Goal: Task Accomplishment & Management: Use online tool/utility

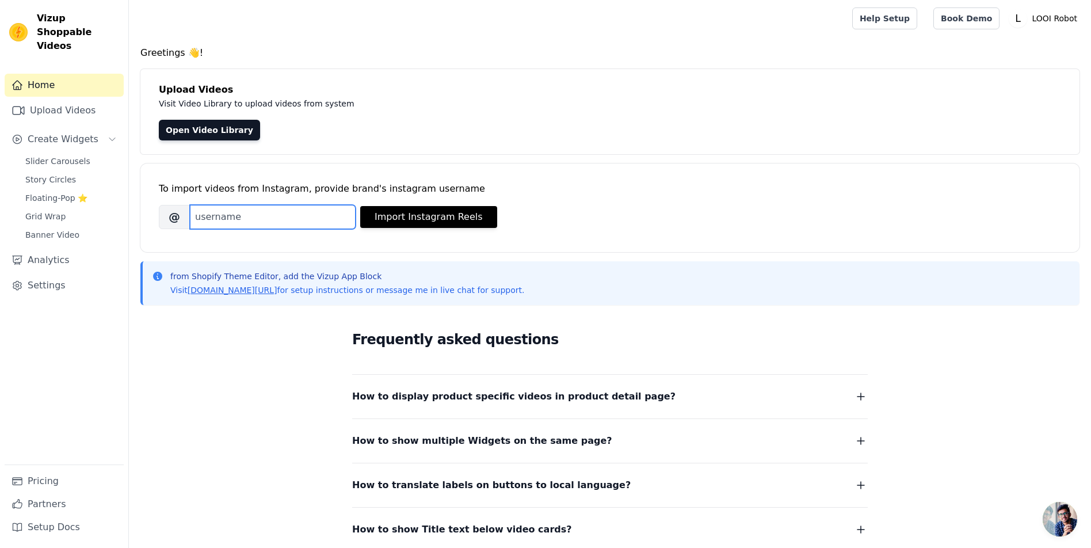
click at [350, 229] on input "Brand's Instagram Username" at bounding box center [273, 217] width 166 height 24
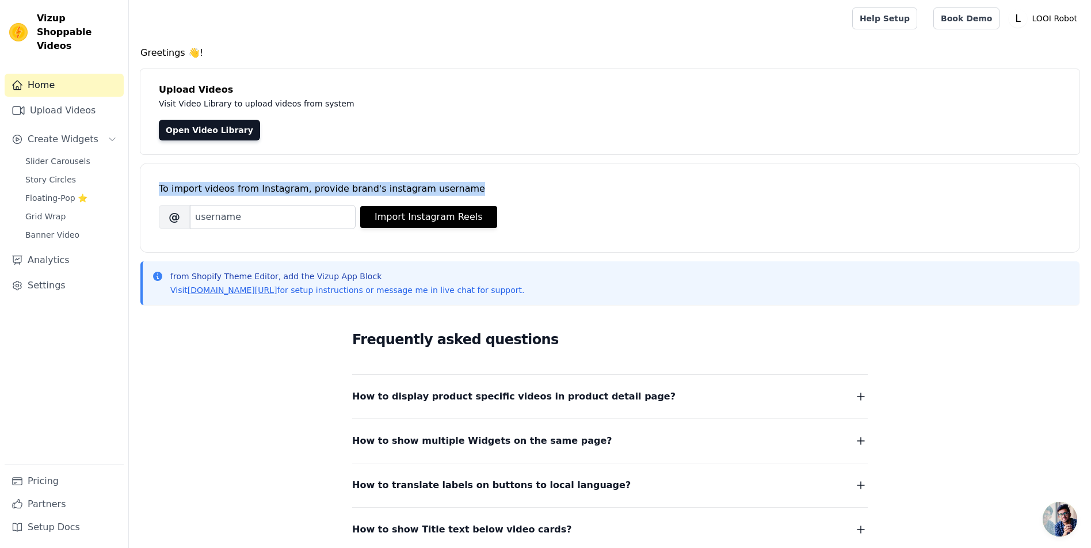
drag, startPoint x: 199, startPoint y: 234, endPoint x: 590, endPoint y: 235, distance: 391.4
click at [590, 196] on div "To import videos from Instagram, provide brand's instagram username" at bounding box center [610, 189] width 902 height 14
click at [632, 196] on div "To import videos from Instagram, provide brand's instagram username" at bounding box center [610, 189] width 902 height 14
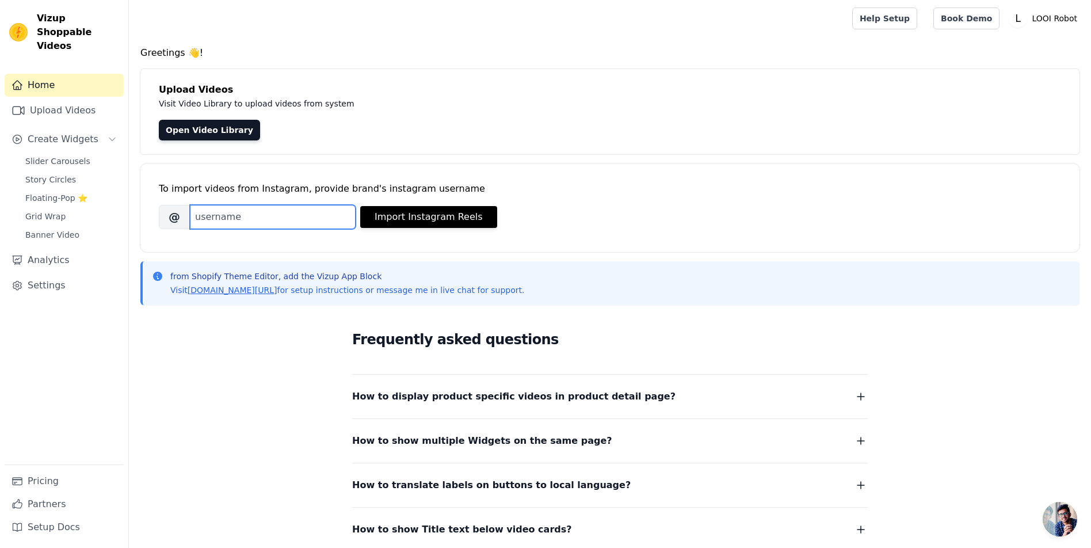
click at [265, 229] on input "Brand's Instagram Username" at bounding box center [273, 217] width 166 height 24
click at [586, 111] on p "Visit Video Library to upload videos from system" at bounding box center [417, 104] width 516 height 14
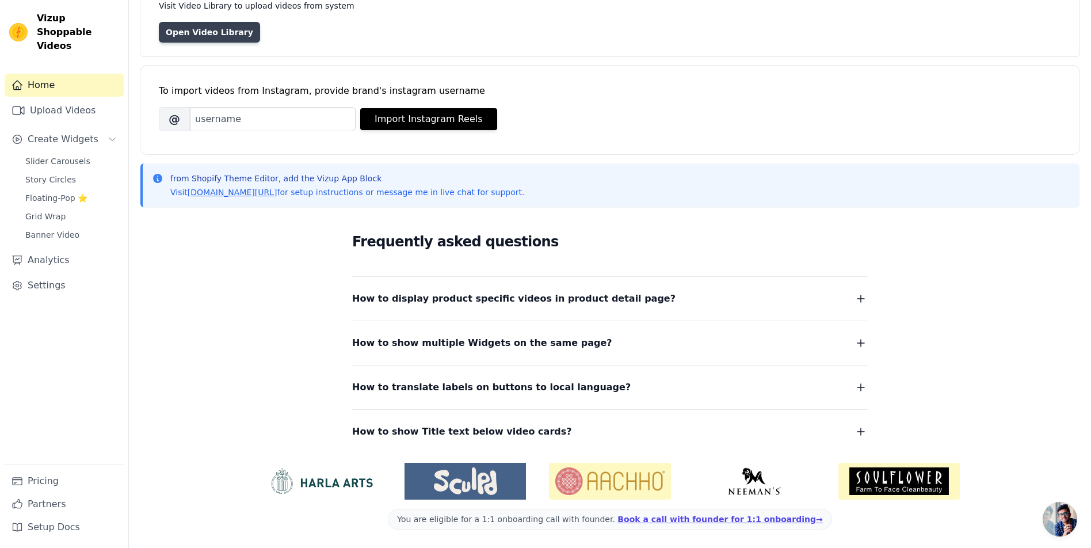
scroll to position [28, 0]
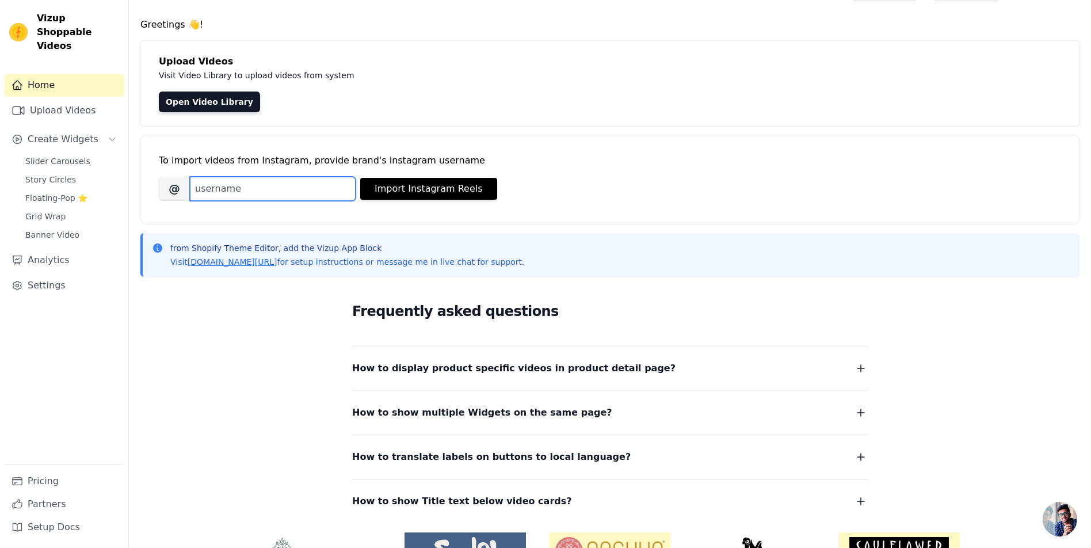
click at [279, 201] on input "Brand's Instagram Username" at bounding box center [273, 189] width 166 height 24
paste input "beebomco"
type input "beebomco"
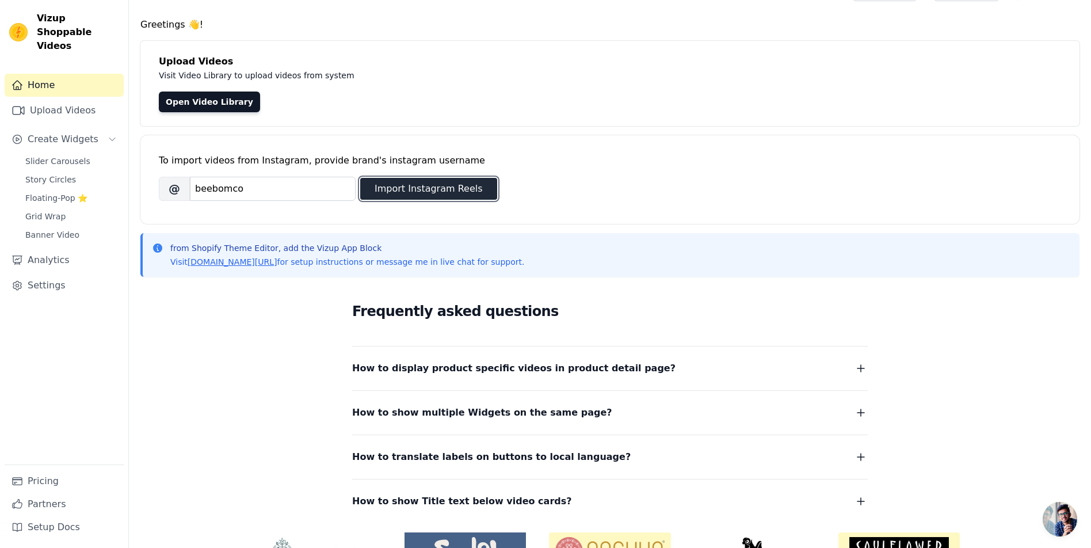
click at [483, 200] on button "Import Instagram Reels" at bounding box center [428, 189] width 137 height 22
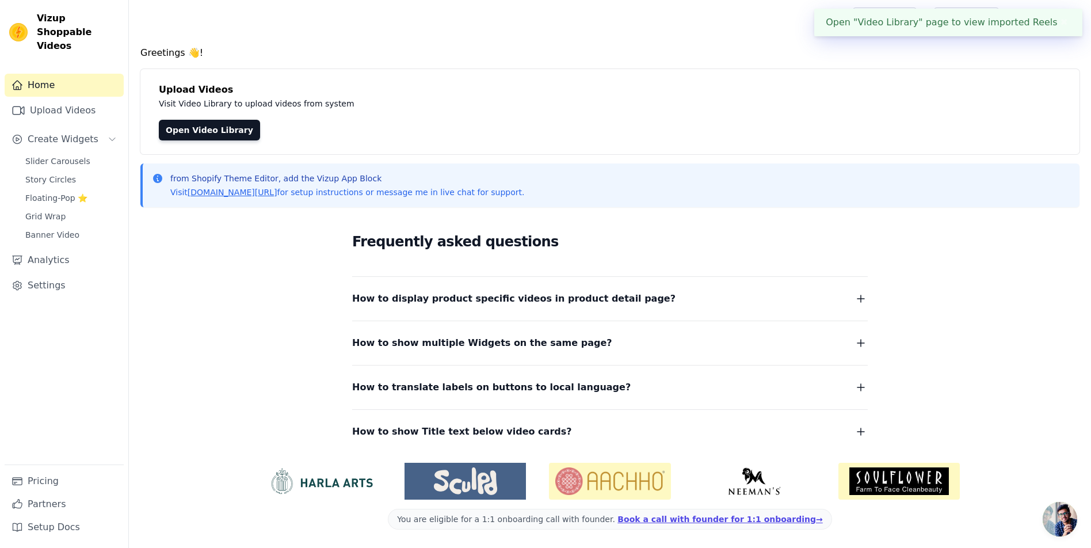
click at [515, 245] on div "Frequently asked questions How to display product specific videos in product de…" at bounding box center [610, 334] width 737 height 237
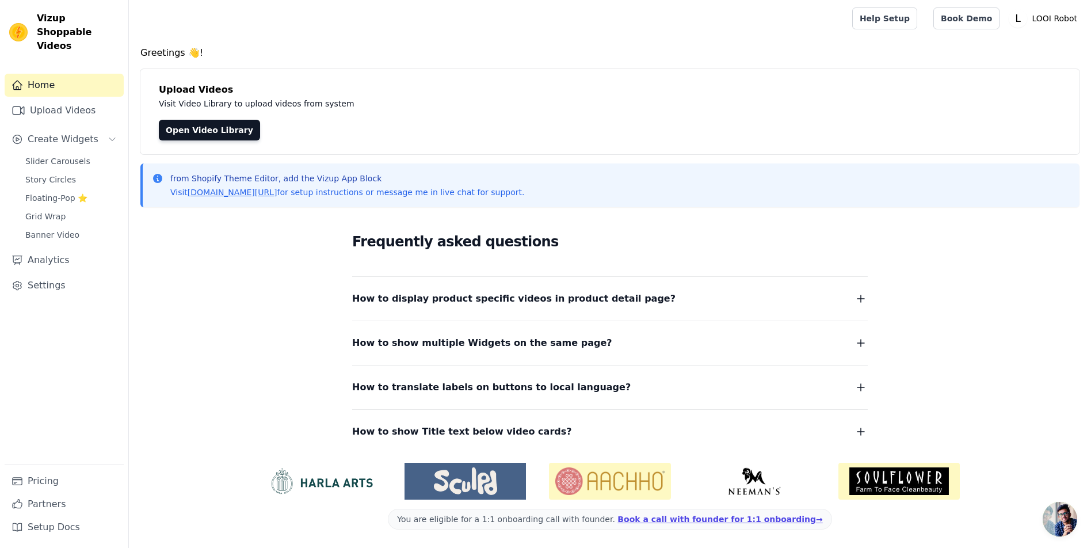
scroll to position [0, 0]
click at [285, 198] on p "Visit vizupcommerce.com/docs for setup instructions or message me in live chat …" at bounding box center [347, 192] width 354 height 12
click at [277, 197] on link "[DOMAIN_NAME][URL]" at bounding box center [233, 192] width 90 height 9
click at [79, 122] on link "Upload Videos" at bounding box center [64, 110] width 119 height 23
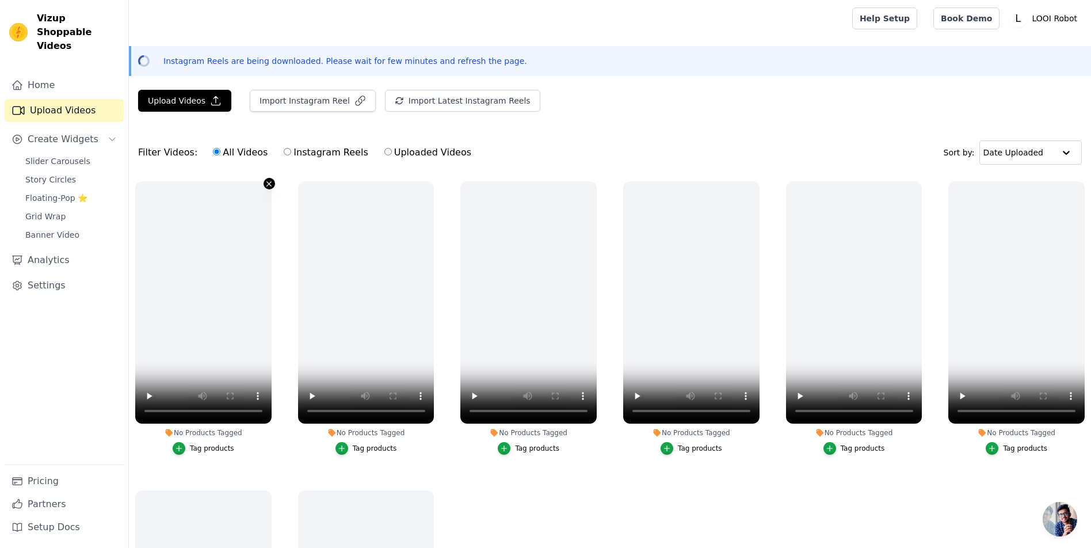
click at [273, 188] on icon "button" at bounding box center [269, 184] width 9 height 9
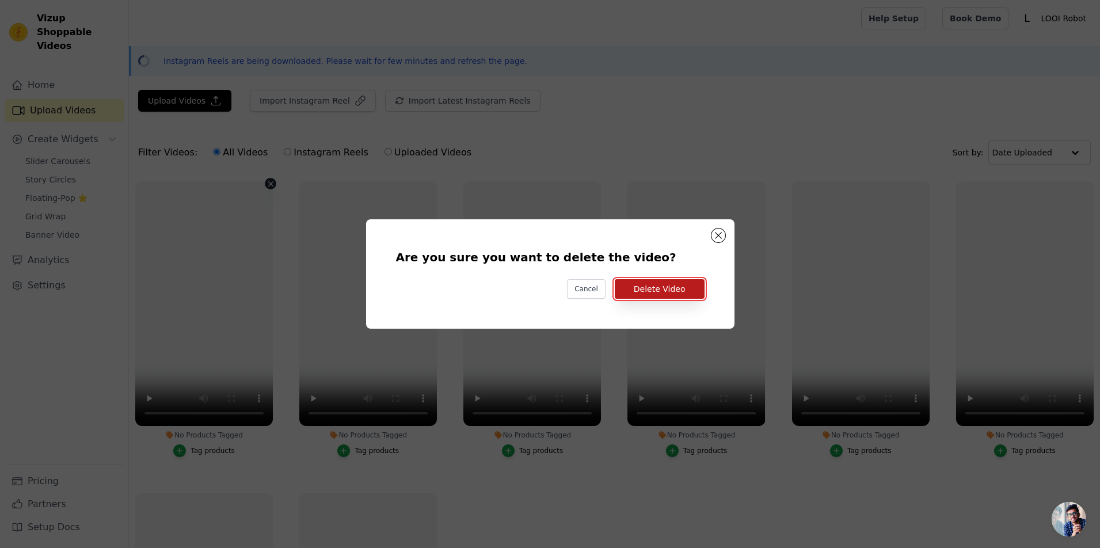
click at [673, 299] on button "Delete Video" at bounding box center [660, 289] width 90 height 20
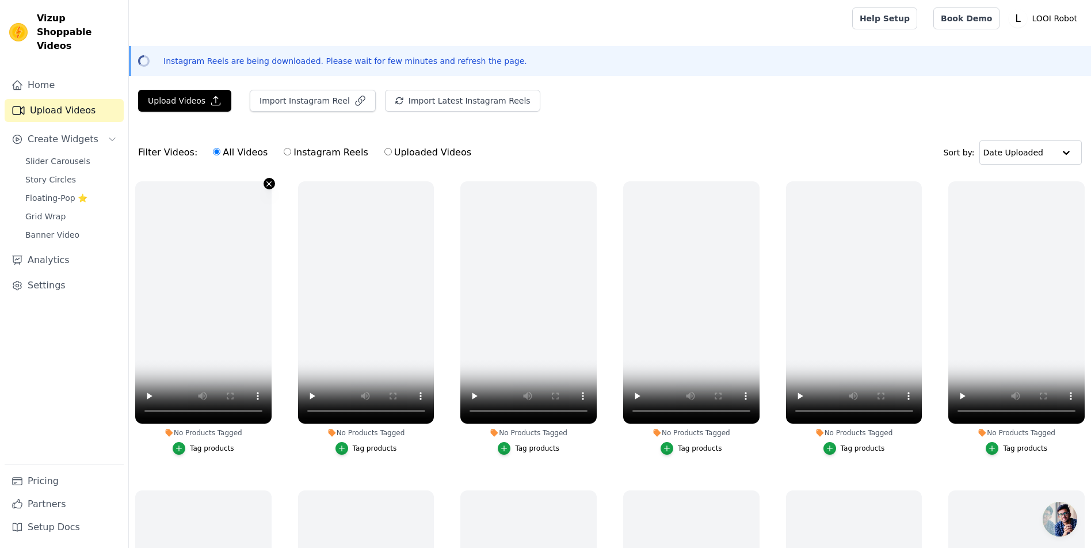
click at [273, 188] on icon "button" at bounding box center [269, 184] width 9 height 9
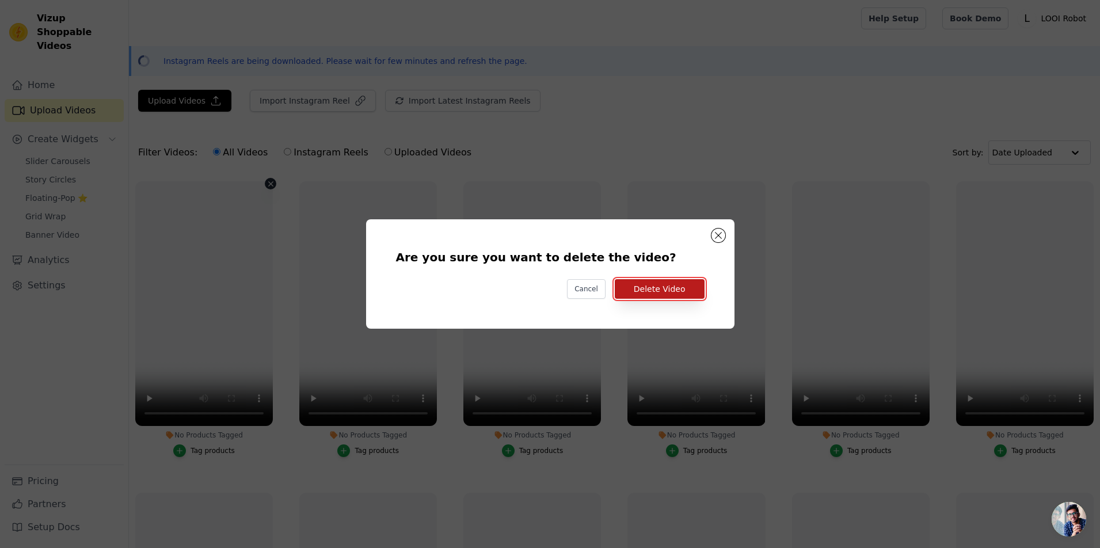
click at [662, 292] on button "Delete Video" at bounding box center [660, 289] width 90 height 20
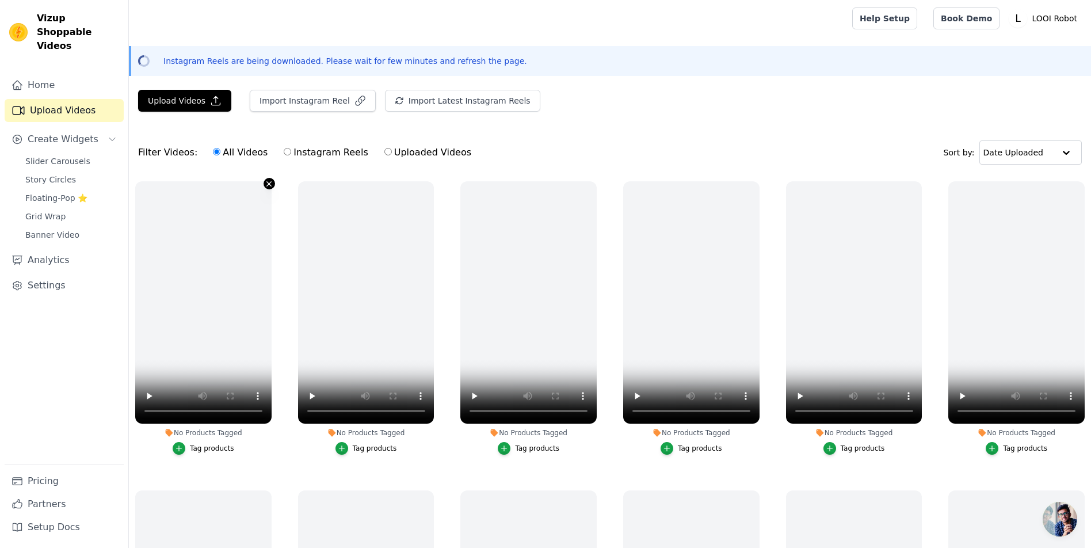
click at [275, 189] on button "No Products Tagged Tag products" at bounding box center [270, 184] width 12 height 12
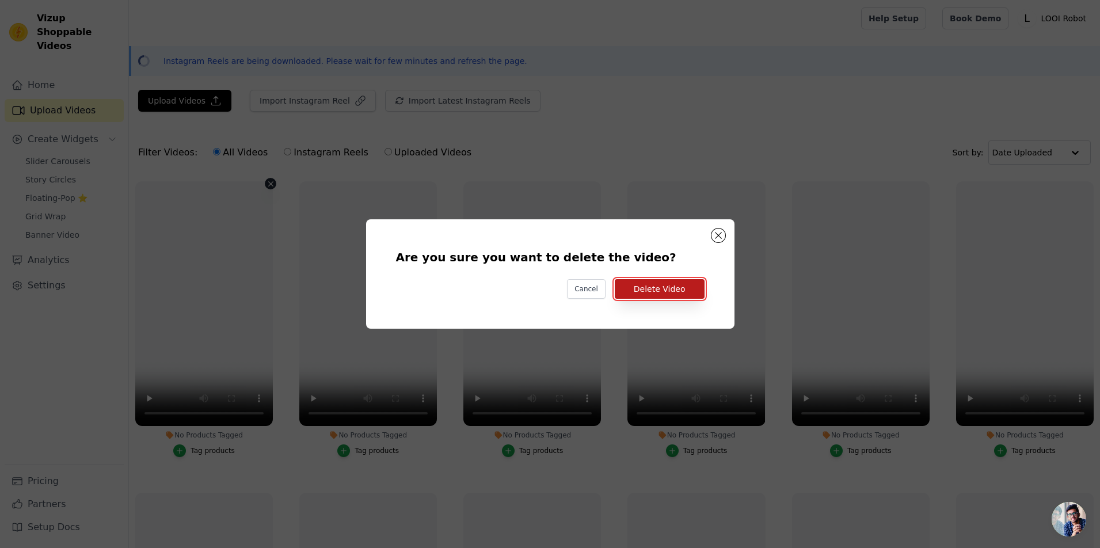
click at [655, 290] on button "Delete Video" at bounding box center [660, 289] width 90 height 20
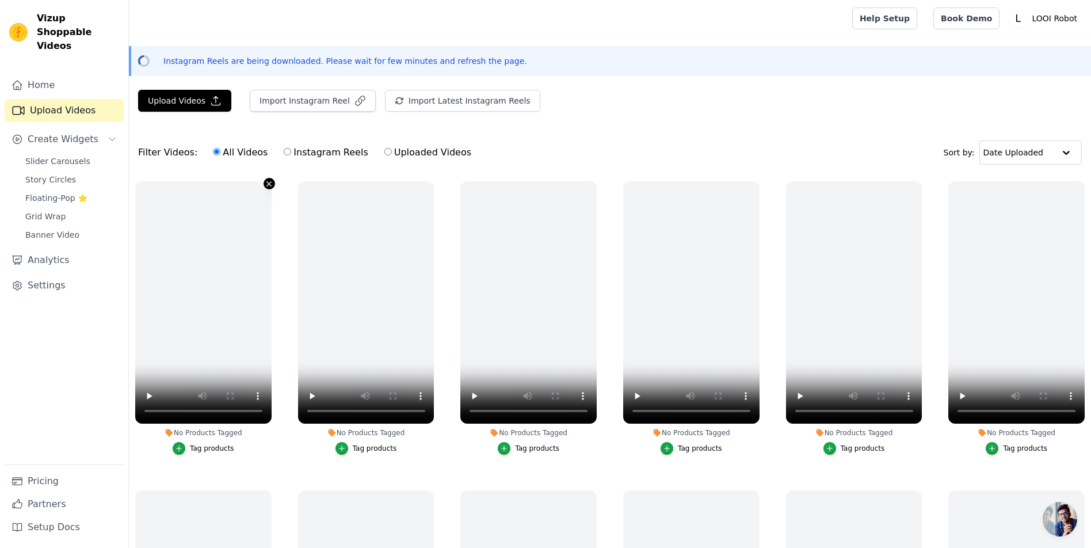
click at [273, 188] on icon "button" at bounding box center [269, 184] width 9 height 9
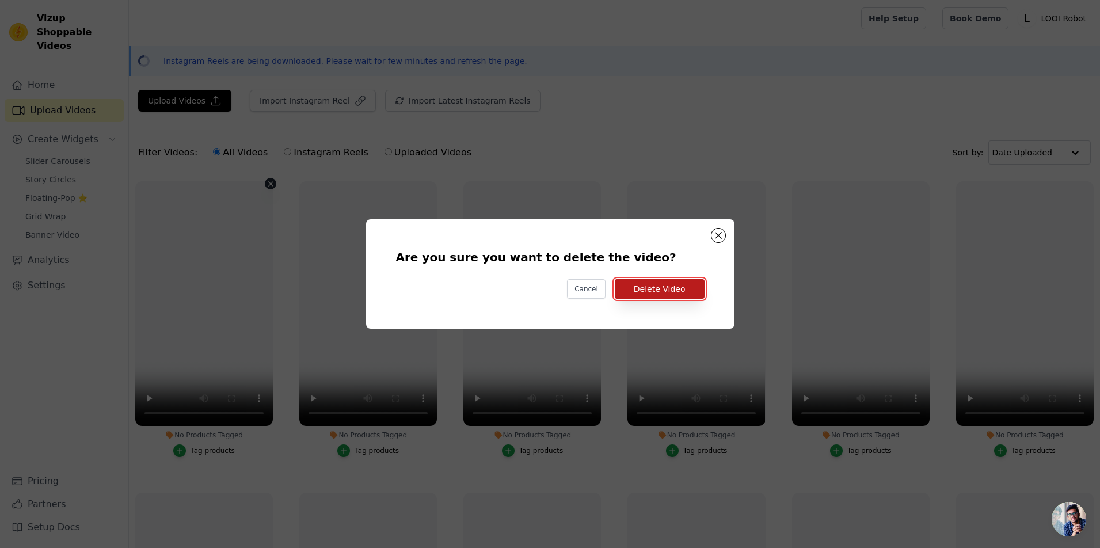
click at [658, 296] on button "Delete Video" at bounding box center [660, 289] width 90 height 20
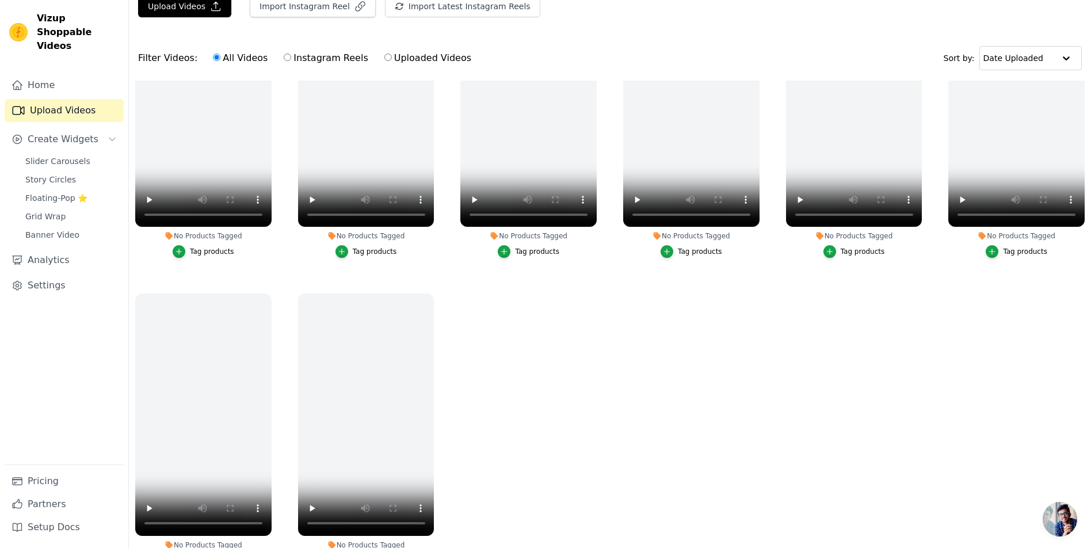
scroll to position [204, 0]
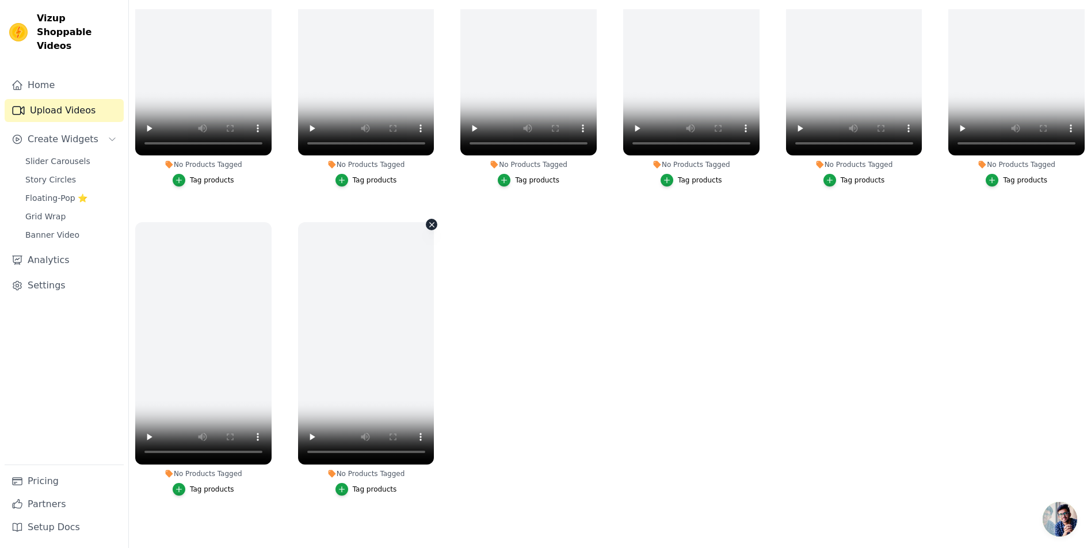
click at [435, 223] on icon "button" at bounding box center [432, 225] width 5 height 5
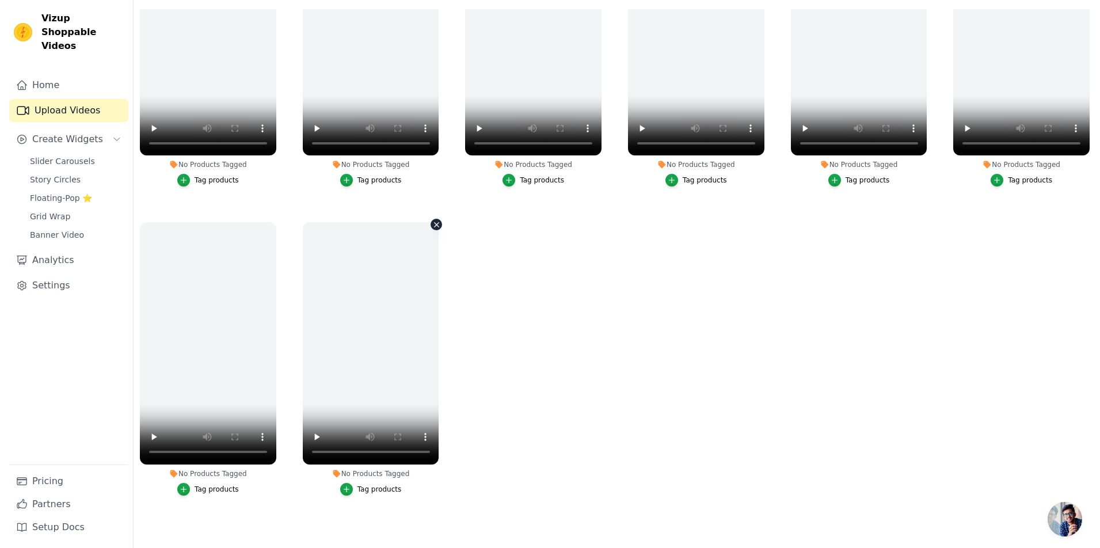
scroll to position [725, 0]
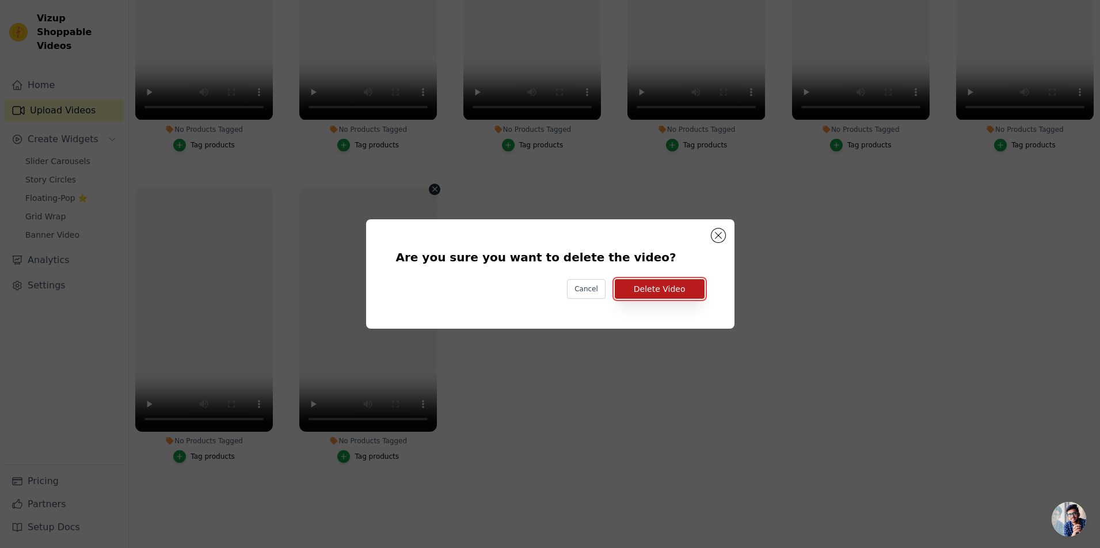
click at [666, 291] on button "Delete Video" at bounding box center [660, 289] width 90 height 20
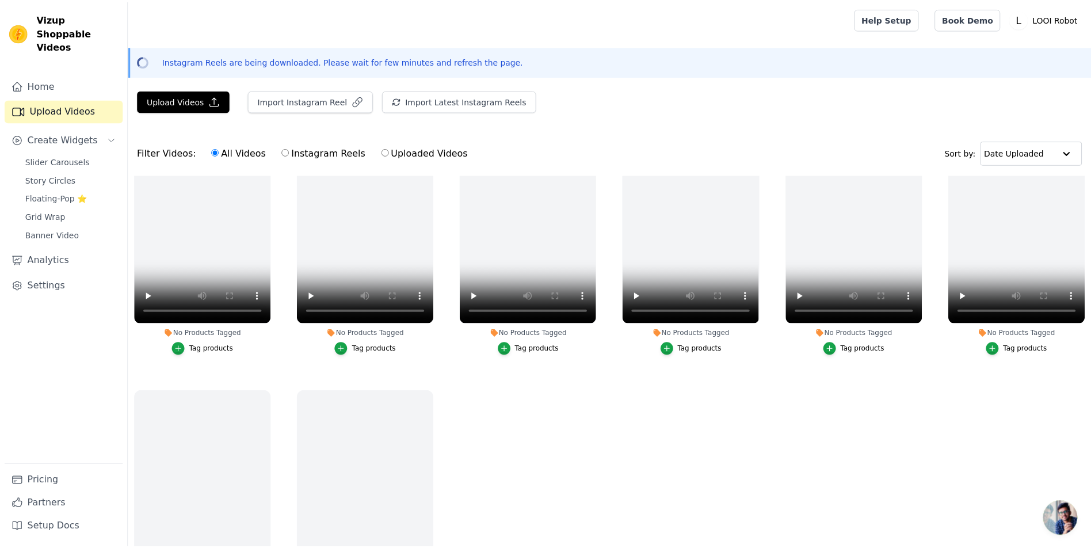
scroll to position [720, 0]
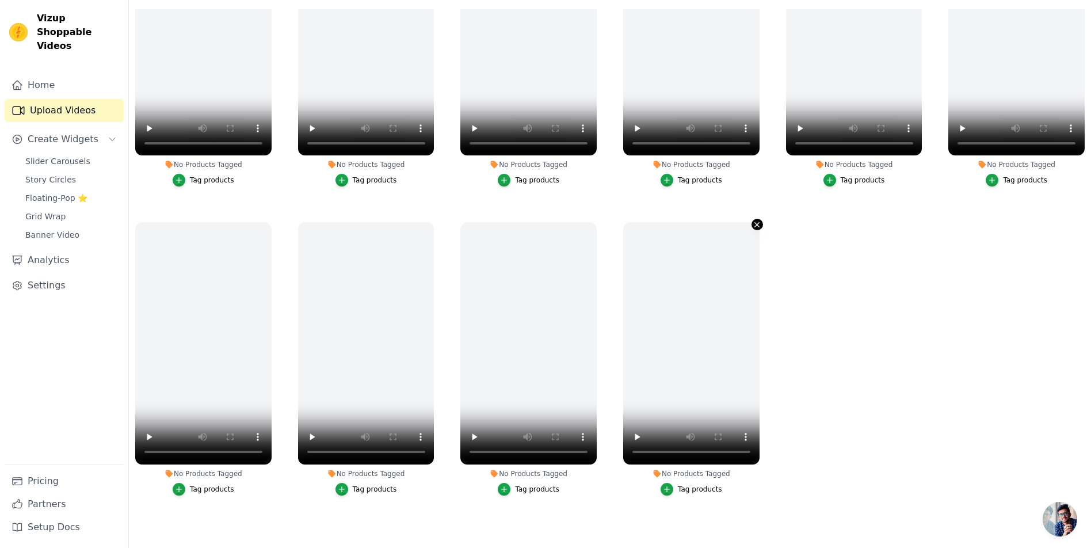
click at [760, 220] on icon "button" at bounding box center [757, 224] width 9 height 9
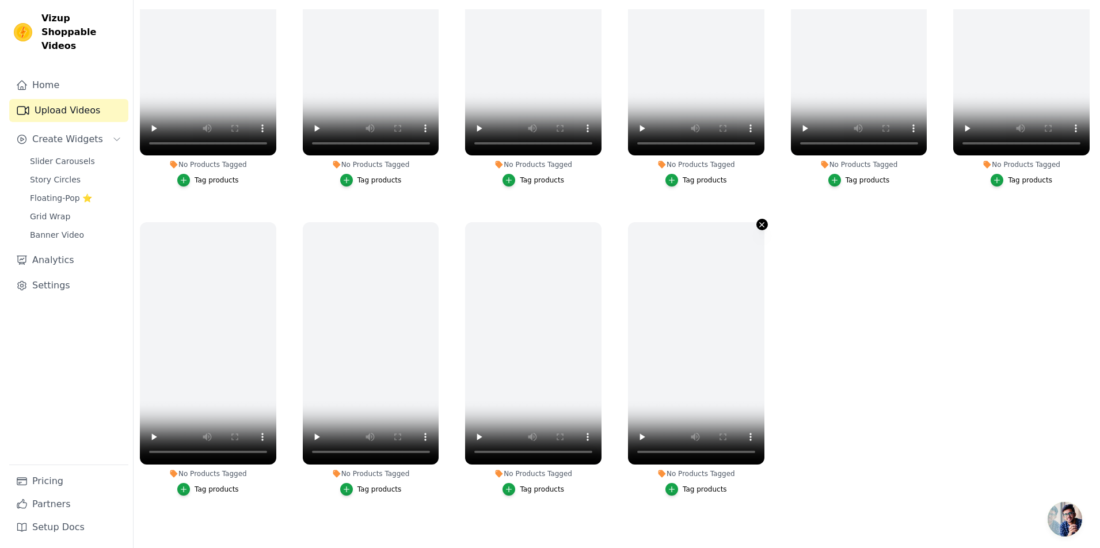
scroll to position [725, 0]
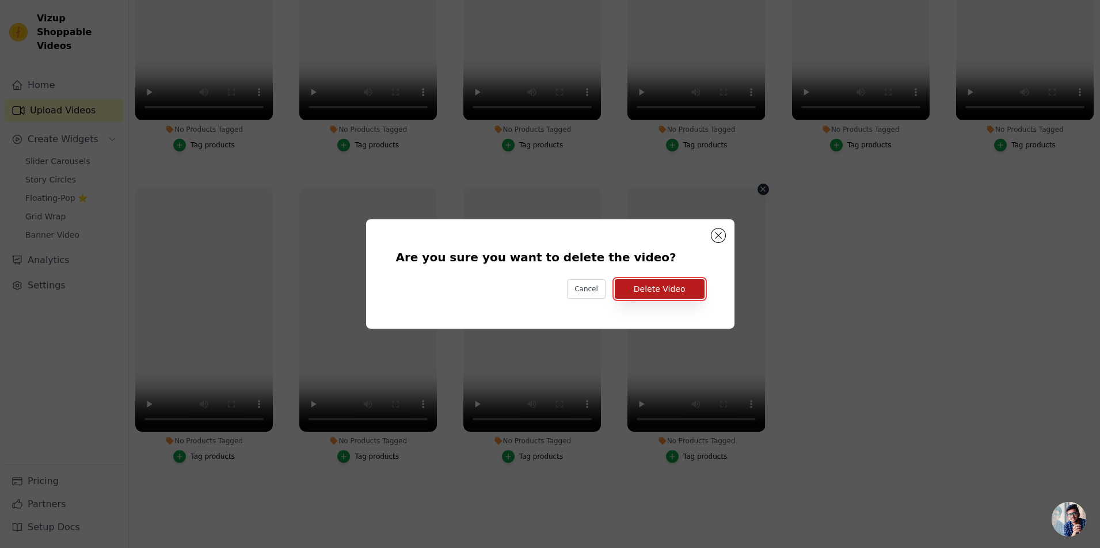
click at [704, 299] on button "Delete Video" at bounding box center [660, 289] width 90 height 20
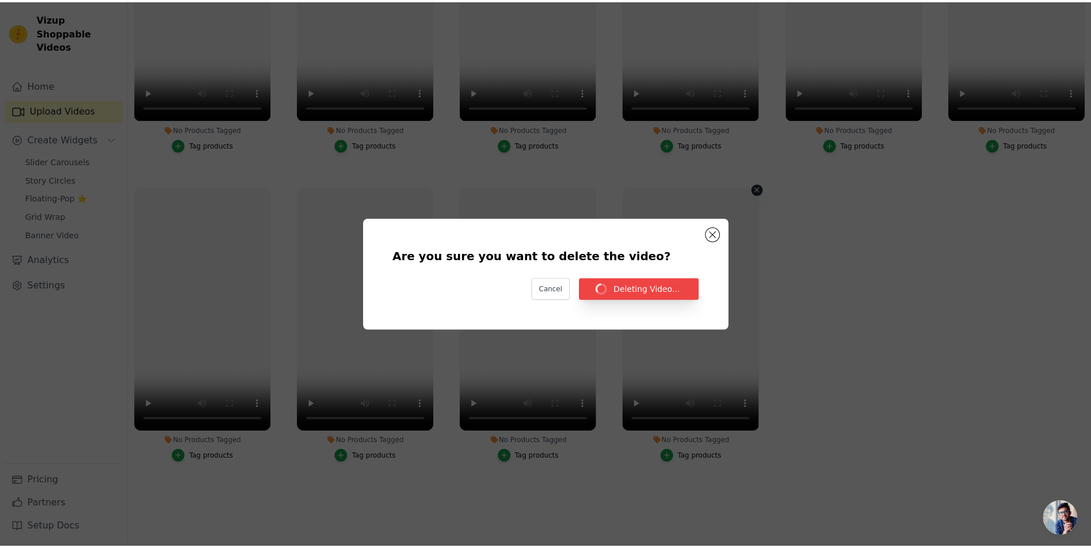
scroll to position [720, 0]
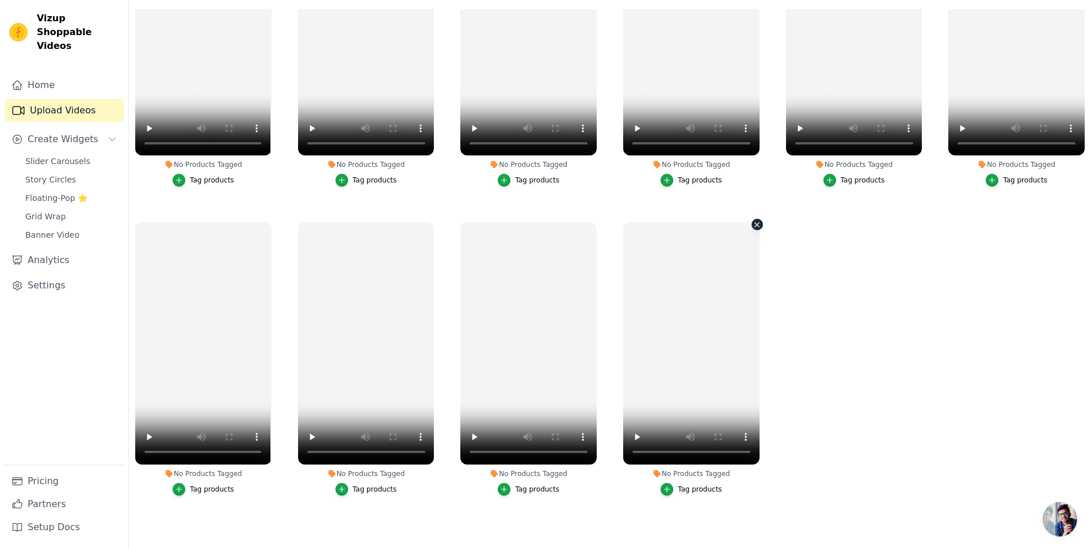
click at [755, 219] on button "No Products Tagged Tag products" at bounding box center [758, 225] width 12 height 12
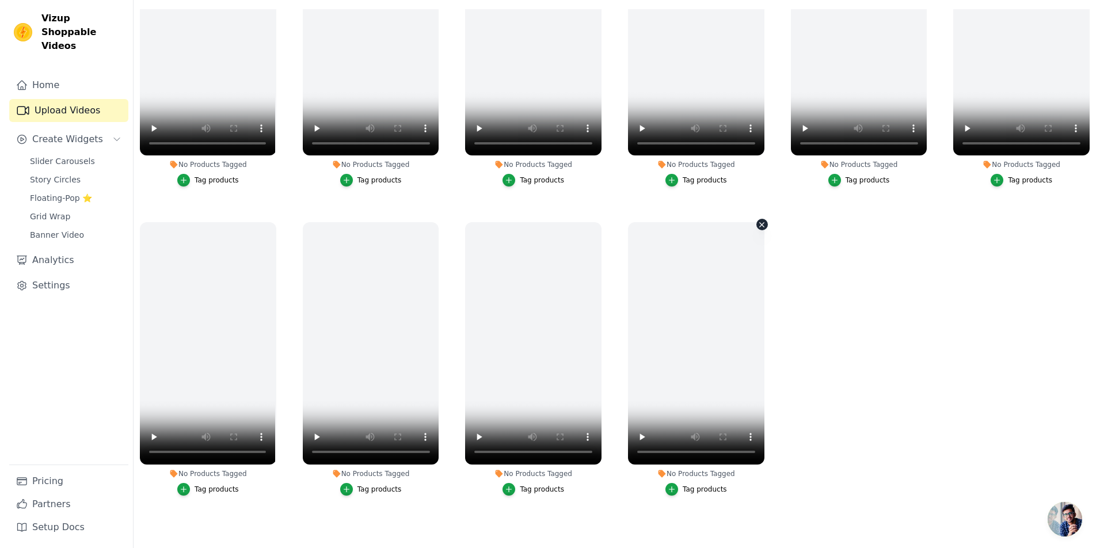
scroll to position [725, 0]
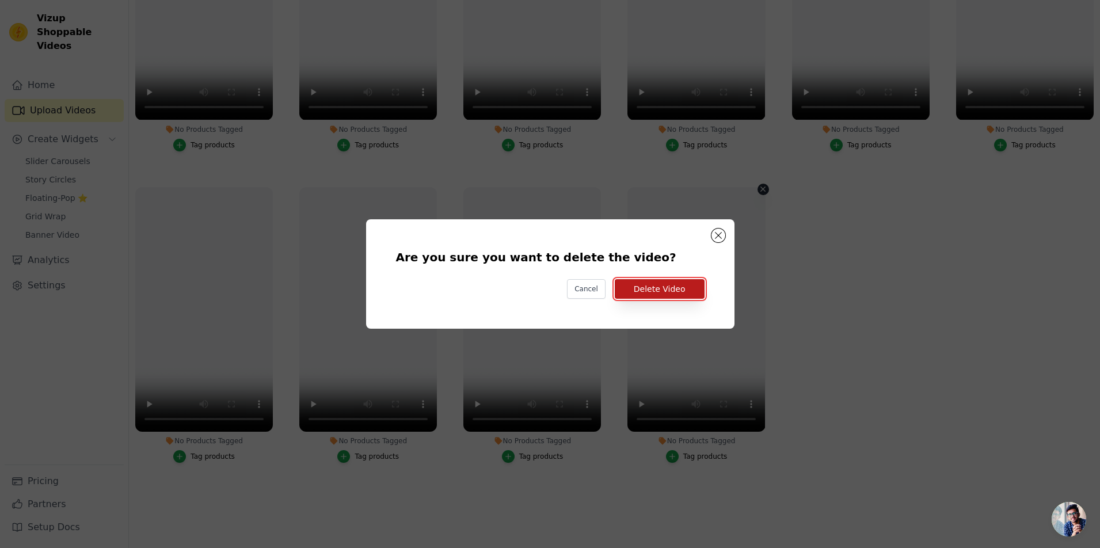
click at [704, 297] on button "Delete Video" at bounding box center [660, 289] width 90 height 20
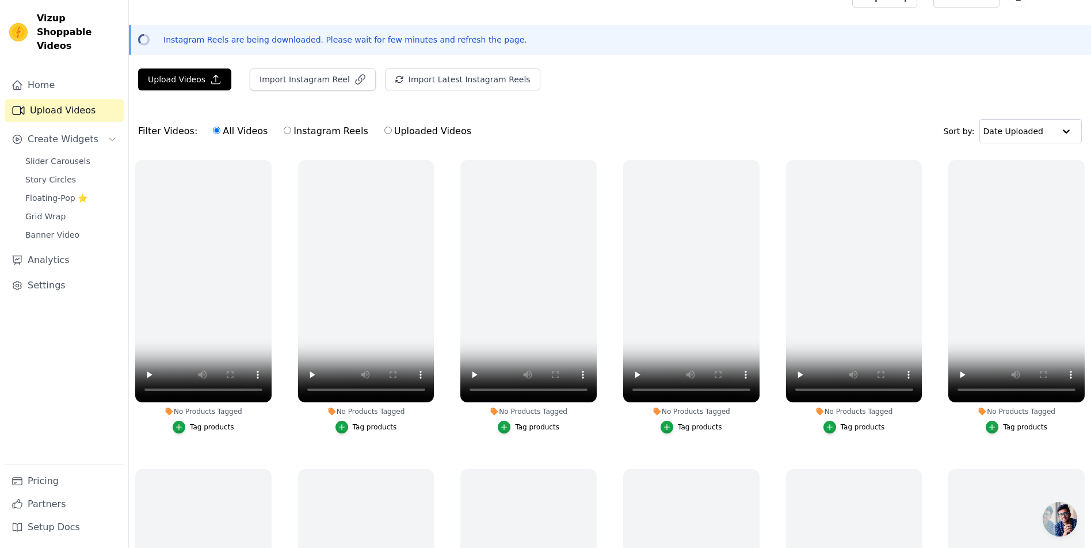
scroll to position [0, 0]
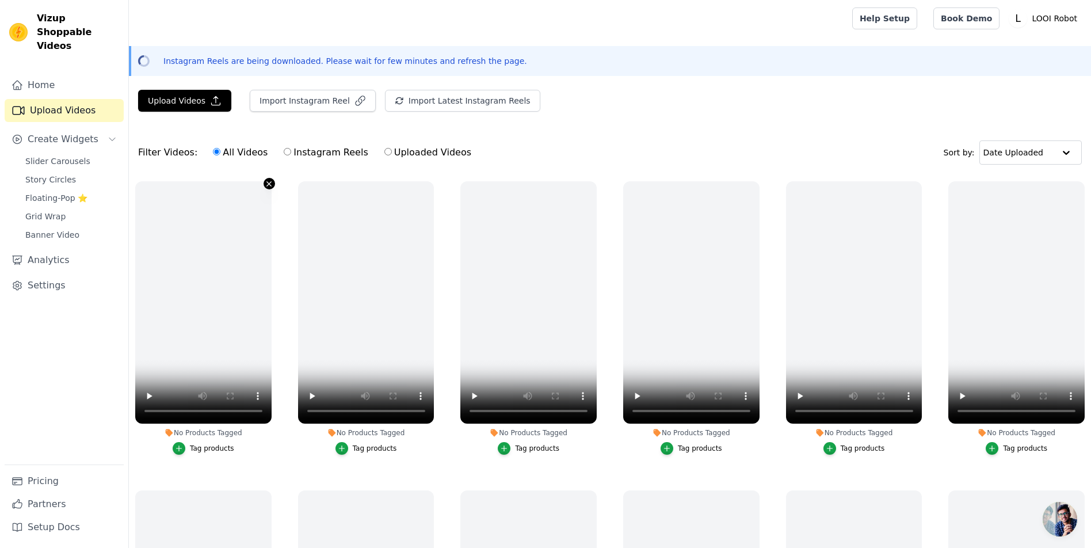
click at [273, 188] on icon "button" at bounding box center [269, 184] width 9 height 9
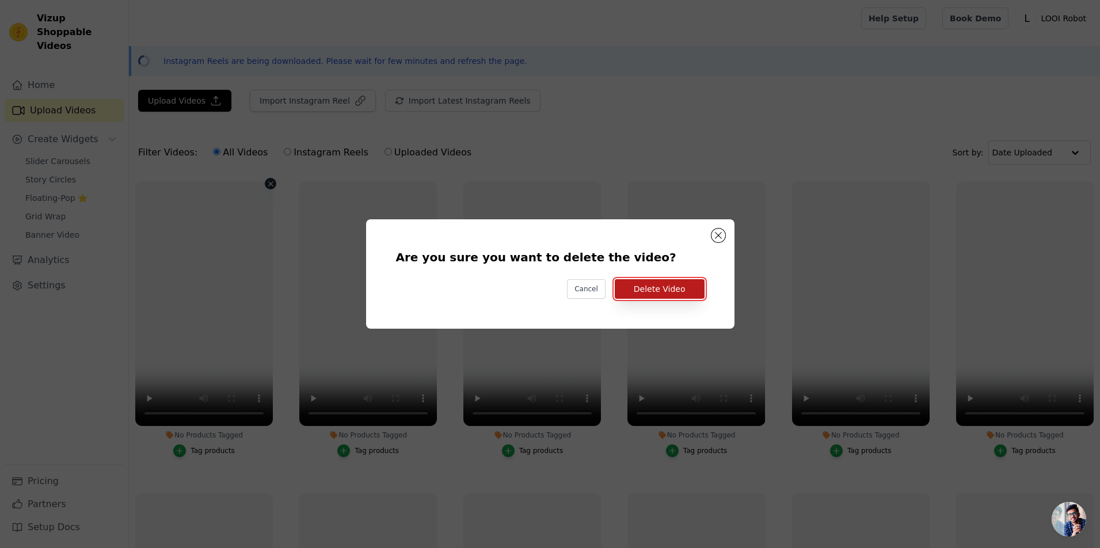
click at [671, 299] on button "Delete Video" at bounding box center [660, 289] width 90 height 20
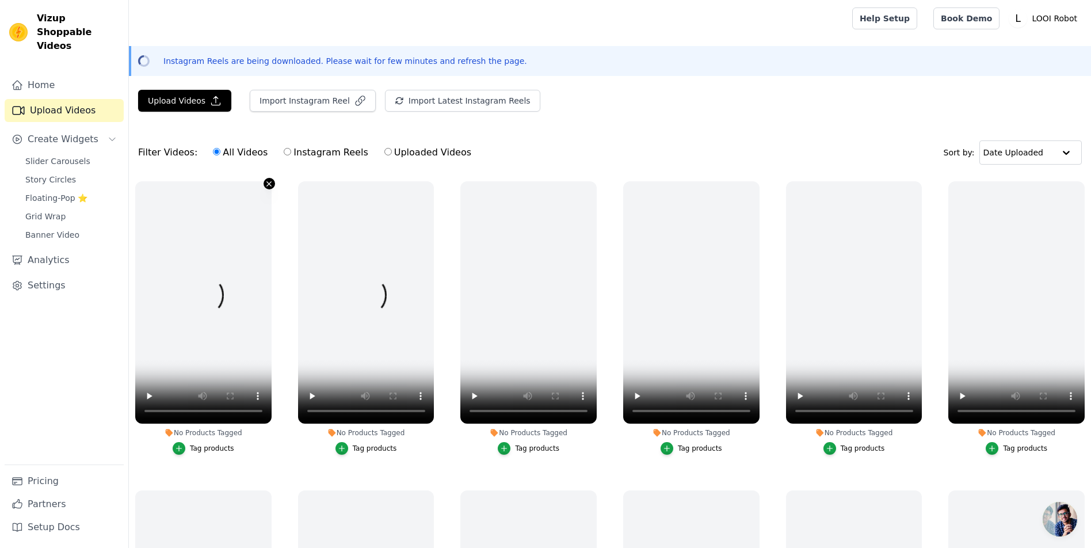
click at [273, 188] on icon "button" at bounding box center [269, 184] width 9 height 9
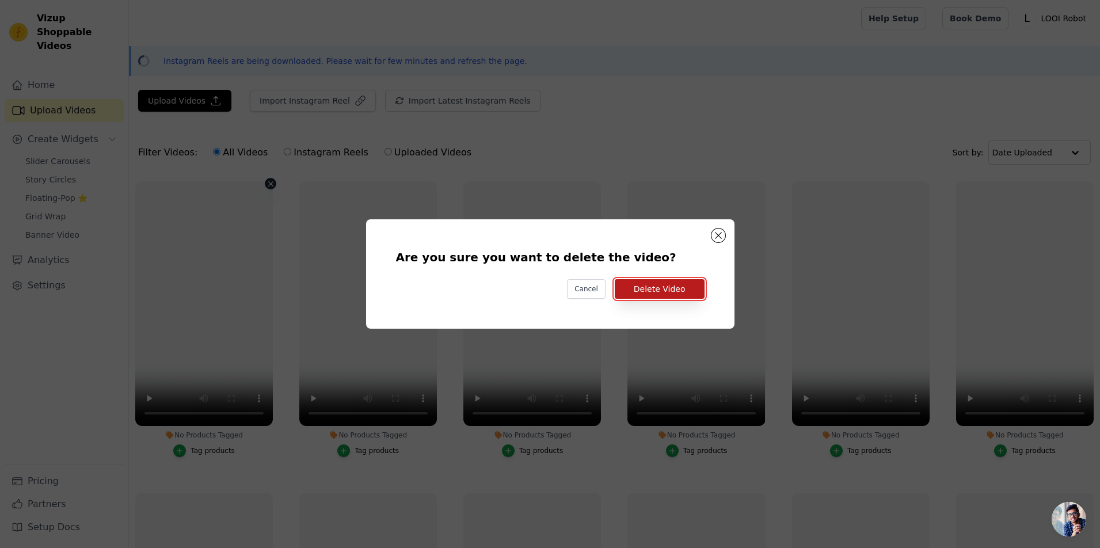
click at [696, 296] on button "Delete Video" at bounding box center [660, 289] width 90 height 20
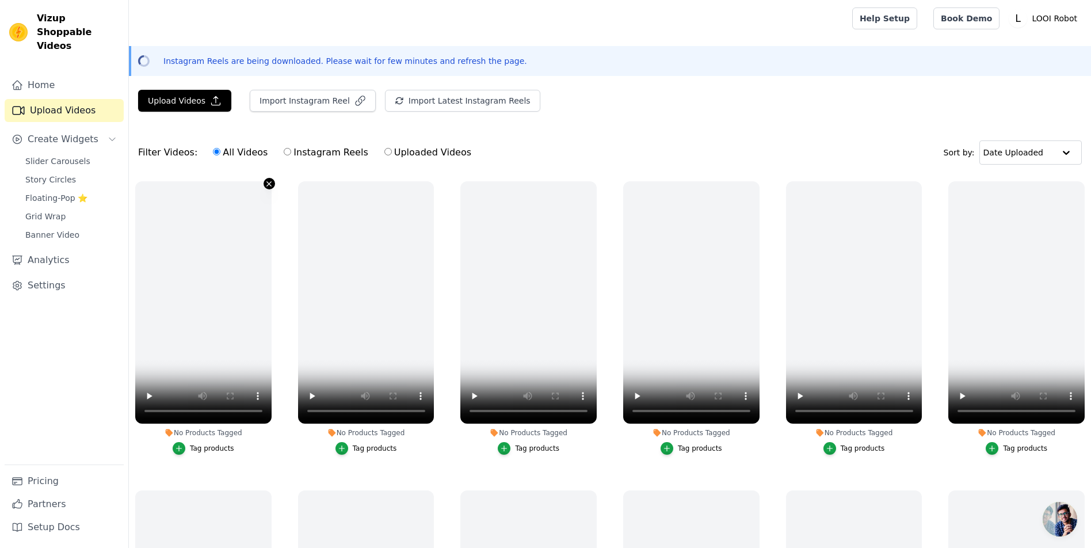
click at [275, 189] on button "No Products Tagged Tag products" at bounding box center [270, 184] width 12 height 12
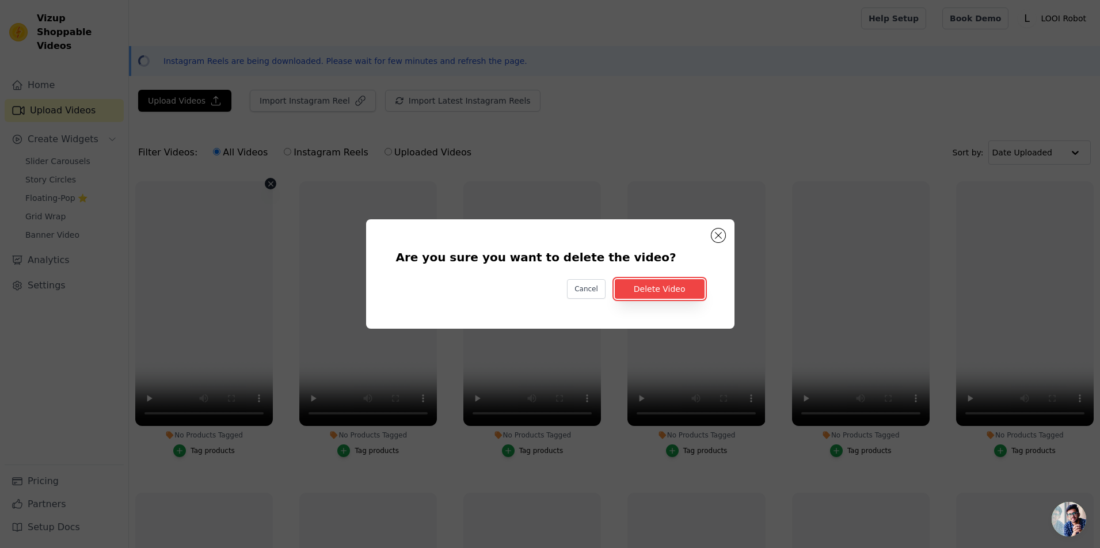
drag, startPoint x: 699, startPoint y: 298, endPoint x: 502, endPoint y: 260, distance: 200.0
click at [698, 298] on button "Delete Video" at bounding box center [660, 289] width 90 height 20
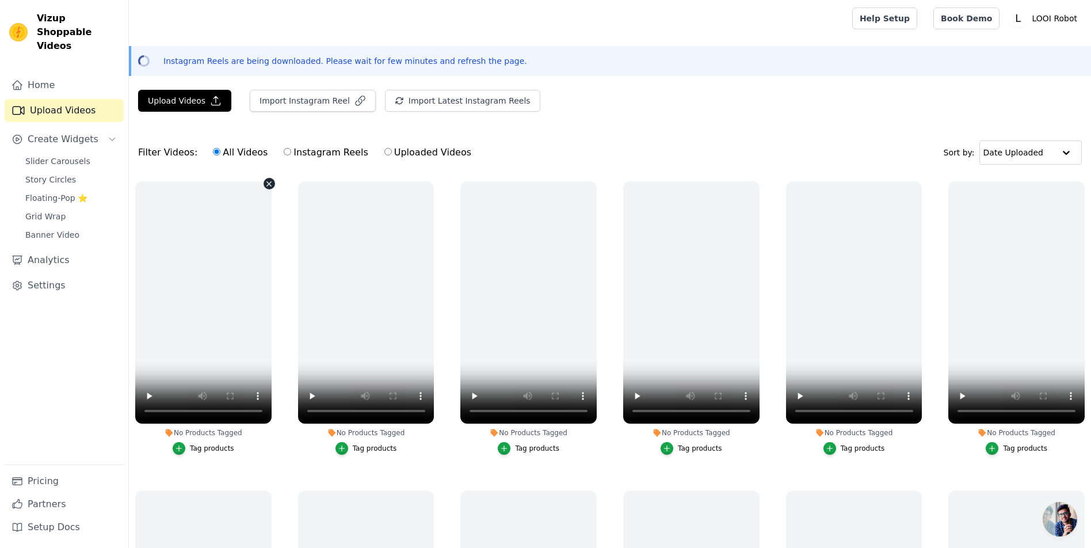
click at [273, 188] on icon "button" at bounding box center [269, 184] width 9 height 9
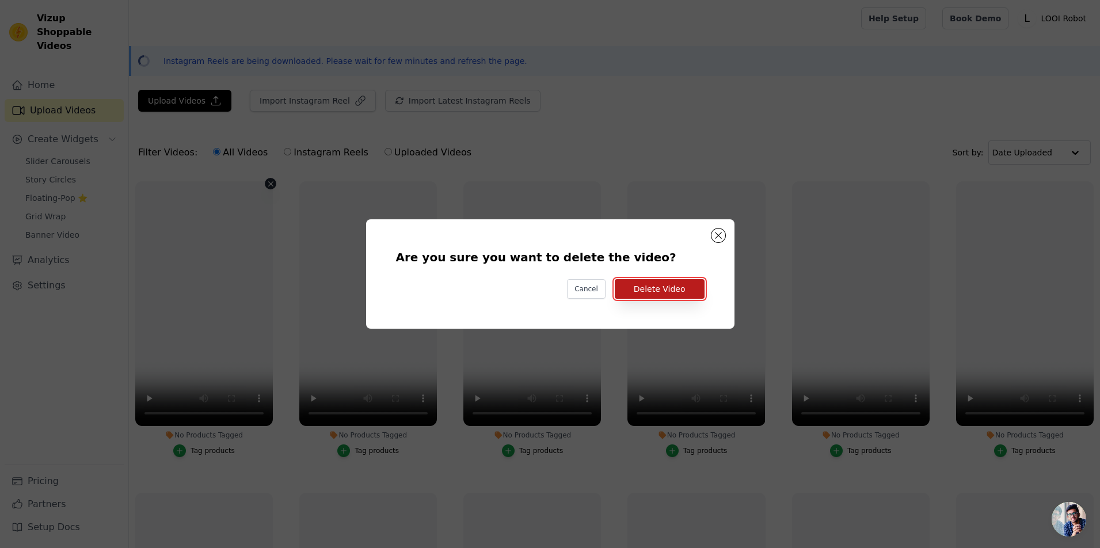
click at [691, 291] on button "Delete Video" at bounding box center [660, 289] width 90 height 20
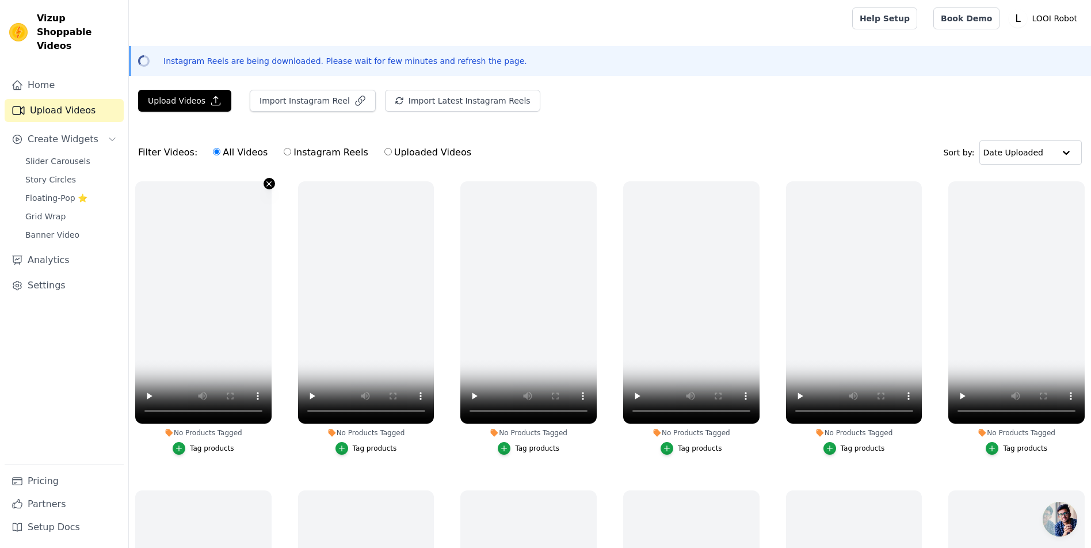
click at [273, 188] on icon "button" at bounding box center [269, 184] width 9 height 9
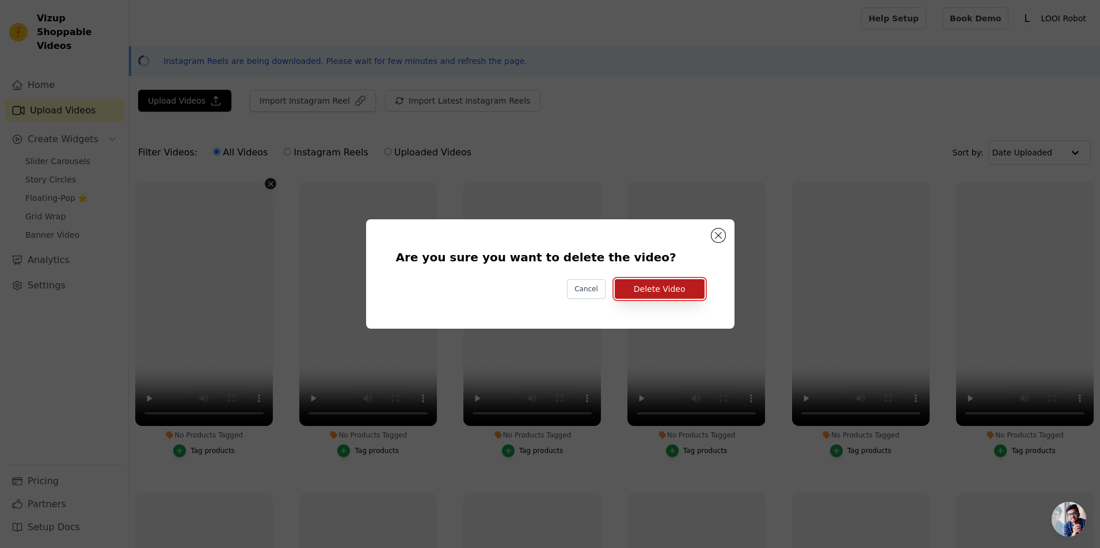
click at [672, 293] on button "Delete Video" at bounding box center [660, 289] width 90 height 20
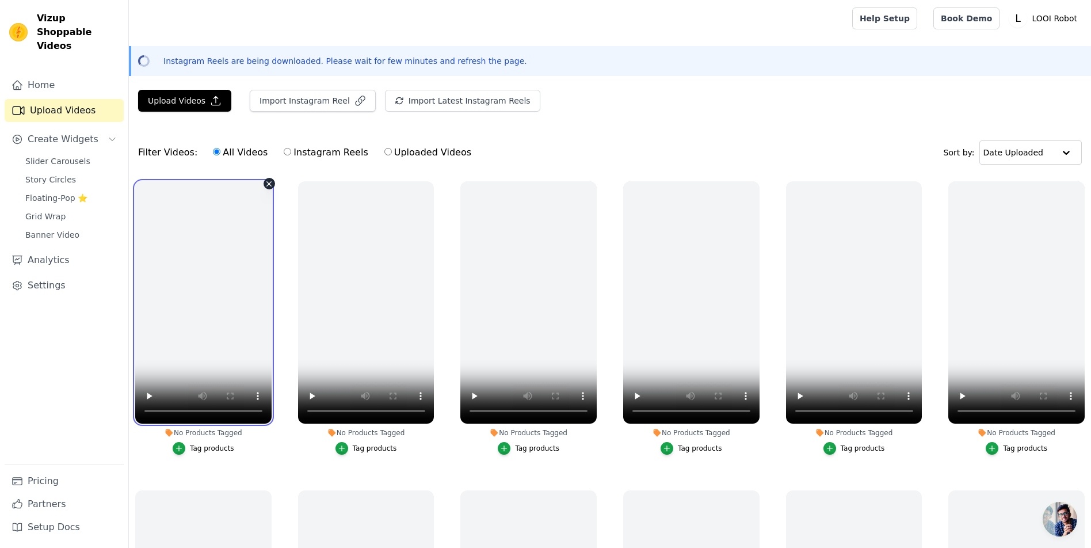
click at [272, 224] on video at bounding box center [203, 302] width 136 height 242
click at [275, 189] on button "No Products Tagged Tag products" at bounding box center [270, 184] width 12 height 12
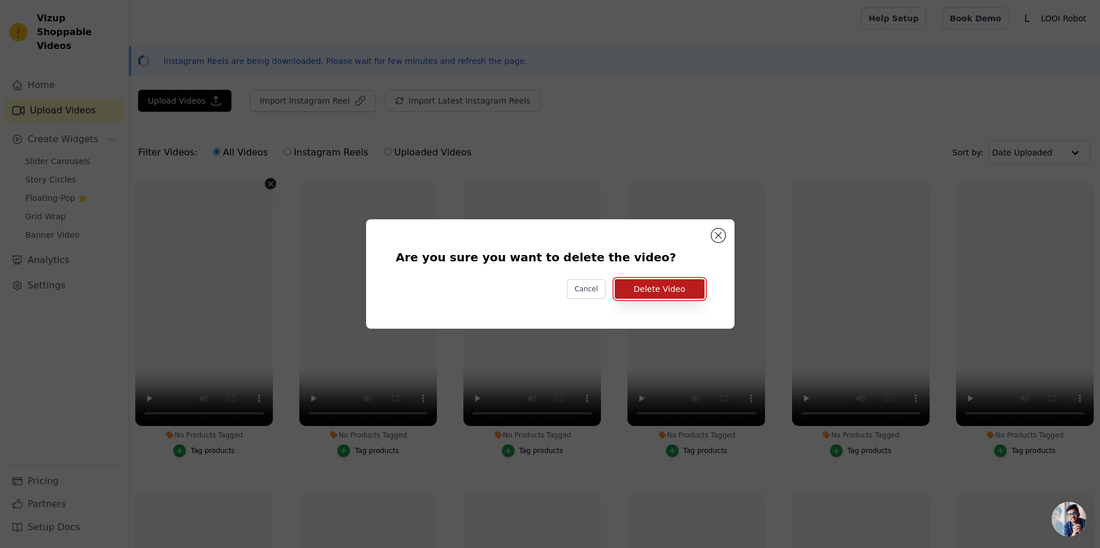
click at [660, 299] on button "Delete Video" at bounding box center [660, 289] width 90 height 20
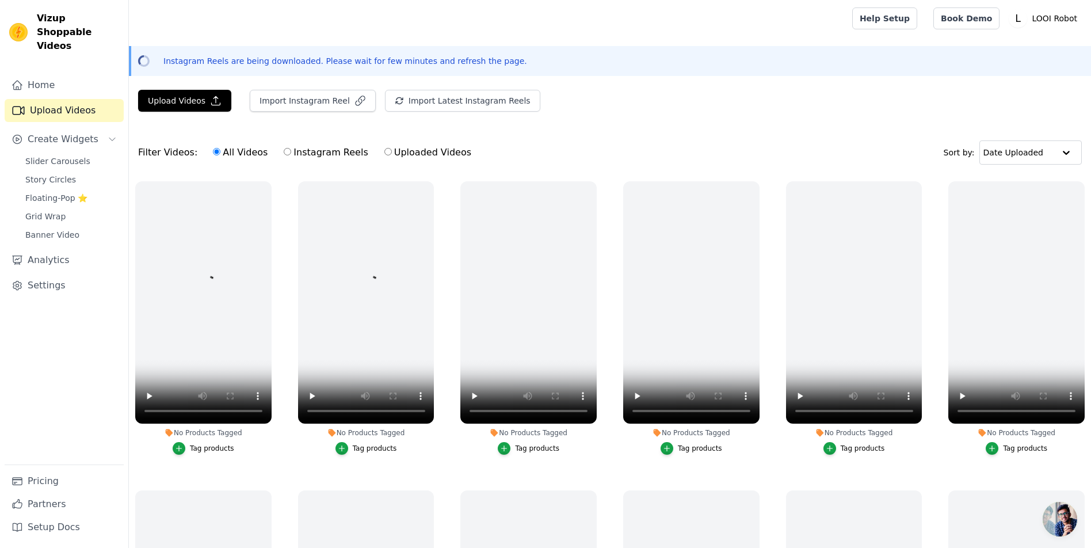
click at [272, 227] on label "No Products Tagged Tag products" at bounding box center [204, 320] width 138 height 279
click at [273, 188] on icon "button" at bounding box center [269, 184] width 9 height 9
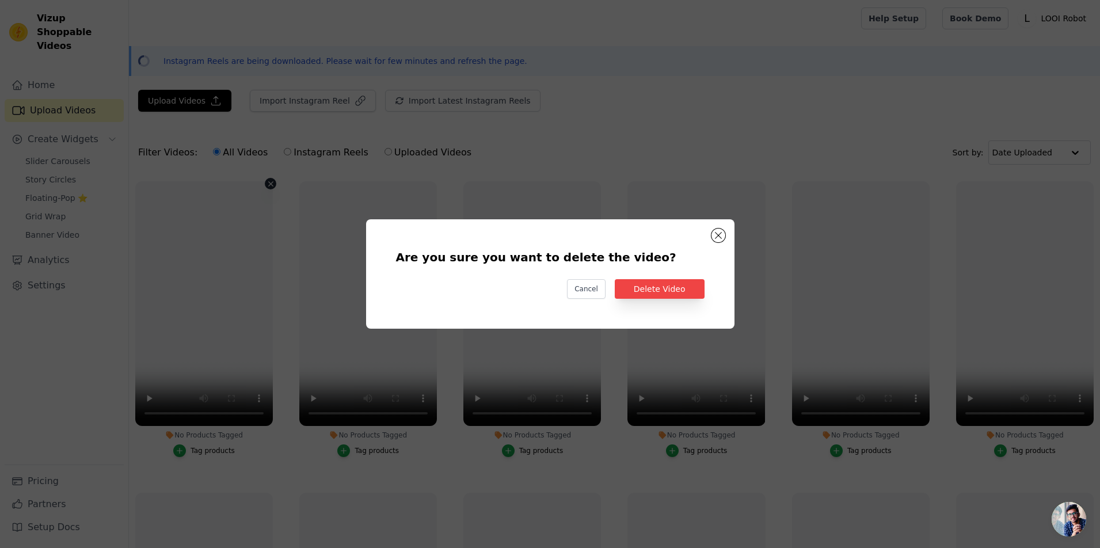
click at [685, 279] on div "Are you sure you want to delete the video? Cancel Delete Video" at bounding box center [550, 274] width 332 height 73
click at [675, 285] on button "Delete Video" at bounding box center [660, 289] width 90 height 20
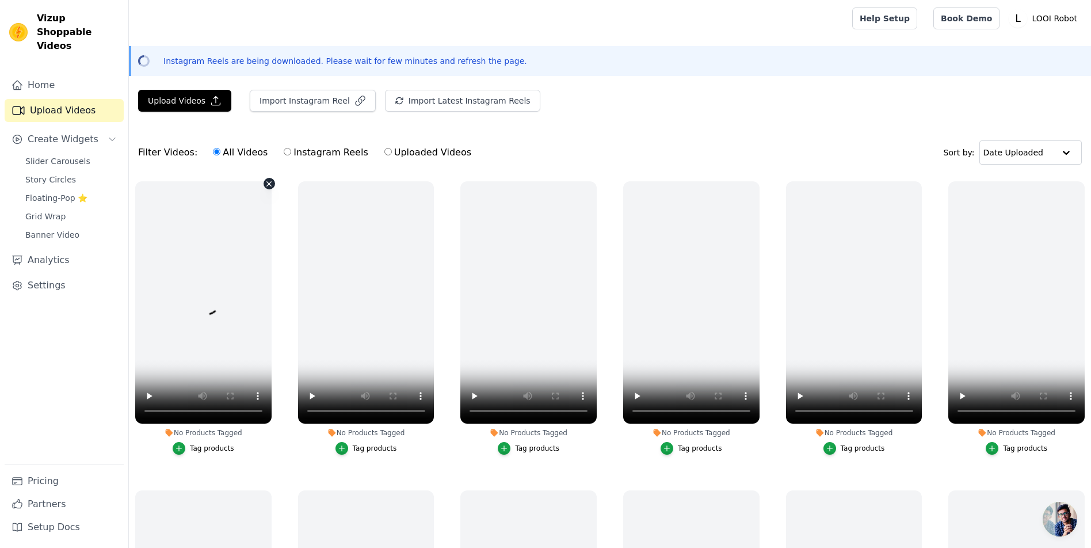
click at [273, 188] on icon "button" at bounding box center [269, 184] width 9 height 9
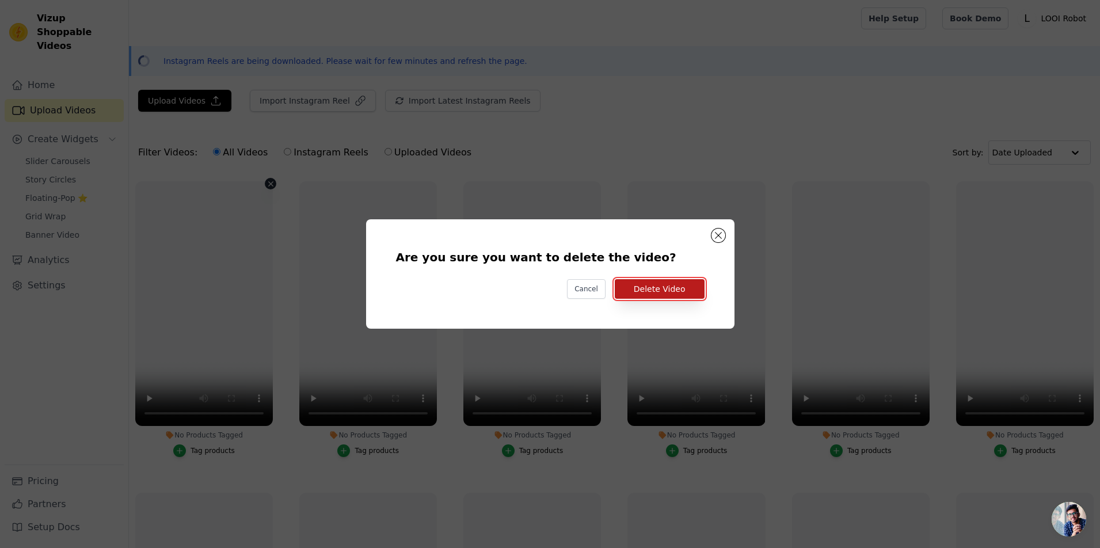
click at [647, 293] on button "Delete Video" at bounding box center [660, 289] width 90 height 20
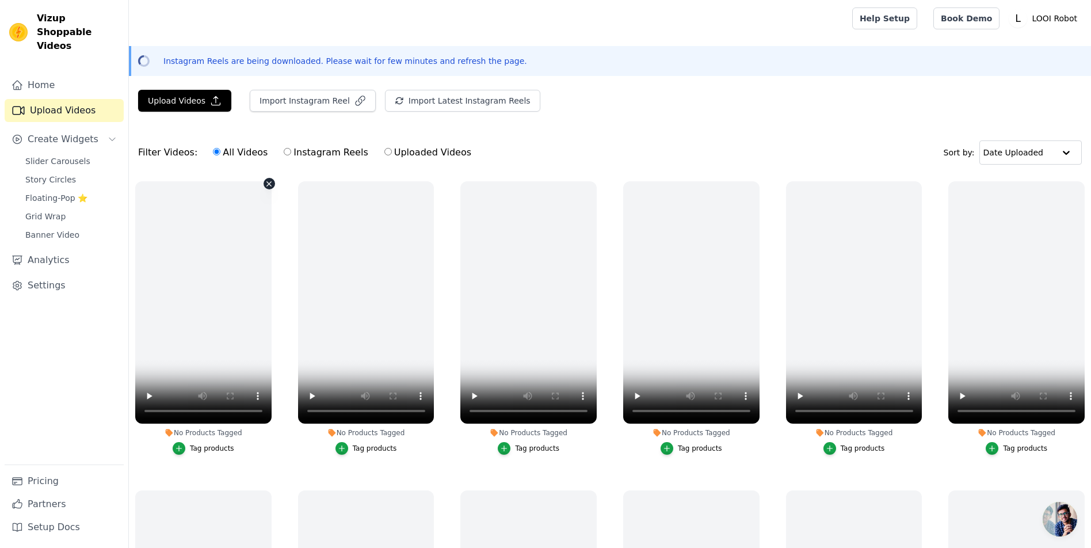
click at [273, 188] on icon "button" at bounding box center [269, 184] width 9 height 9
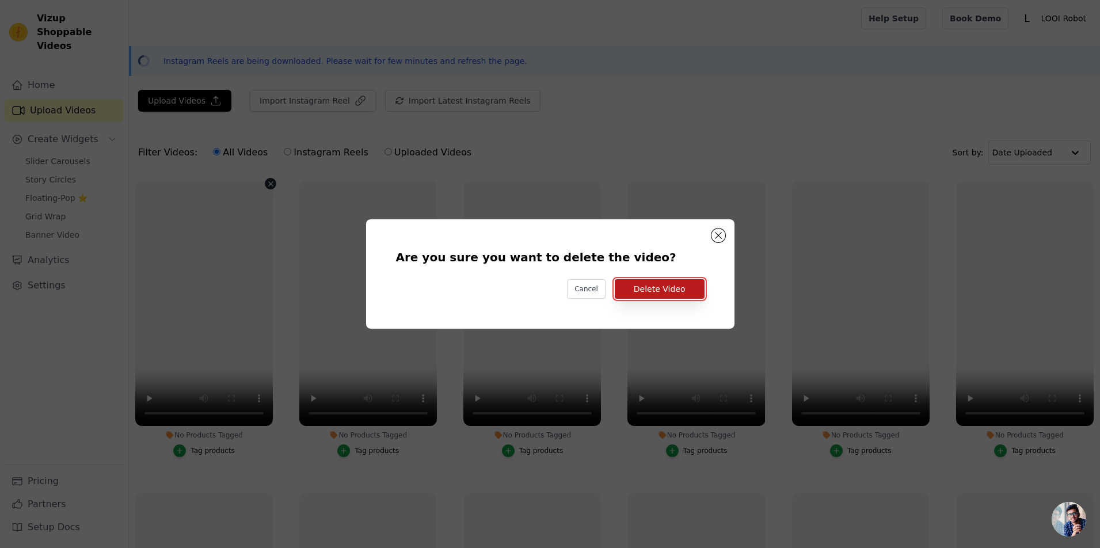
drag, startPoint x: 669, startPoint y: 294, endPoint x: 634, endPoint y: 294, distance: 35.7
click at [667, 294] on button "Delete Video" at bounding box center [660, 289] width 90 height 20
click at [687, 291] on button "Delete Video" at bounding box center [660, 289] width 90 height 20
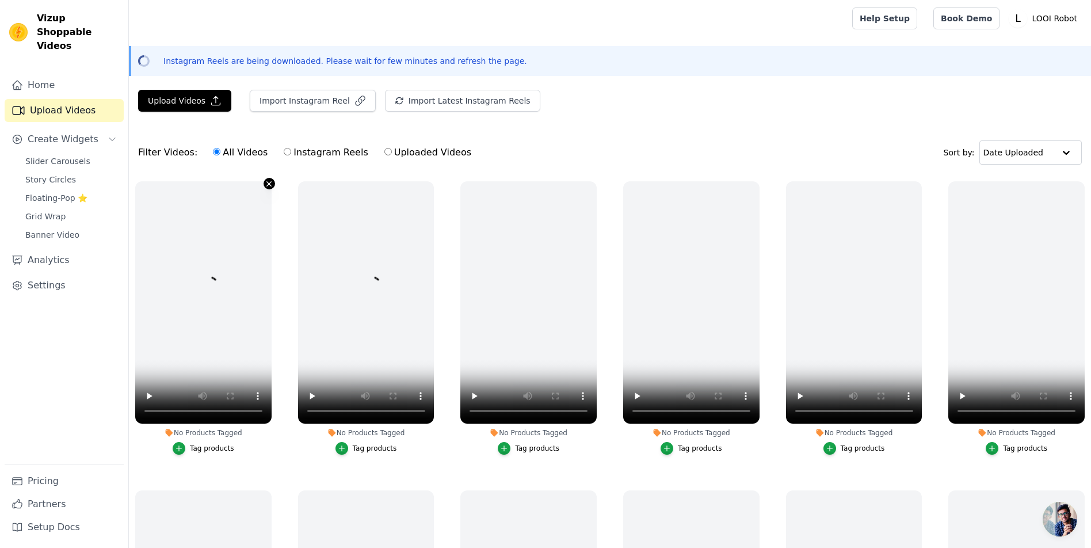
click at [273, 188] on icon "button" at bounding box center [269, 184] width 9 height 9
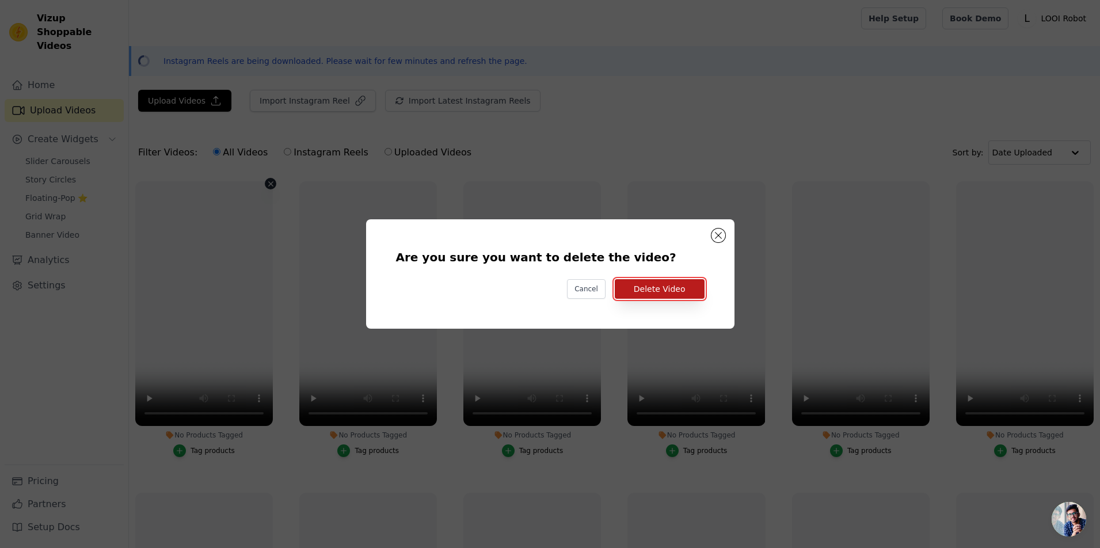
click at [666, 289] on button "Delete Video" at bounding box center [660, 289] width 90 height 20
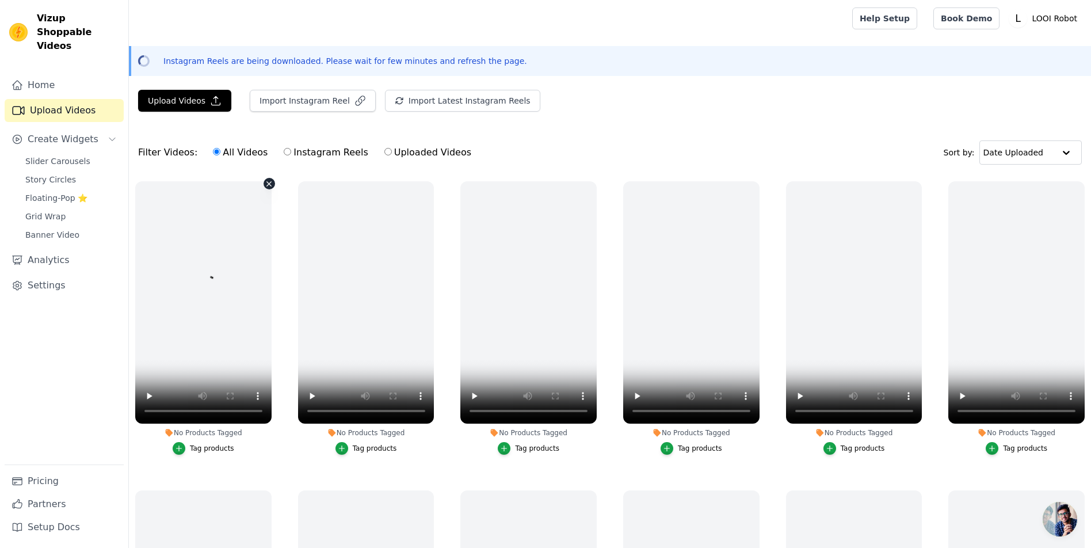
click at [275, 189] on button "No Products Tagged Tag products" at bounding box center [270, 184] width 12 height 12
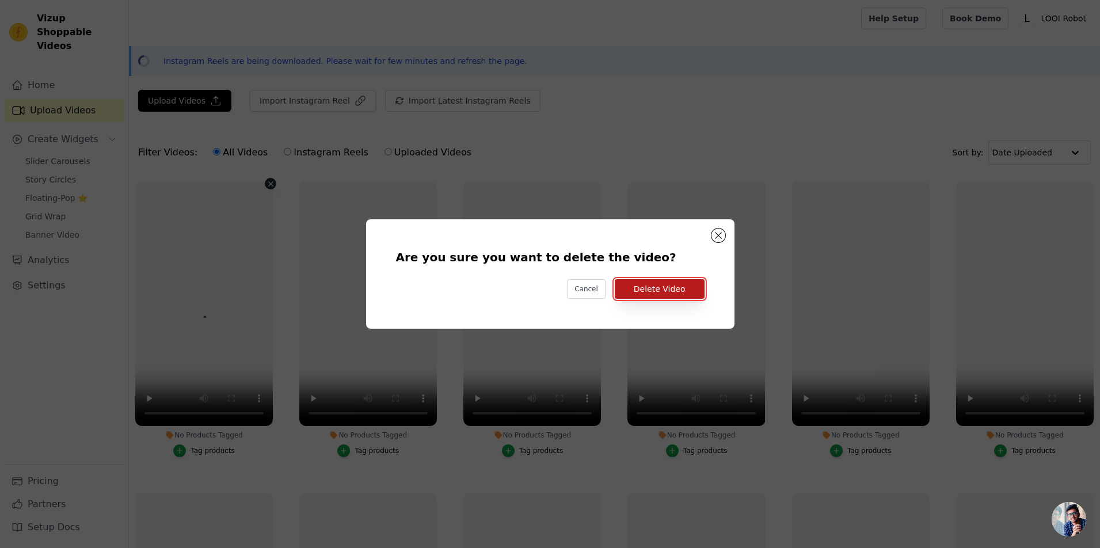
click at [674, 292] on button "Delete Video" at bounding box center [660, 289] width 90 height 20
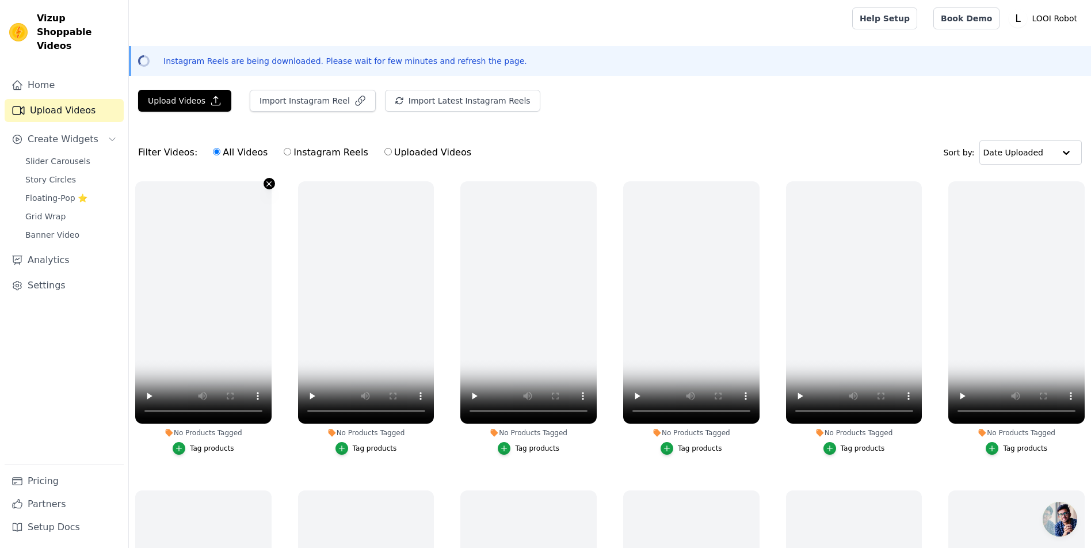
click at [275, 189] on button "No Products Tagged Tag products" at bounding box center [270, 184] width 12 height 12
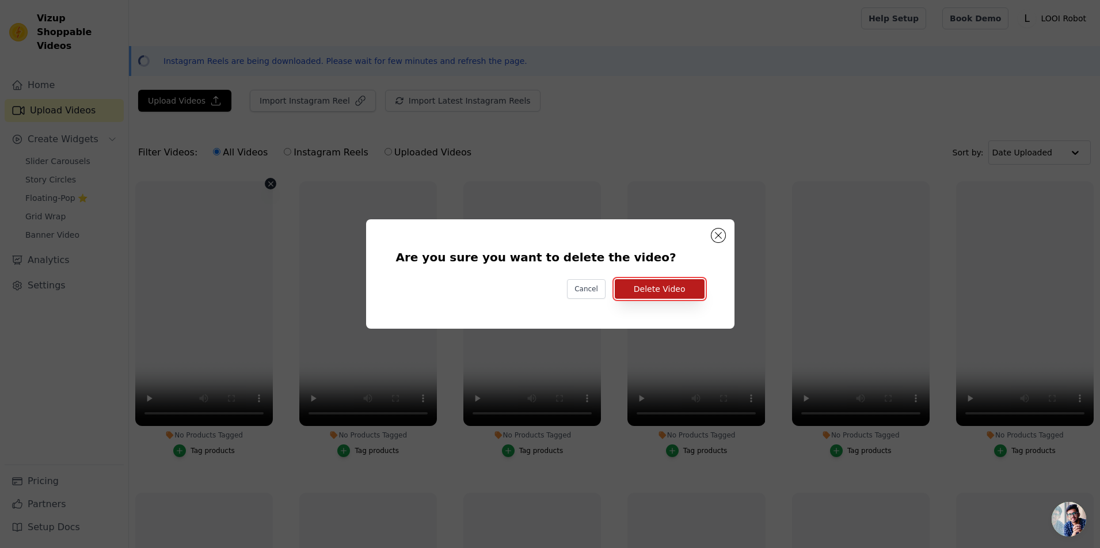
drag, startPoint x: 667, startPoint y: 301, endPoint x: 651, endPoint y: 294, distance: 17.2
click at [662, 298] on button "Delete Video" at bounding box center [660, 289] width 90 height 20
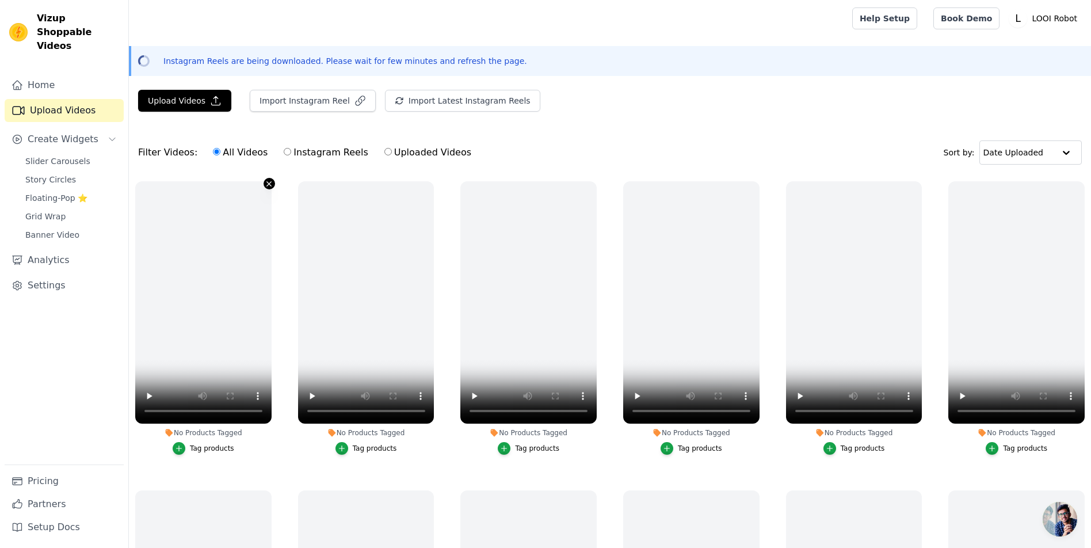
click at [273, 188] on icon "button" at bounding box center [269, 184] width 9 height 9
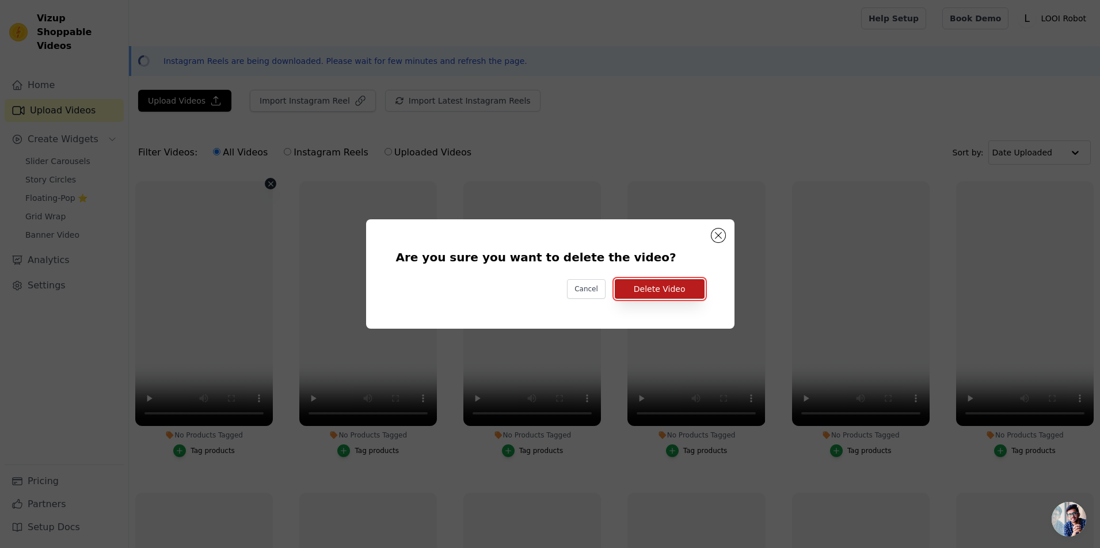
click at [672, 296] on button "Delete Video" at bounding box center [660, 289] width 90 height 20
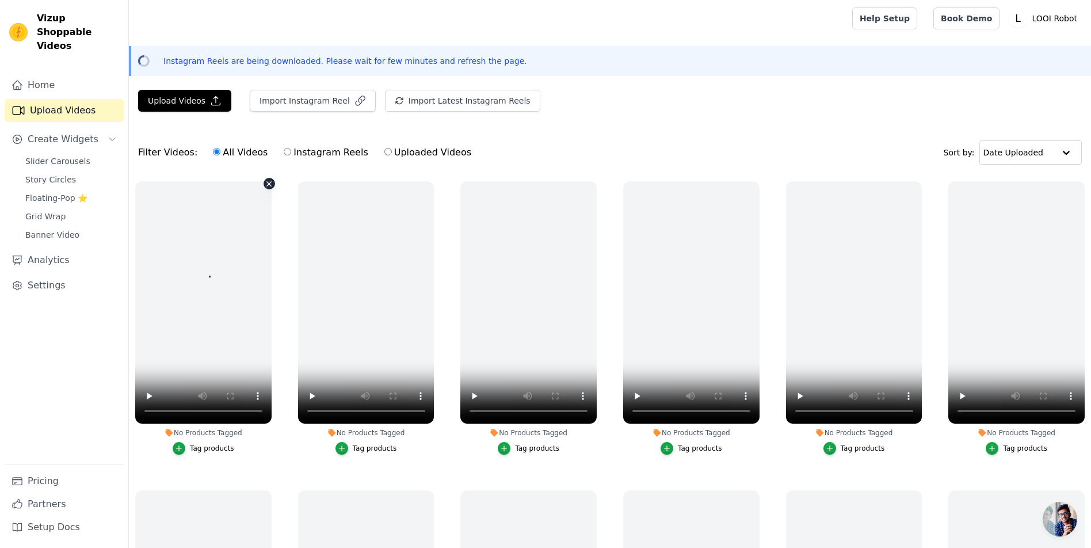
click at [272, 186] on icon "button" at bounding box center [269, 183] width 5 height 5
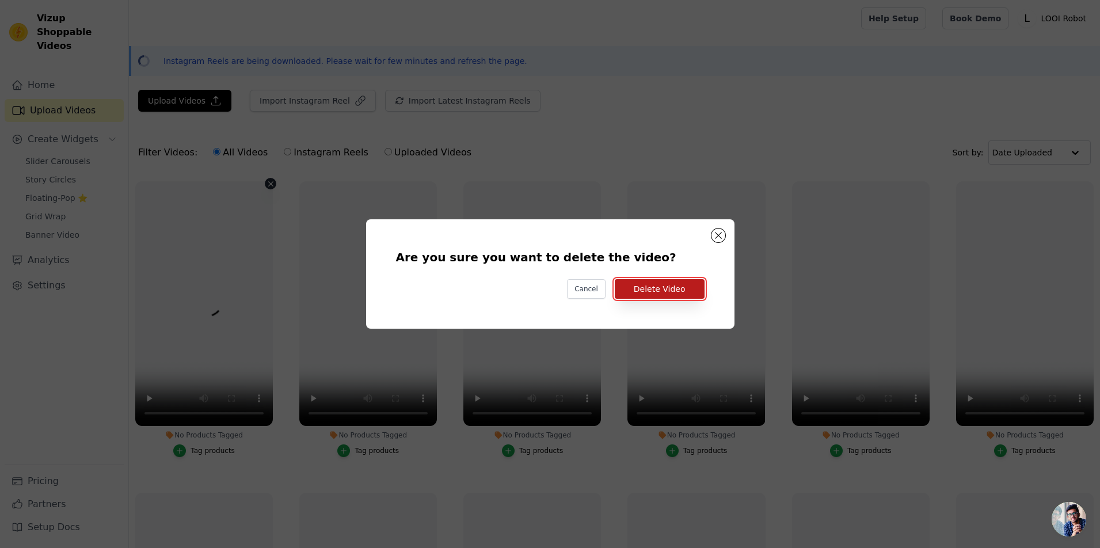
click at [665, 285] on button "Delete Video" at bounding box center [660, 289] width 90 height 20
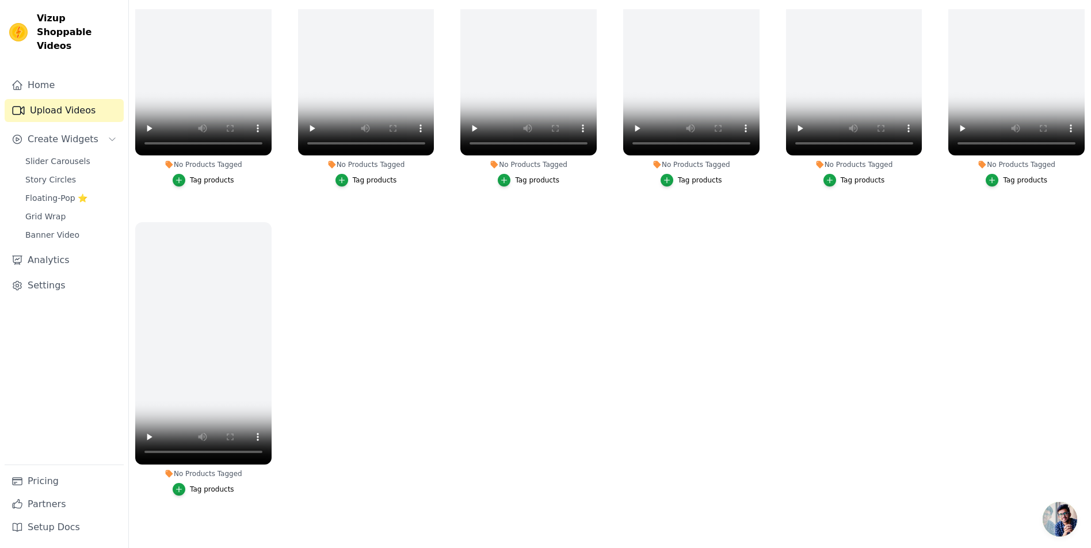
scroll to position [204, 0]
click at [273, 220] on icon "button" at bounding box center [269, 224] width 9 height 9
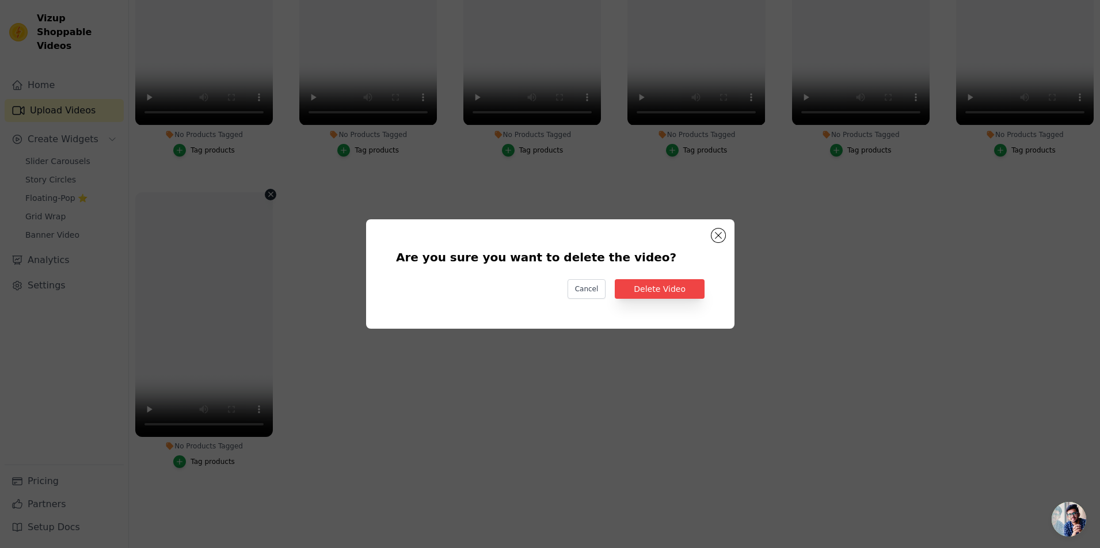
scroll to position [725, 0]
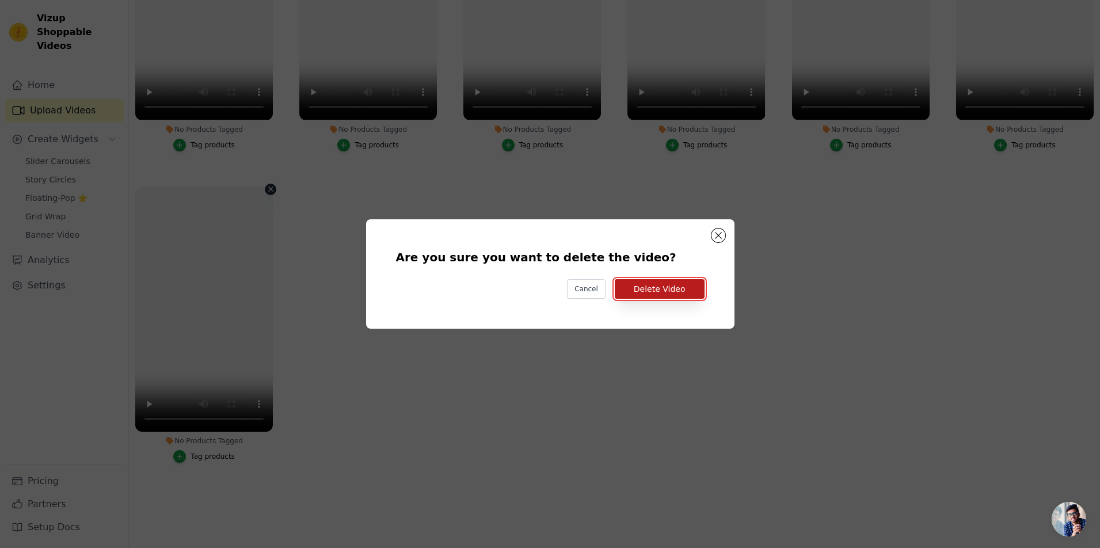
click at [681, 290] on button "Delete Video" at bounding box center [660, 289] width 90 height 20
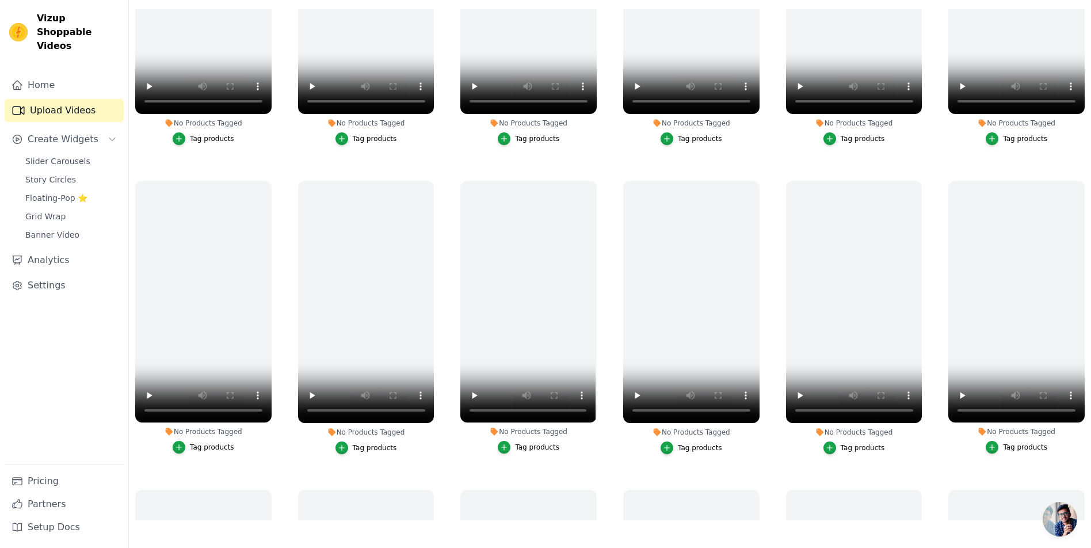
scroll to position [0, 0]
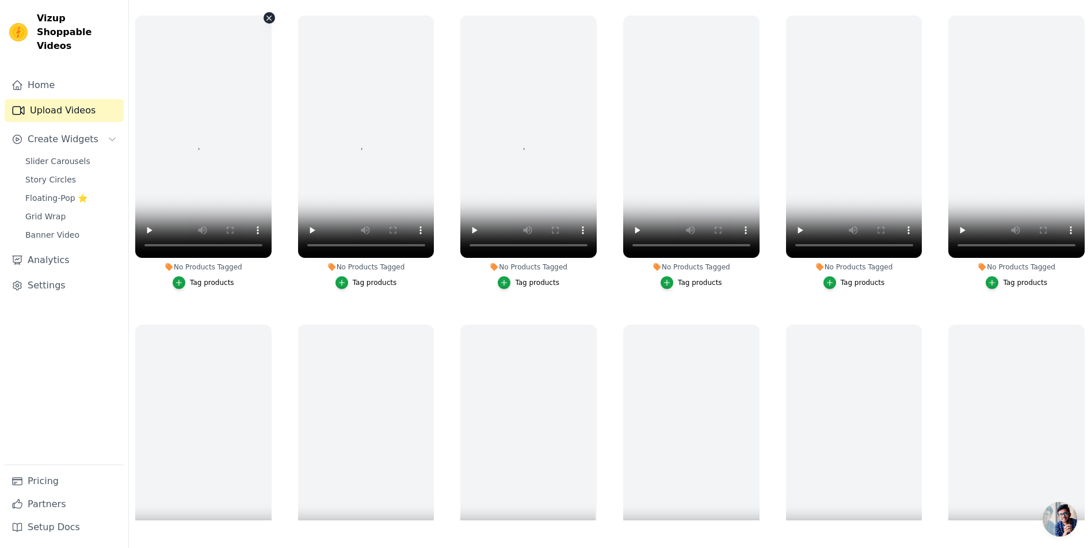
click at [273, 22] on icon "button" at bounding box center [269, 18] width 9 height 9
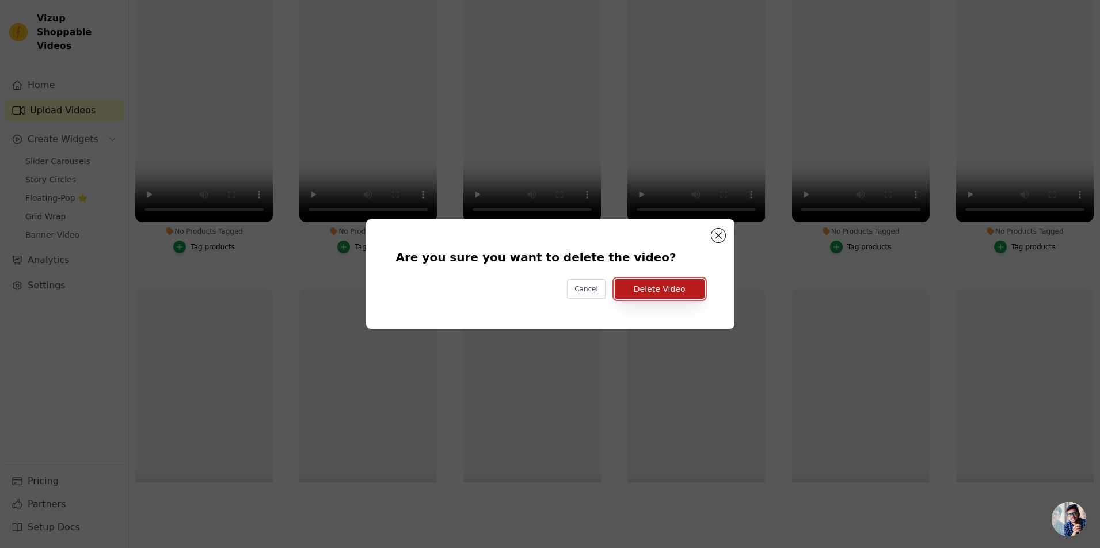
click at [699, 299] on button "Delete Video" at bounding box center [660, 289] width 90 height 20
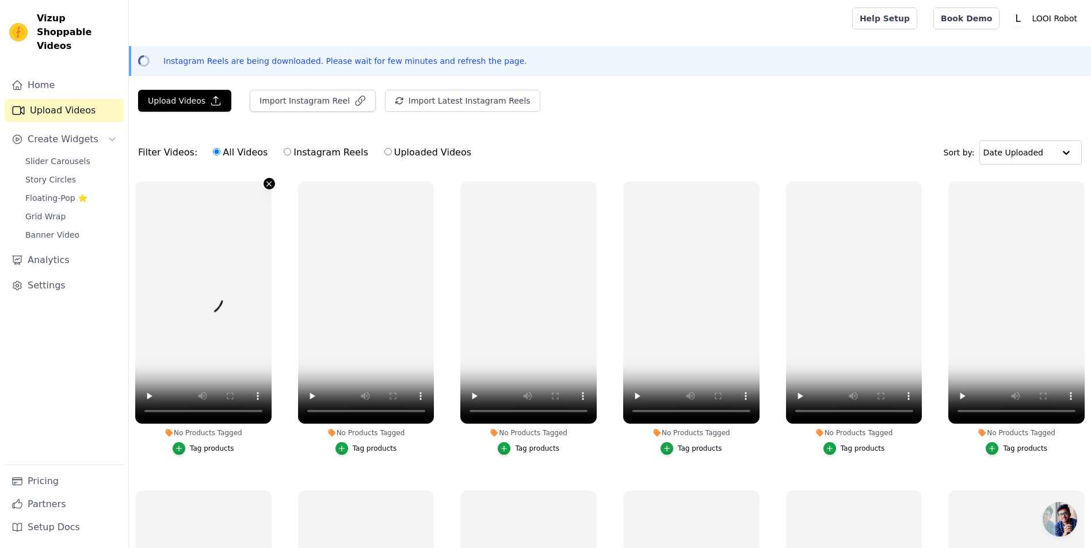
click at [273, 188] on icon "button" at bounding box center [269, 184] width 9 height 9
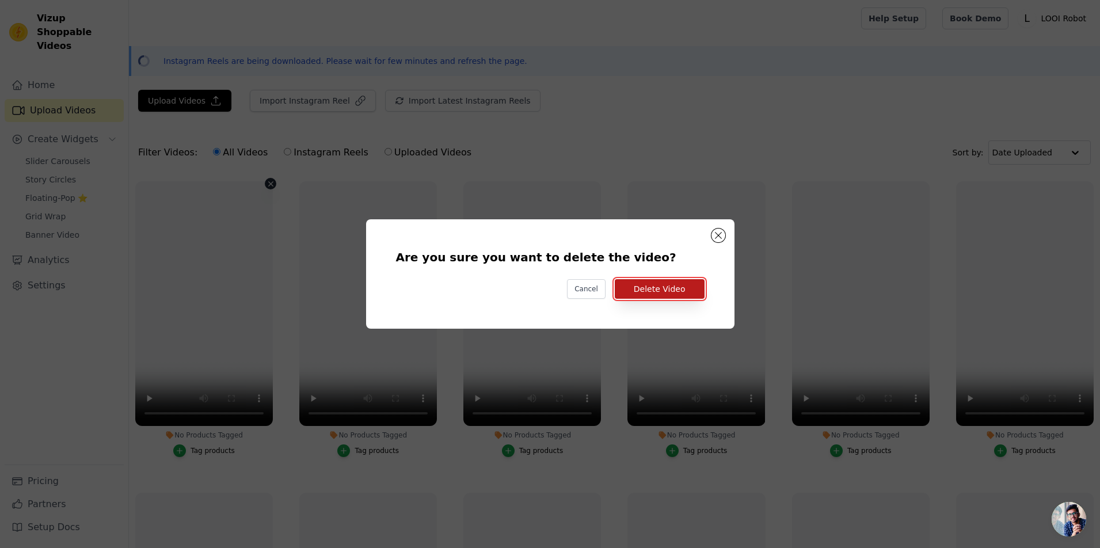
click at [687, 291] on button "Delete Video" at bounding box center [660, 289] width 90 height 20
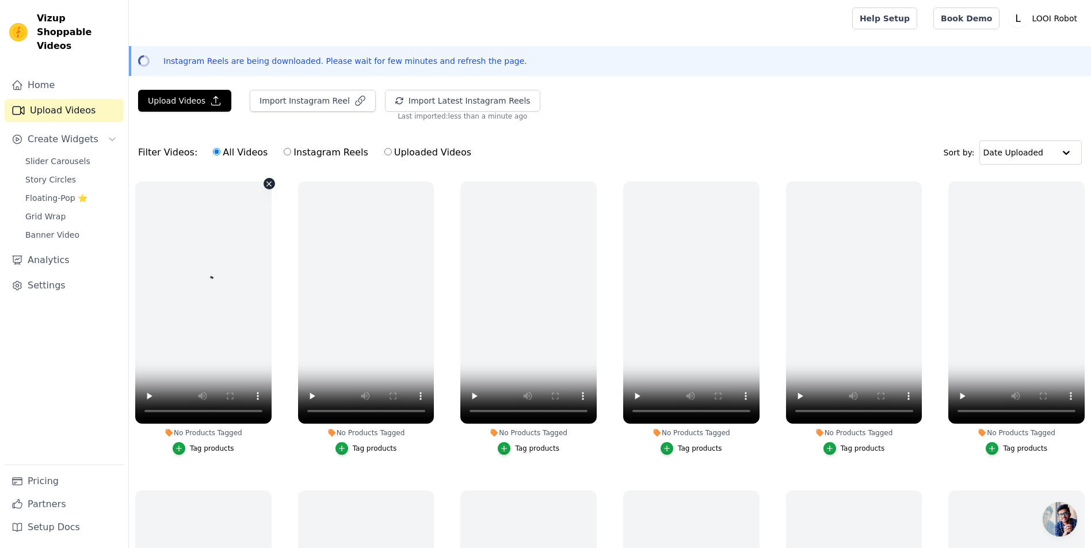
click at [273, 188] on icon "button" at bounding box center [269, 184] width 9 height 9
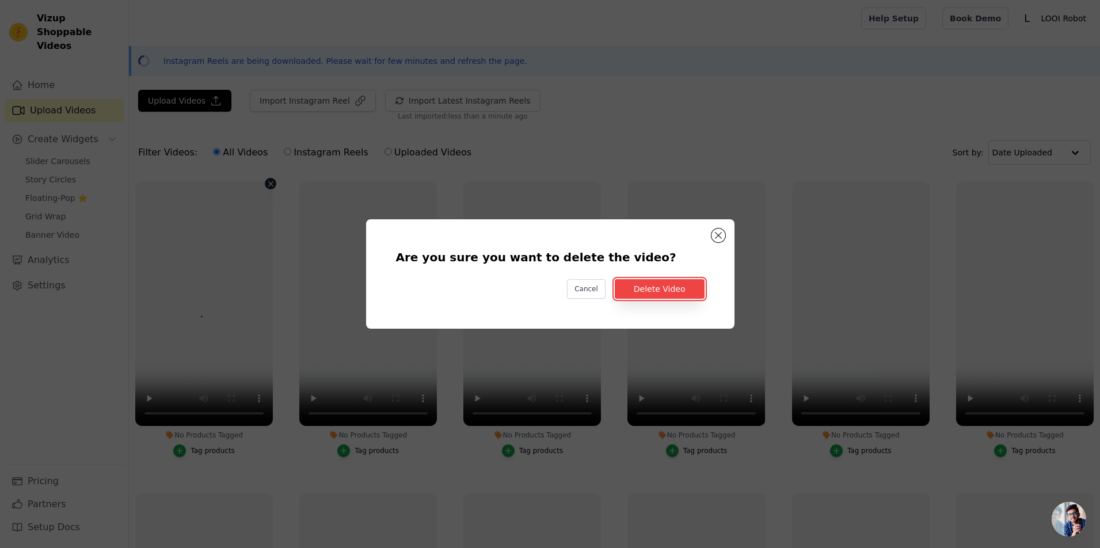
drag, startPoint x: 660, startPoint y: 296, endPoint x: 545, endPoint y: 275, distance: 117.1
click at [657, 295] on button "Delete Video" at bounding box center [660, 289] width 90 height 20
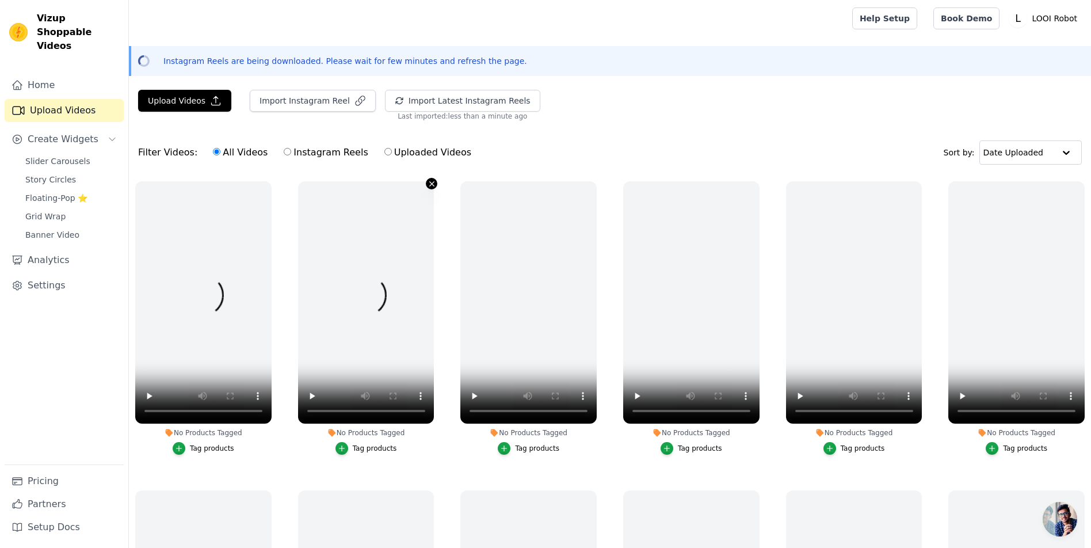
click at [437, 189] on button "No Products Tagged Tag products" at bounding box center [432, 184] width 12 height 12
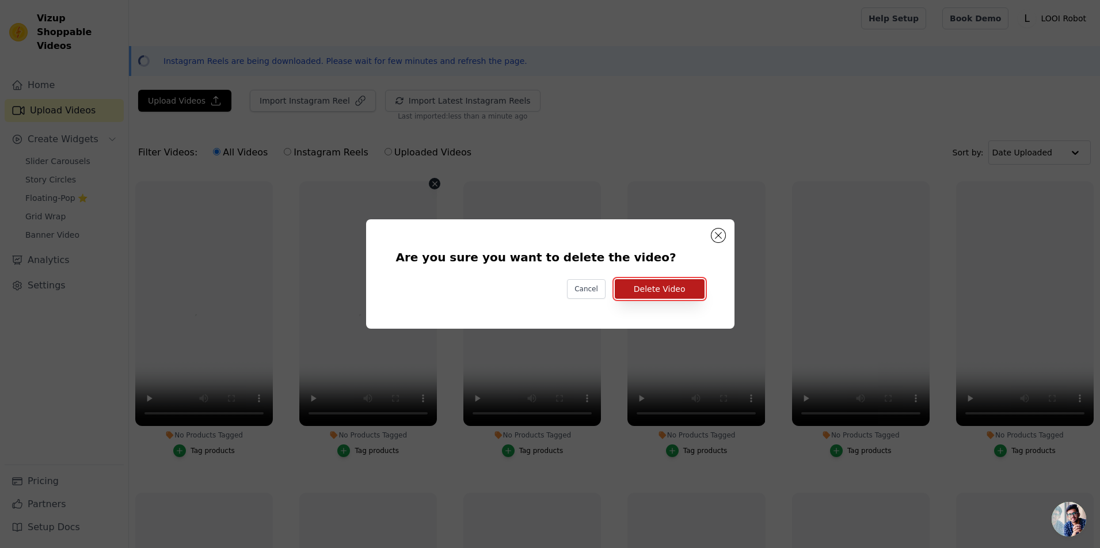
click at [695, 299] on button "Delete Video" at bounding box center [660, 289] width 90 height 20
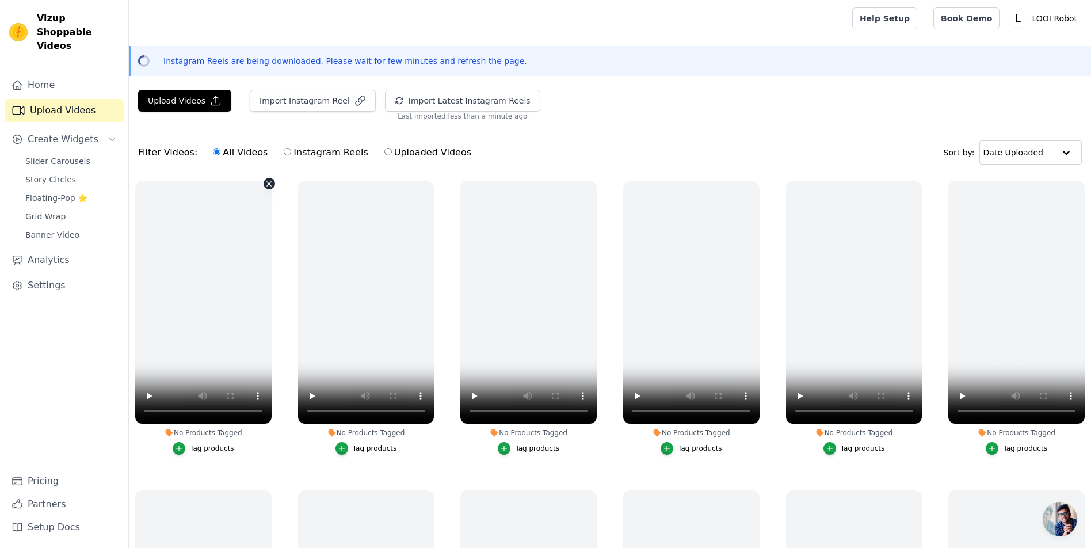
click at [273, 188] on icon "button" at bounding box center [269, 184] width 9 height 9
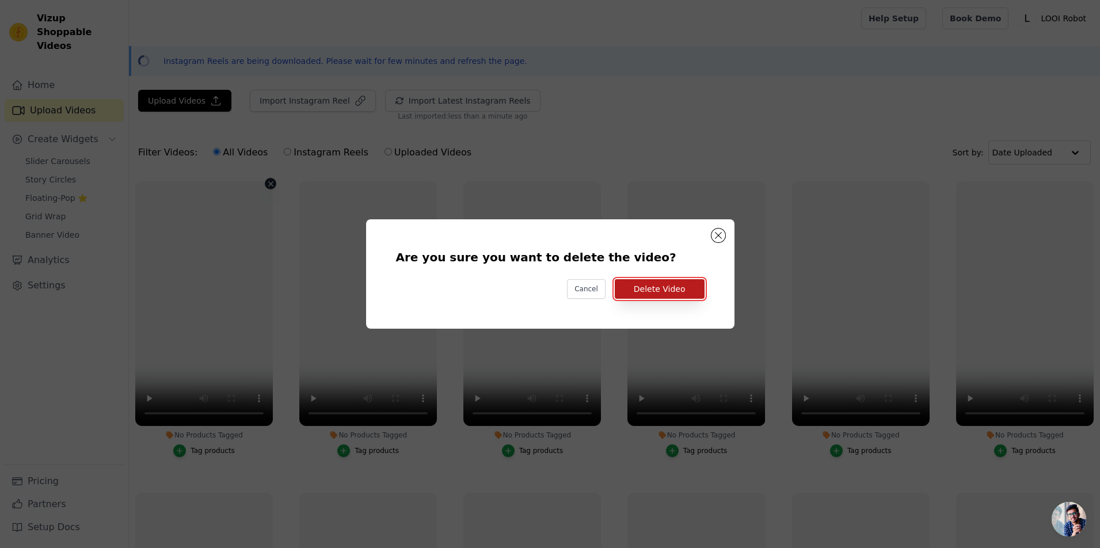
click at [688, 288] on button "Delete Video" at bounding box center [660, 289] width 90 height 20
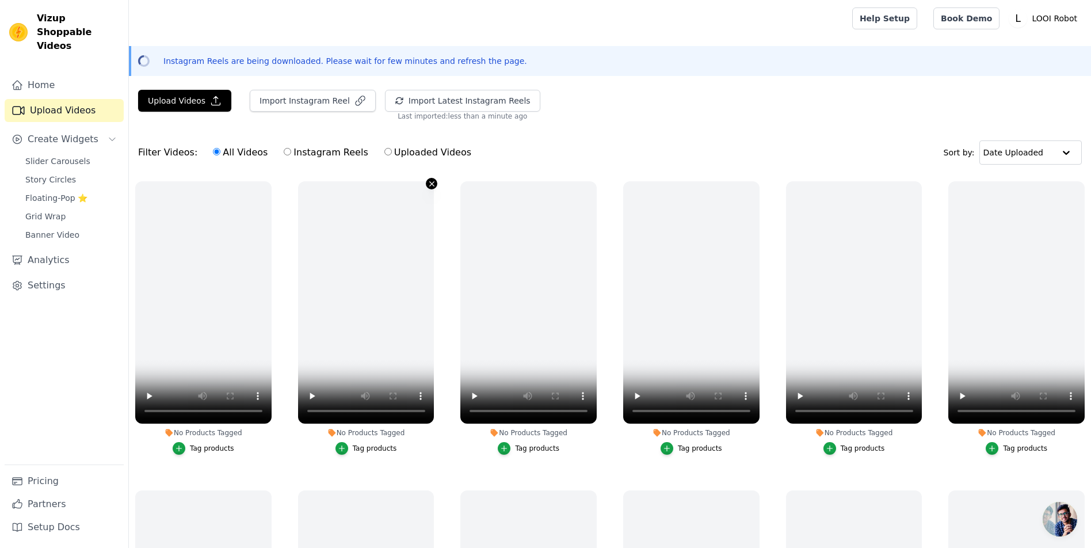
click at [436, 188] on icon "button" at bounding box center [432, 184] width 9 height 9
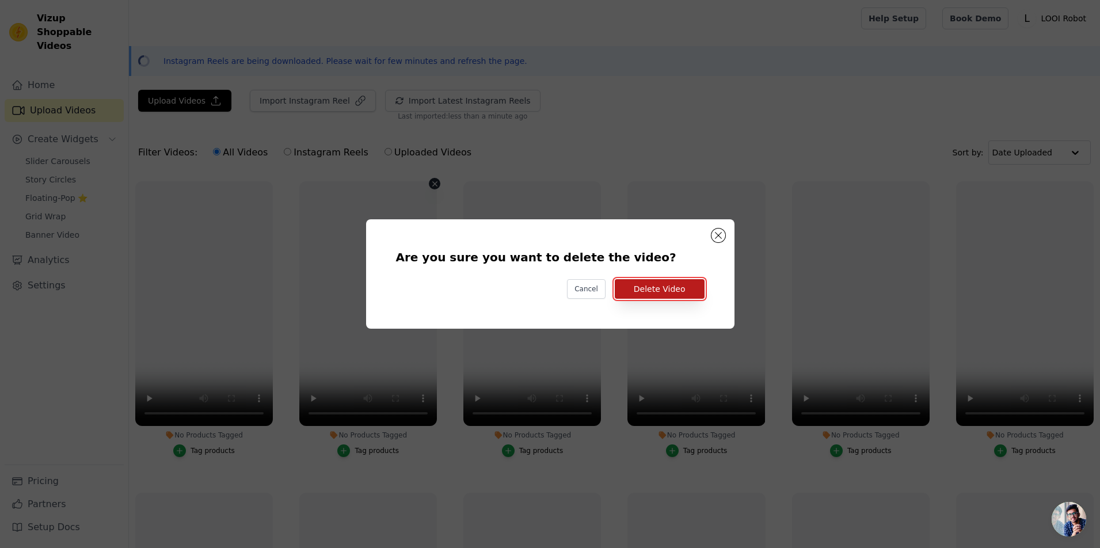
click at [687, 298] on button "Delete Video" at bounding box center [660, 289] width 90 height 20
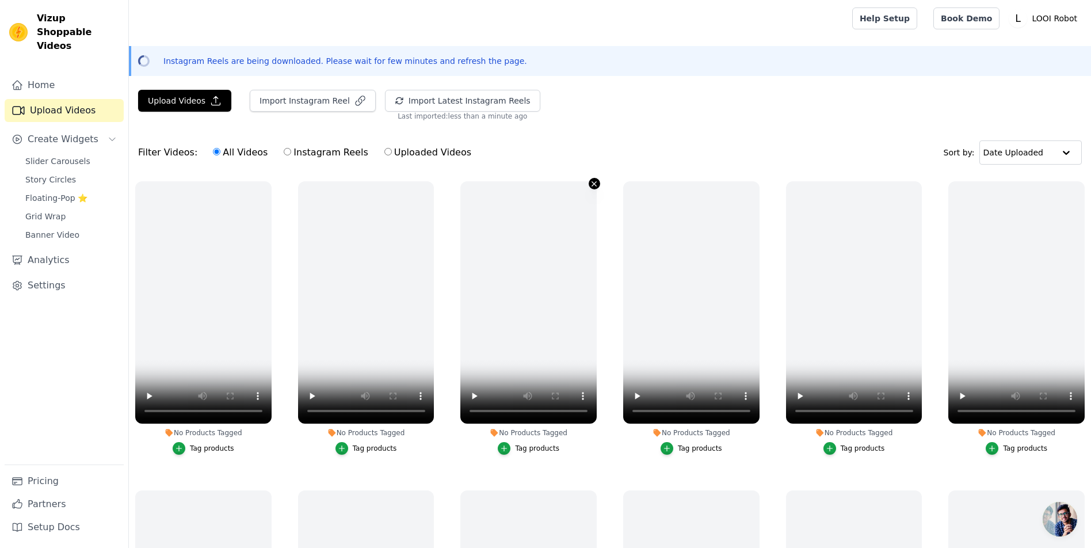
click at [599, 188] on icon "button" at bounding box center [594, 184] width 9 height 9
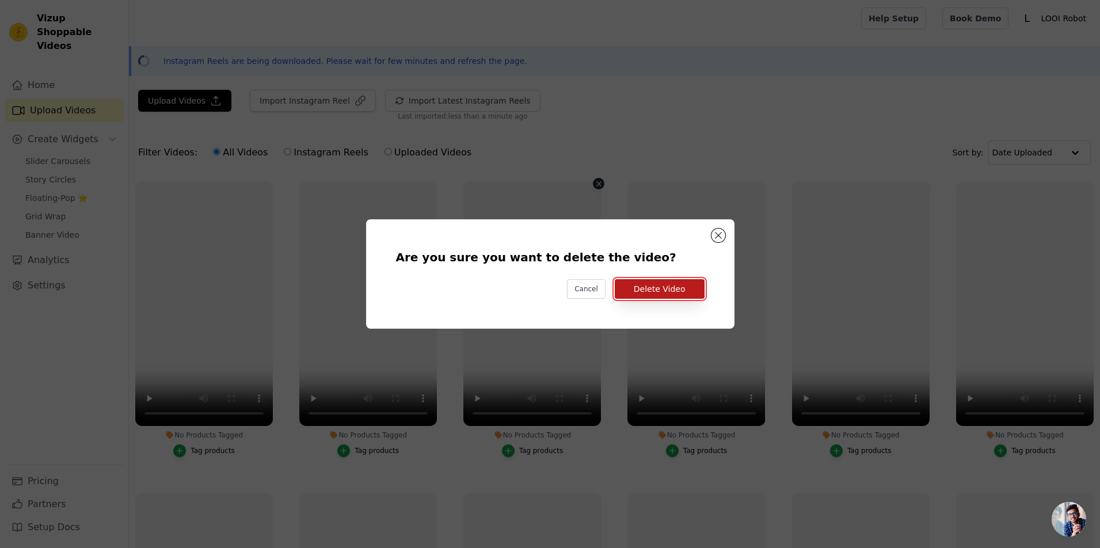
click at [704, 295] on button "Delete Video" at bounding box center [660, 289] width 90 height 20
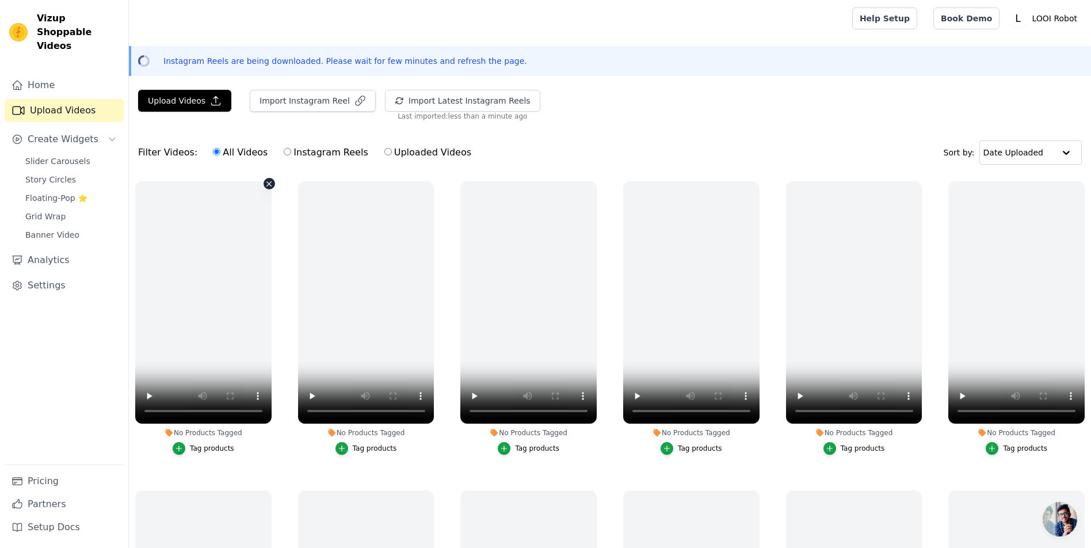
click at [273, 188] on icon "button" at bounding box center [269, 184] width 9 height 9
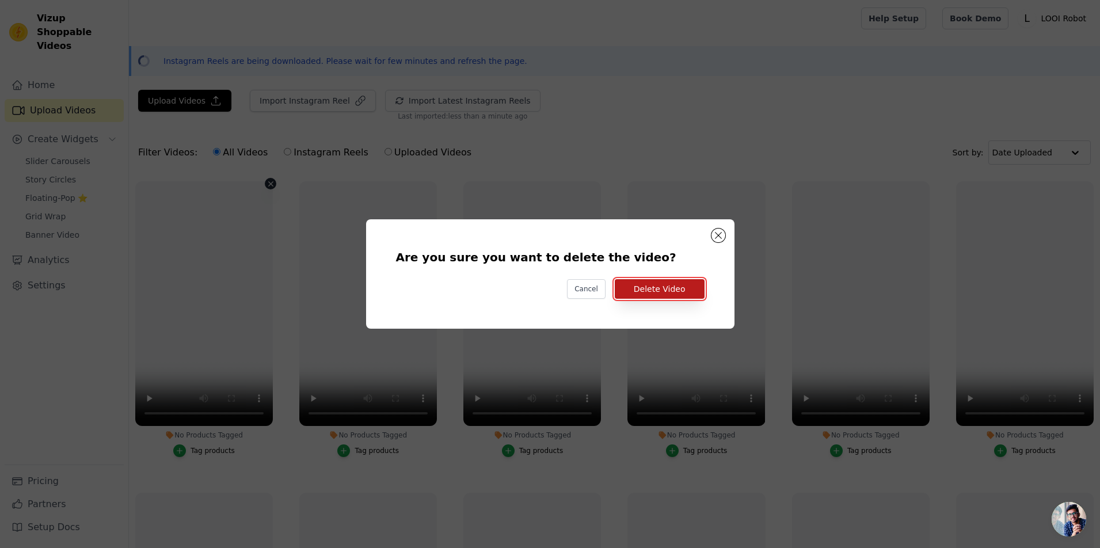
click at [685, 293] on button "Delete Video" at bounding box center [660, 289] width 90 height 20
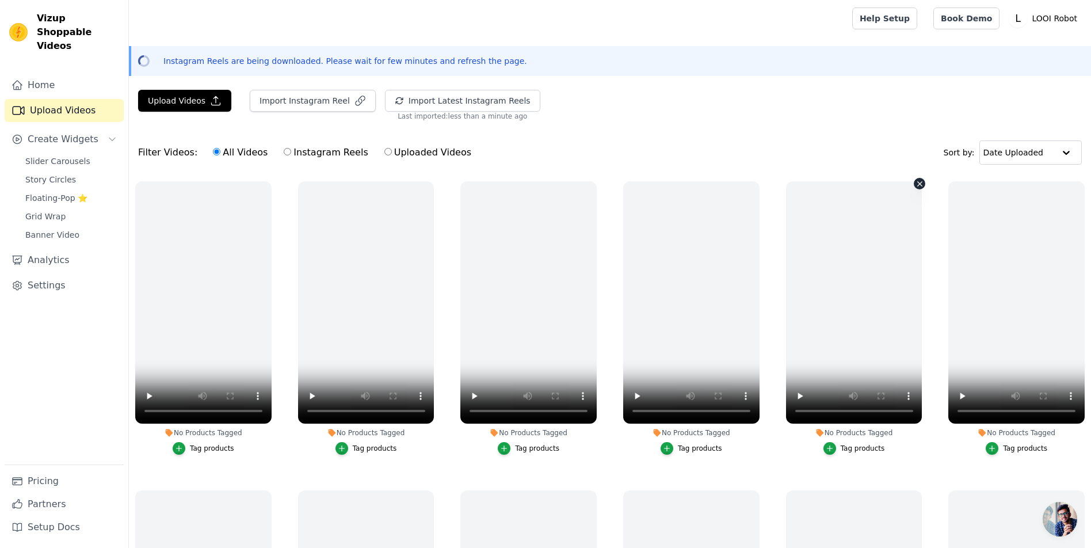
click at [916, 188] on icon "button" at bounding box center [920, 184] width 9 height 9
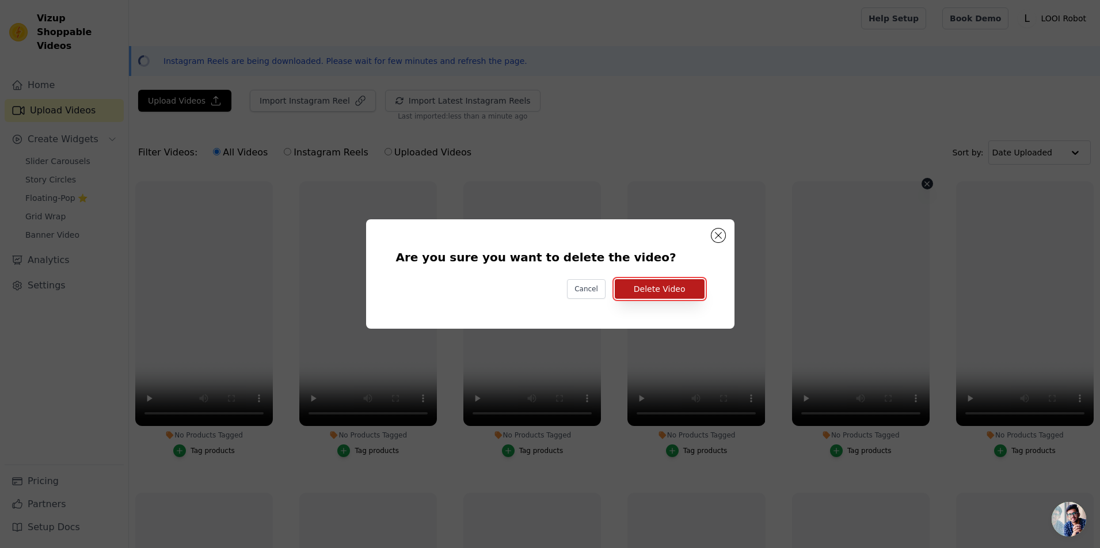
click at [704, 288] on button "Delete Video" at bounding box center [660, 289] width 90 height 20
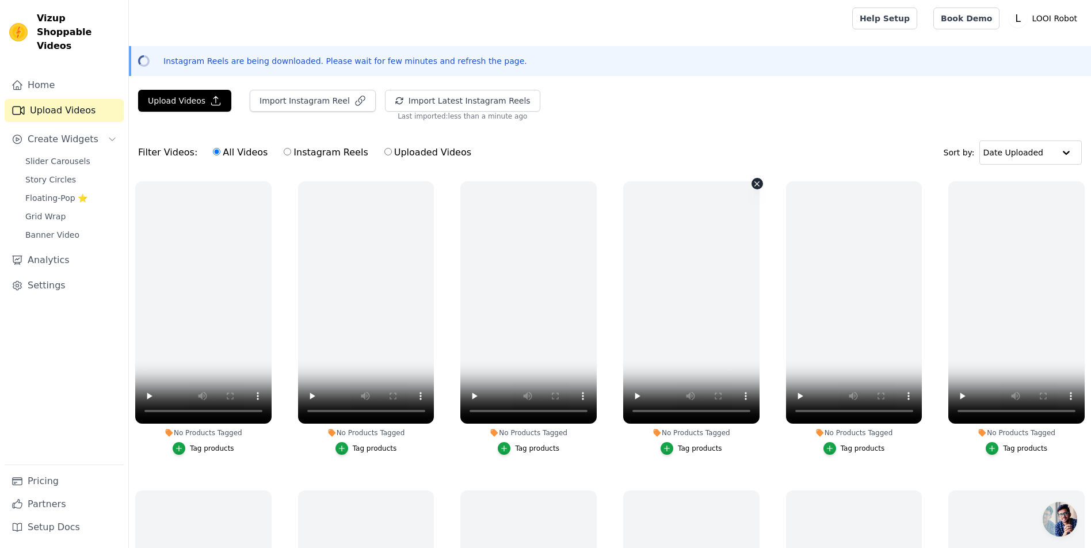
click at [761, 188] on icon "button" at bounding box center [757, 184] width 9 height 9
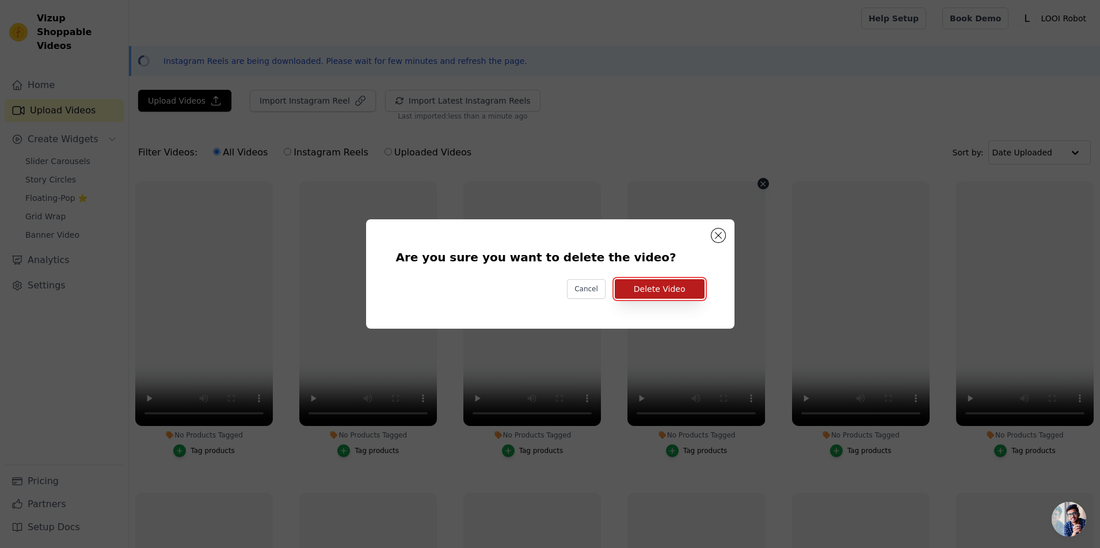
click at [704, 289] on button "Delete Video" at bounding box center [660, 289] width 90 height 20
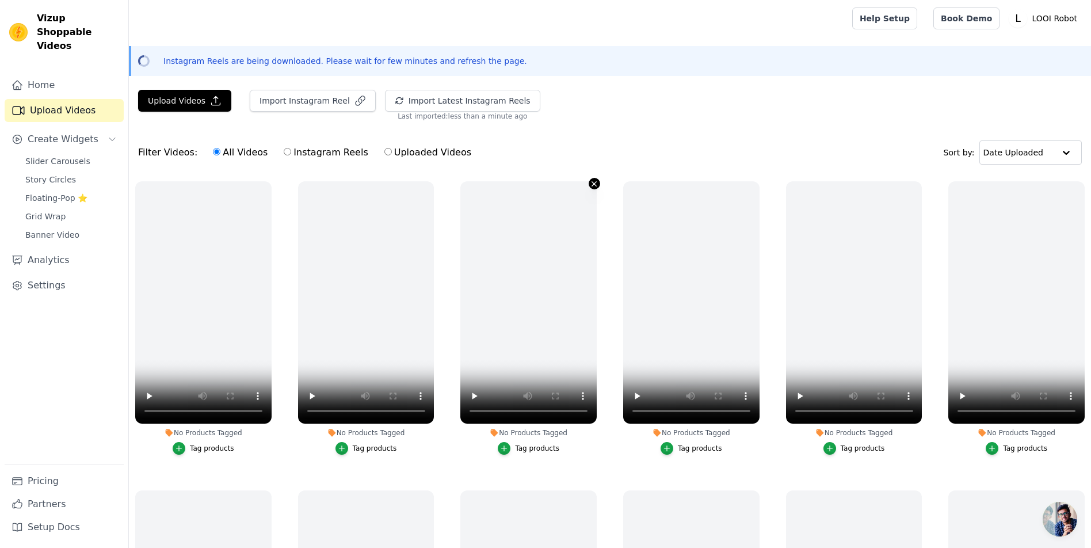
click at [600, 189] on button "No Products Tagged Tag products" at bounding box center [595, 184] width 12 height 12
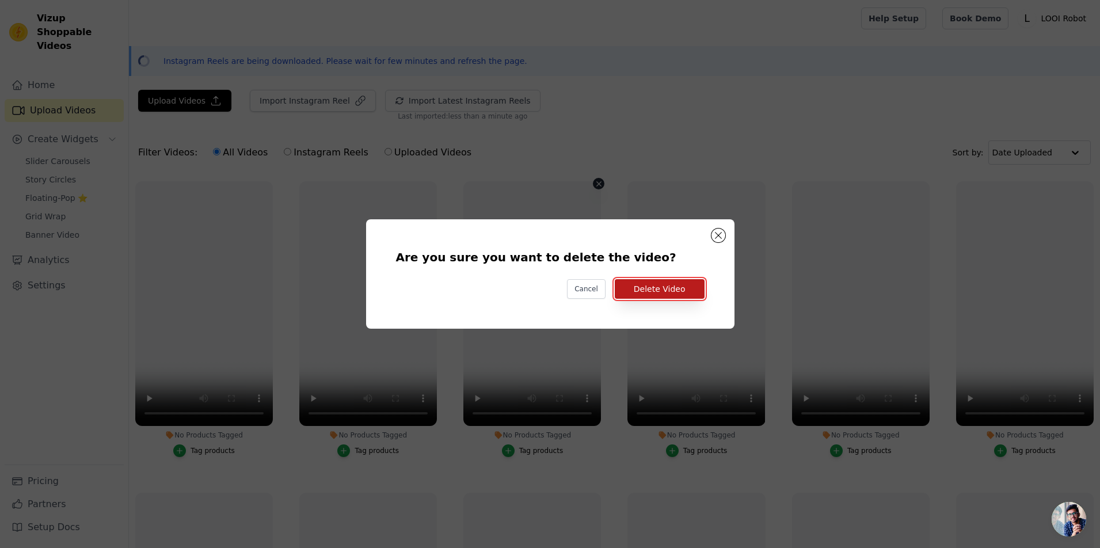
click at [698, 294] on button "Delete Video" at bounding box center [660, 289] width 90 height 20
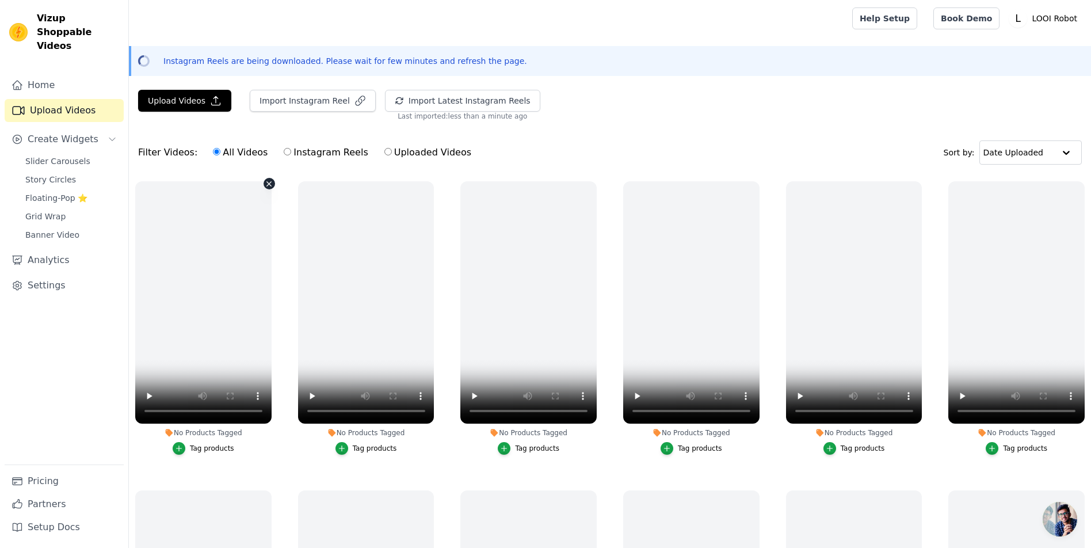
click at [278, 227] on div "No Products Tagged Tag products" at bounding box center [203, 320] width 149 height 291
click at [272, 186] on icon "button" at bounding box center [269, 183] width 5 height 5
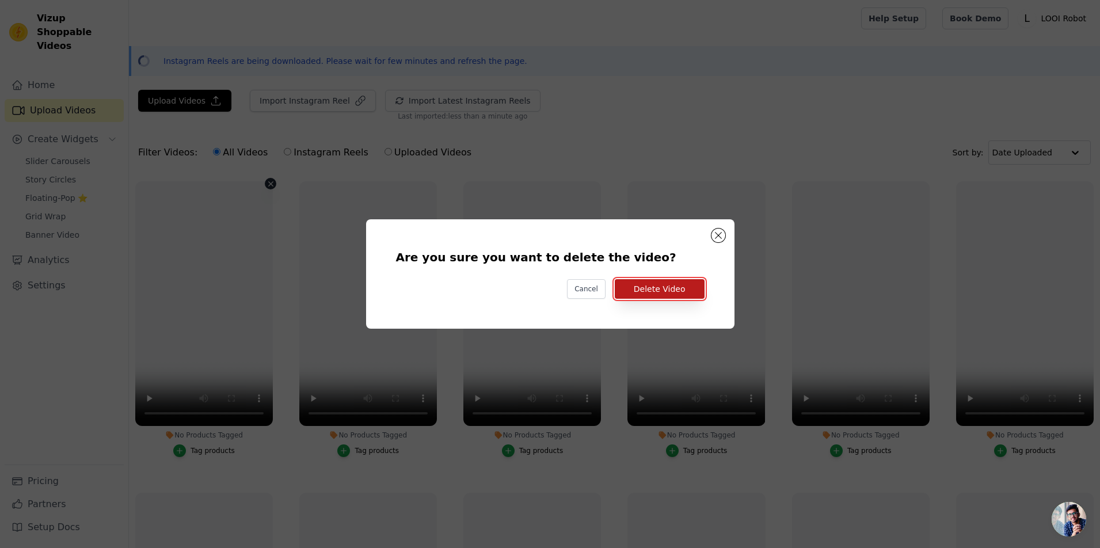
click at [687, 295] on button "Delete Video" at bounding box center [660, 289] width 90 height 20
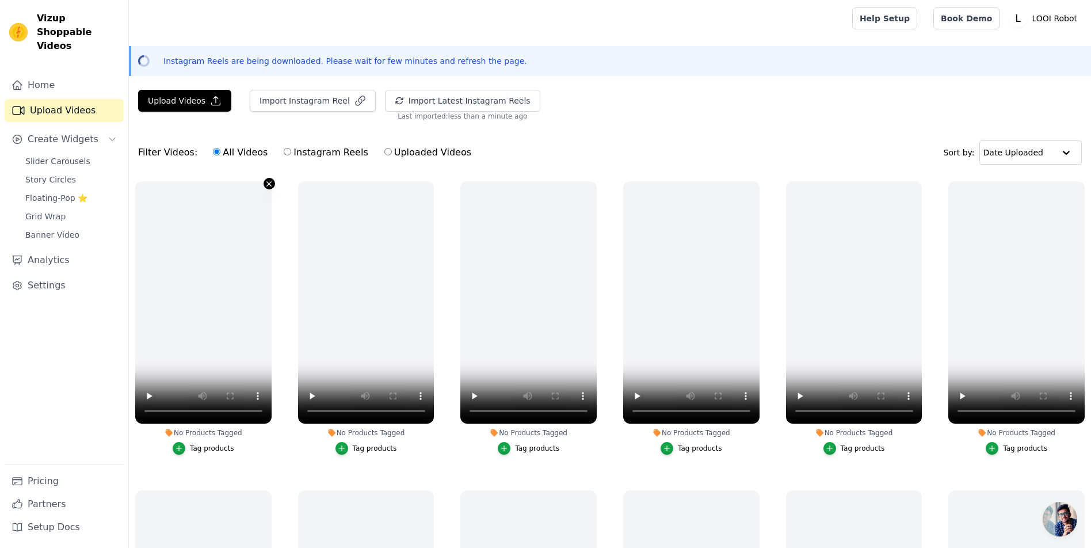
click at [272, 186] on icon "button" at bounding box center [269, 183] width 5 height 5
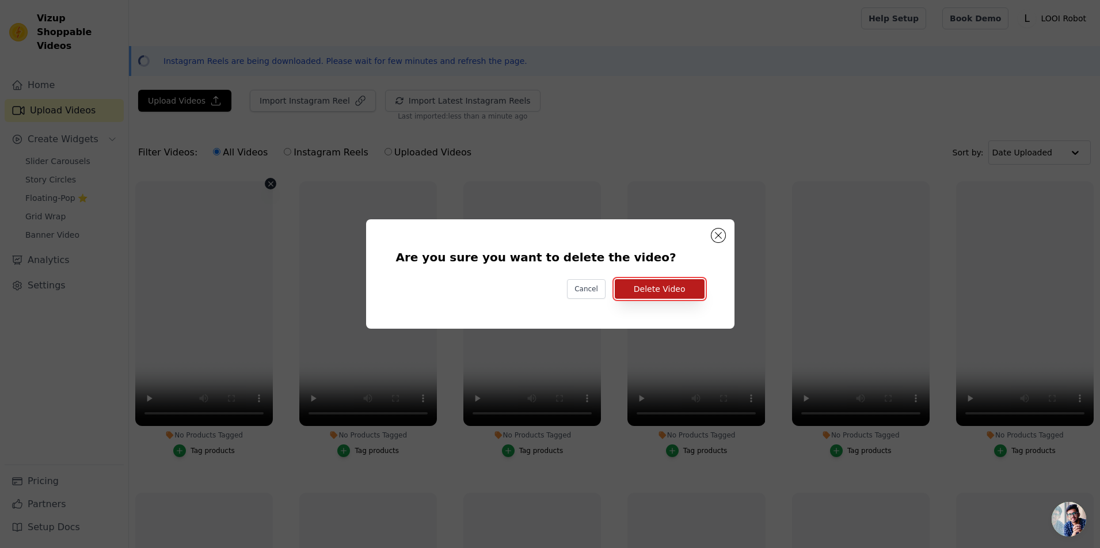
click at [665, 297] on button "Delete Video" at bounding box center [660, 289] width 90 height 20
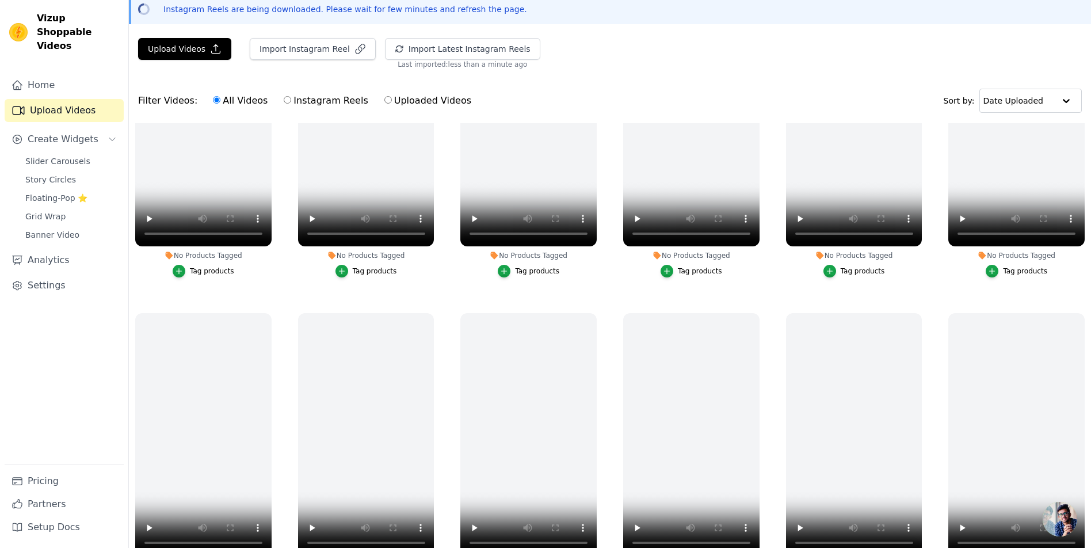
scroll to position [204, 0]
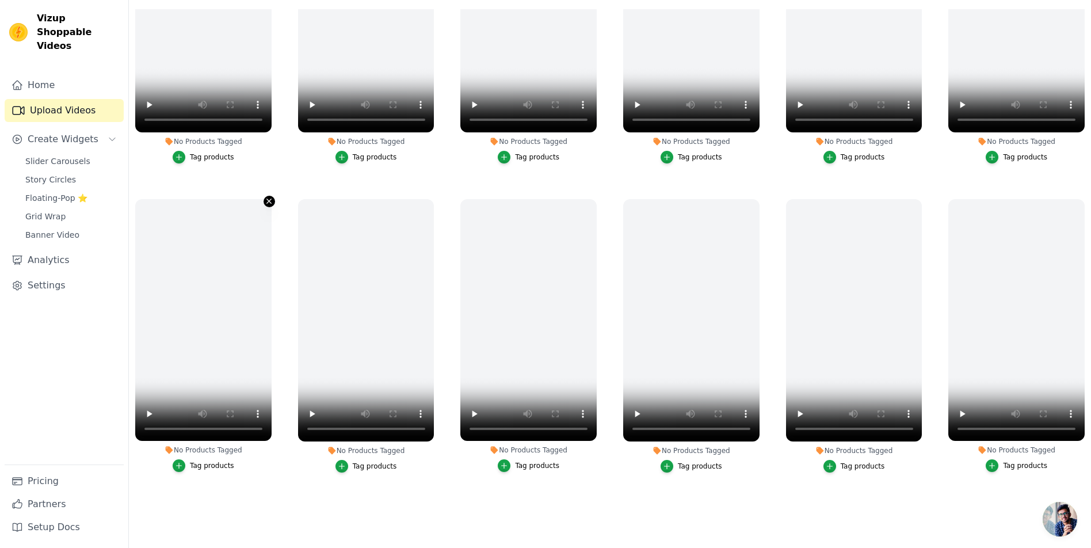
click at [273, 197] on icon "button" at bounding box center [269, 201] width 9 height 9
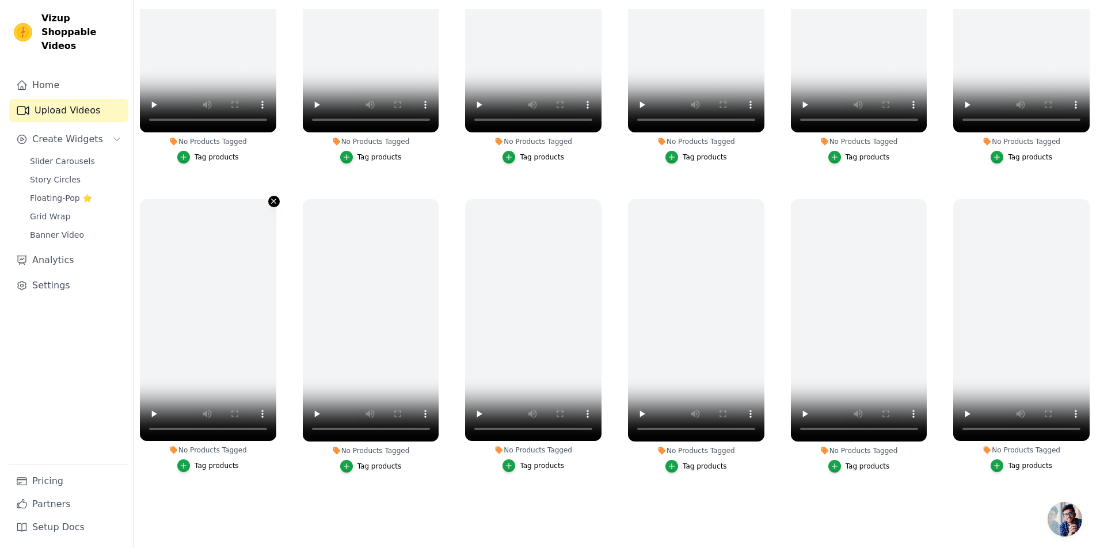
scroll to position [0, 0]
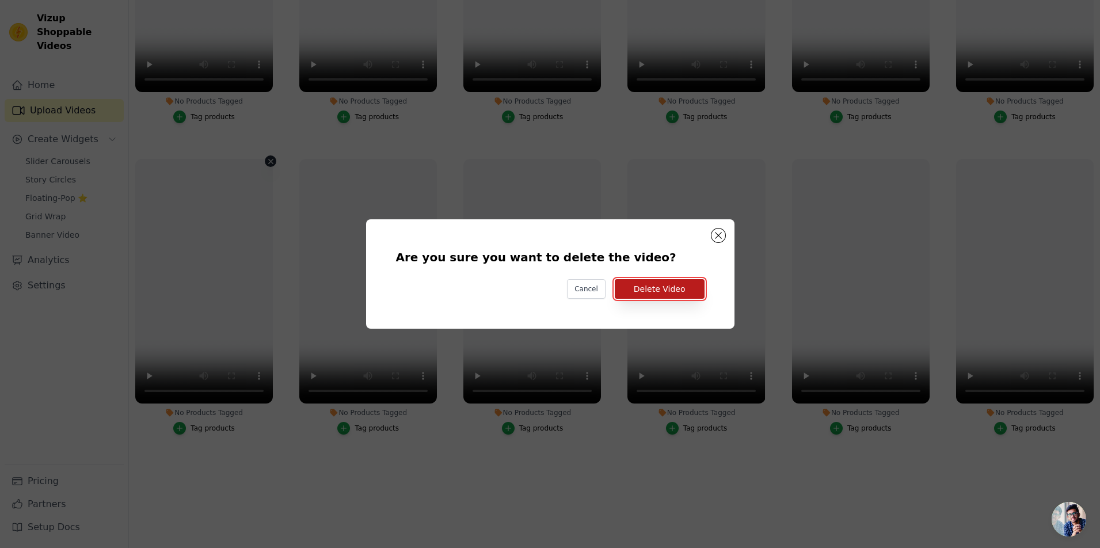
drag, startPoint x: 665, startPoint y: 299, endPoint x: 630, endPoint y: 297, distance: 35.2
click at [665, 299] on button "Delete Video" at bounding box center [660, 289] width 90 height 20
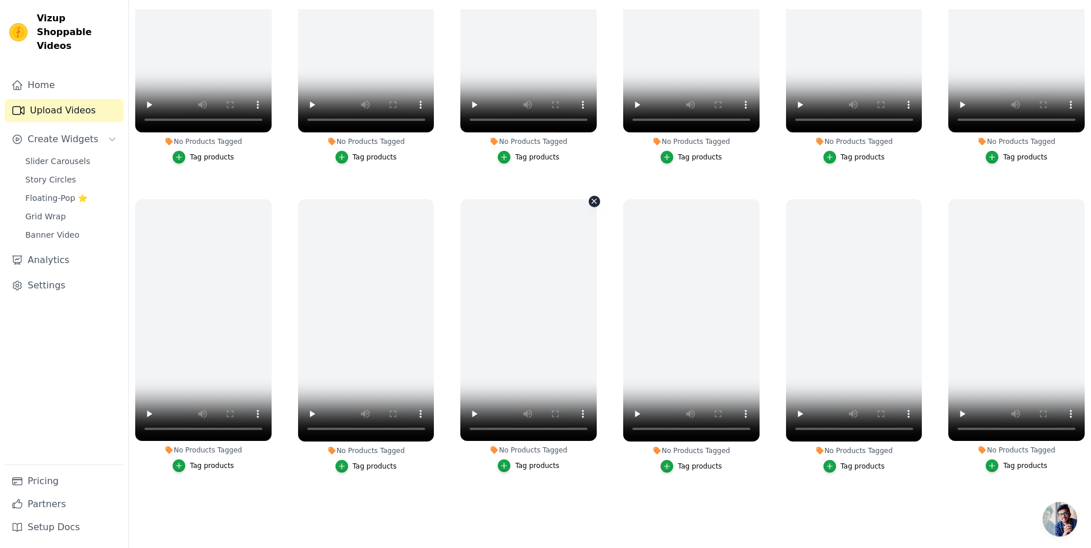
scroll to position [112, 0]
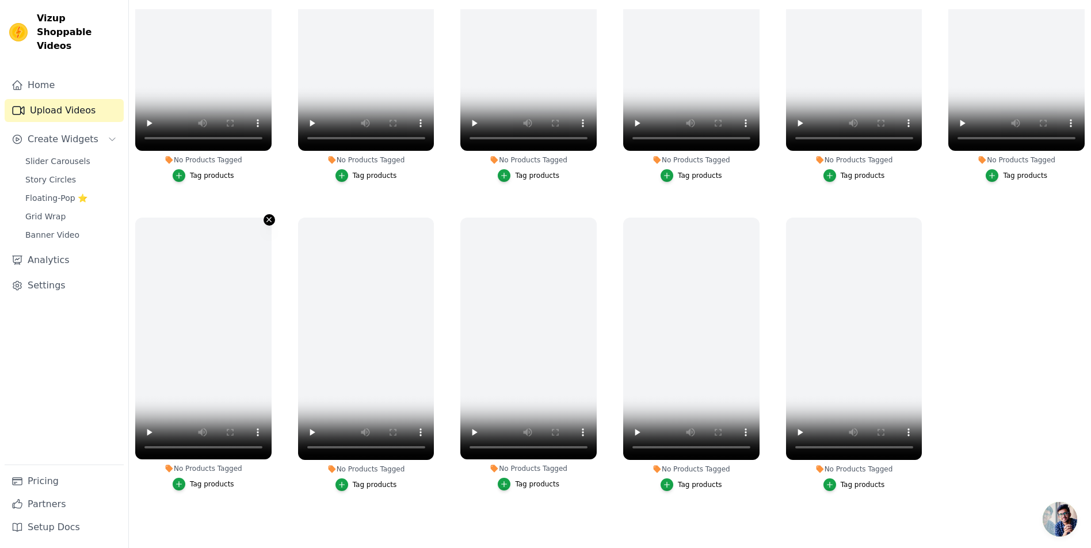
click at [273, 215] on icon "button" at bounding box center [269, 219] width 9 height 9
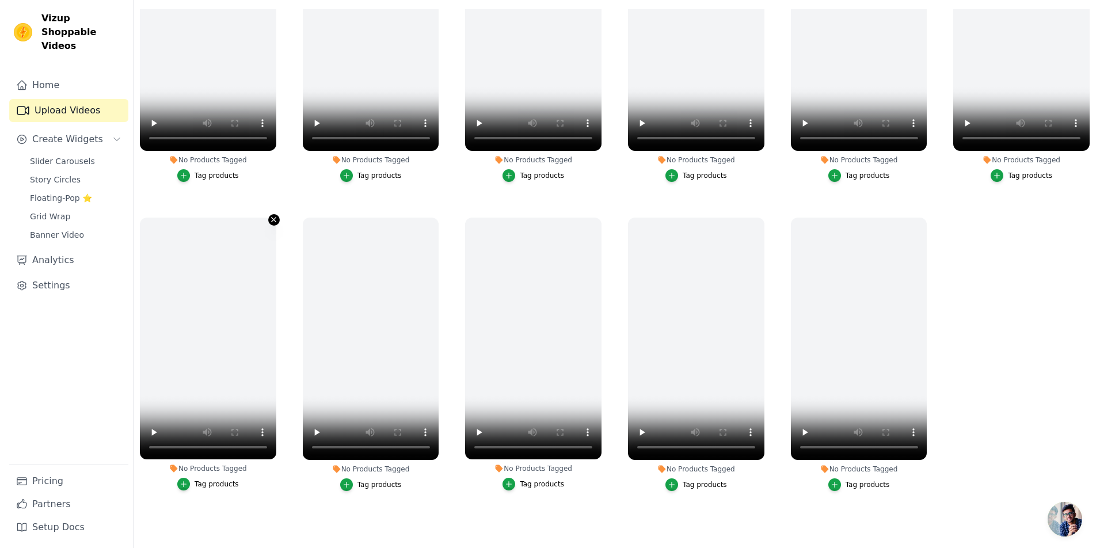
scroll to position [0, 0]
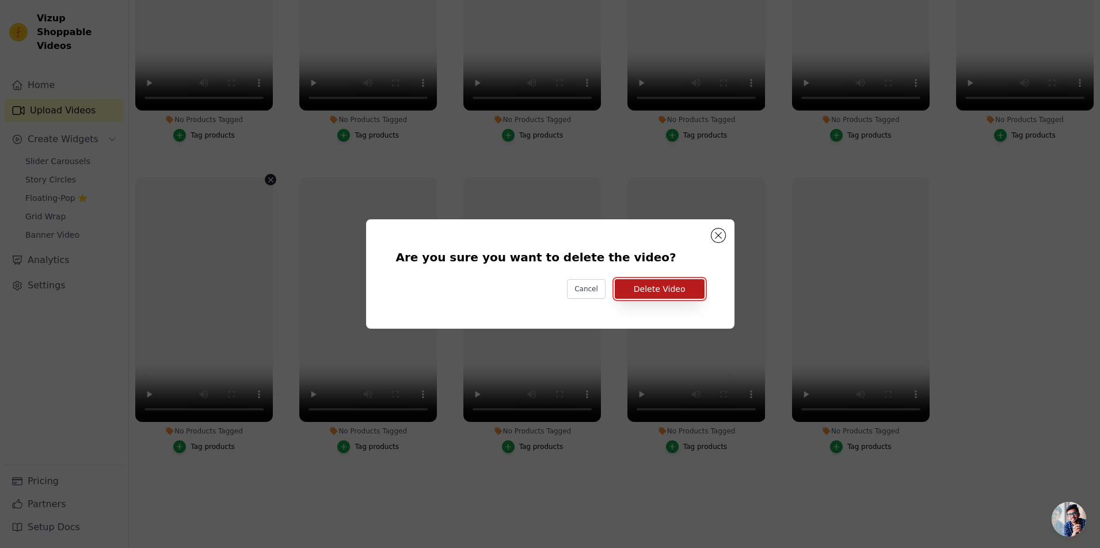
click at [668, 285] on button "Delete Video" at bounding box center [660, 289] width 90 height 20
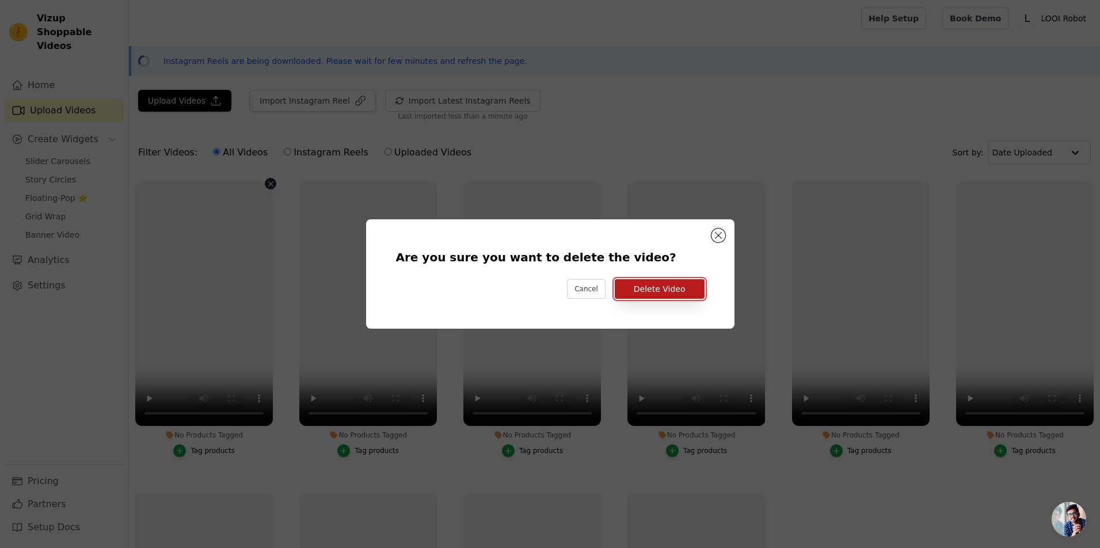
drag, startPoint x: 657, startPoint y: 298, endPoint x: 614, endPoint y: 292, distance: 44.0
click at [656, 298] on button "Delete Video" at bounding box center [660, 289] width 90 height 20
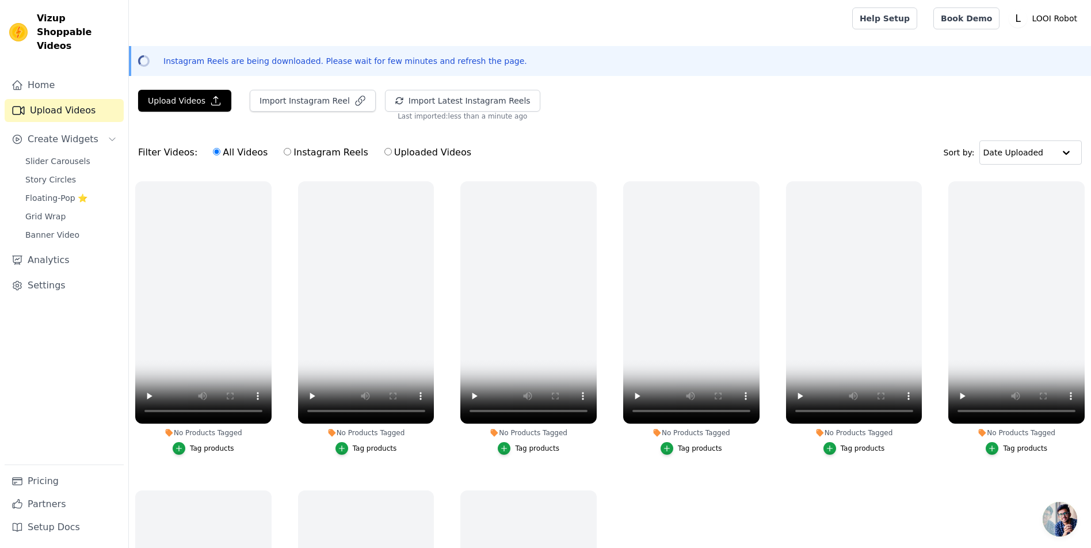
click at [252, 76] on div "Instagram Reels are being downloaded. Please wait for few minutes and refresh t…" at bounding box center [610, 61] width 962 height 30
click at [273, 67] on p "Instagram Reels are being downloaded. Please wait for few minutes and refresh t…" at bounding box center [345, 61] width 364 height 12
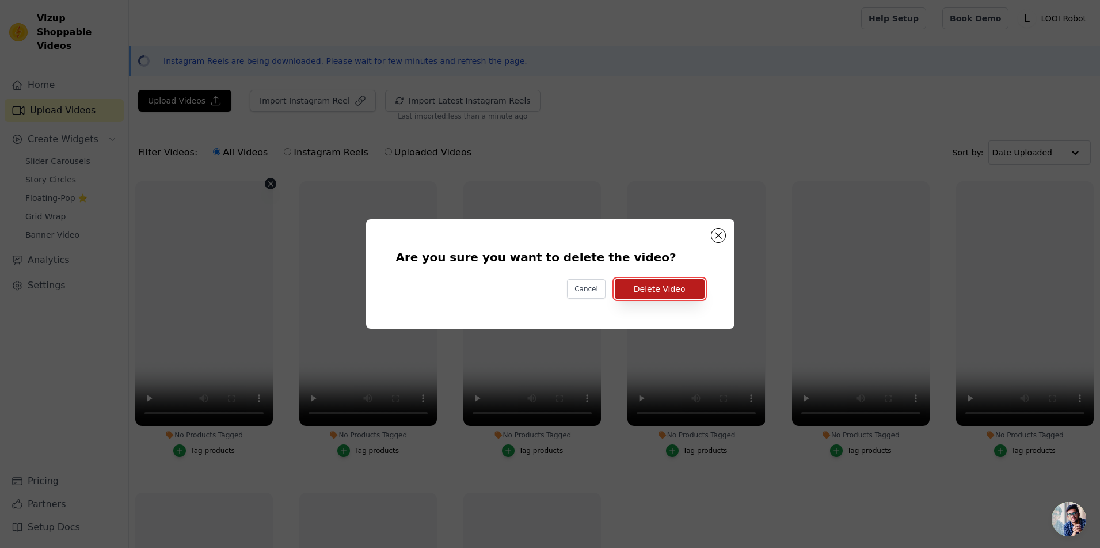
click at [654, 288] on button "Delete Video" at bounding box center [660, 289] width 90 height 20
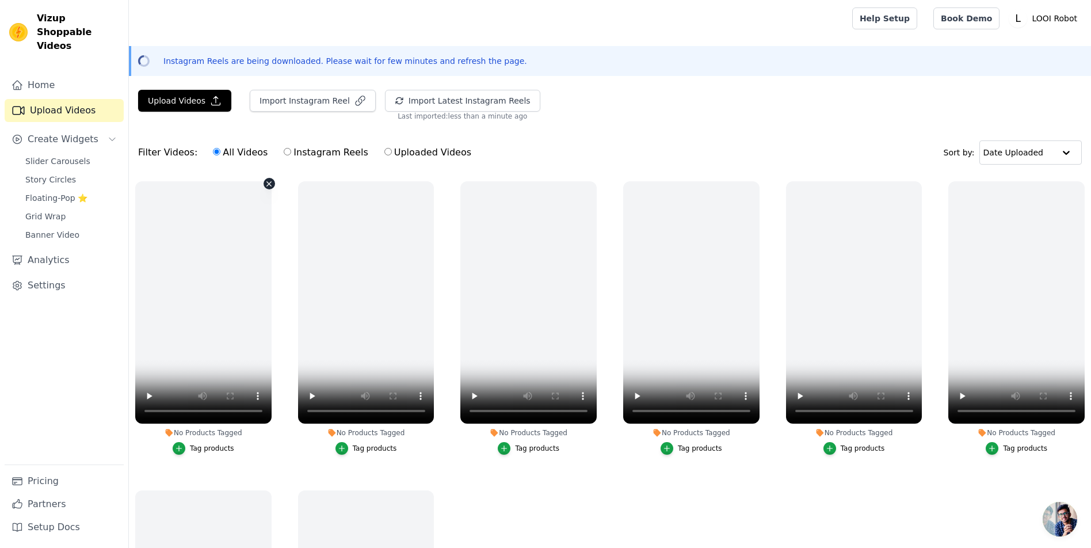
click at [273, 188] on icon "button" at bounding box center [269, 184] width 9 height 9
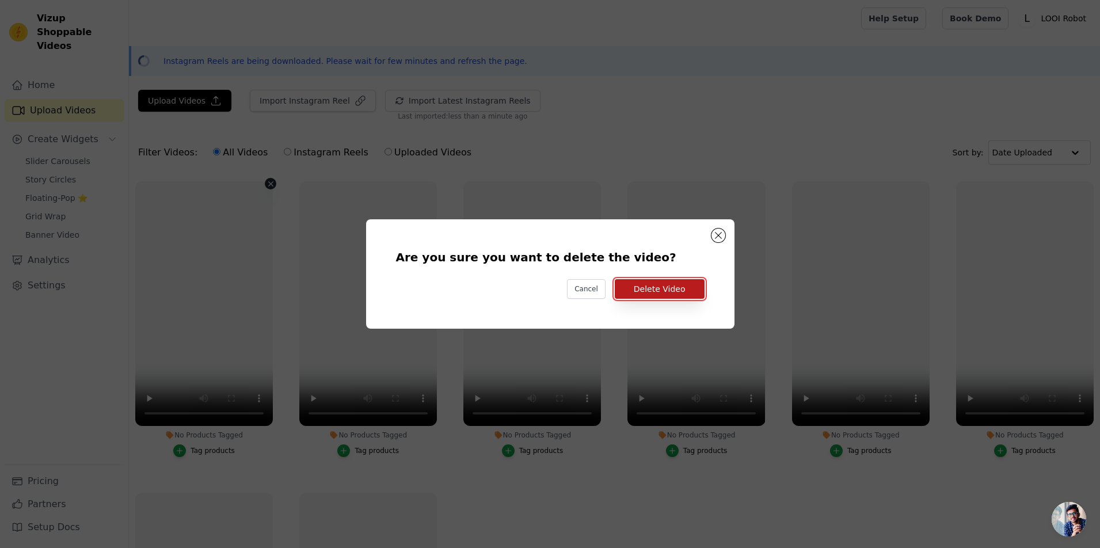
click at [645, 294] on button "Delete Video" at bounding box center [660, 289] width 90 height 20
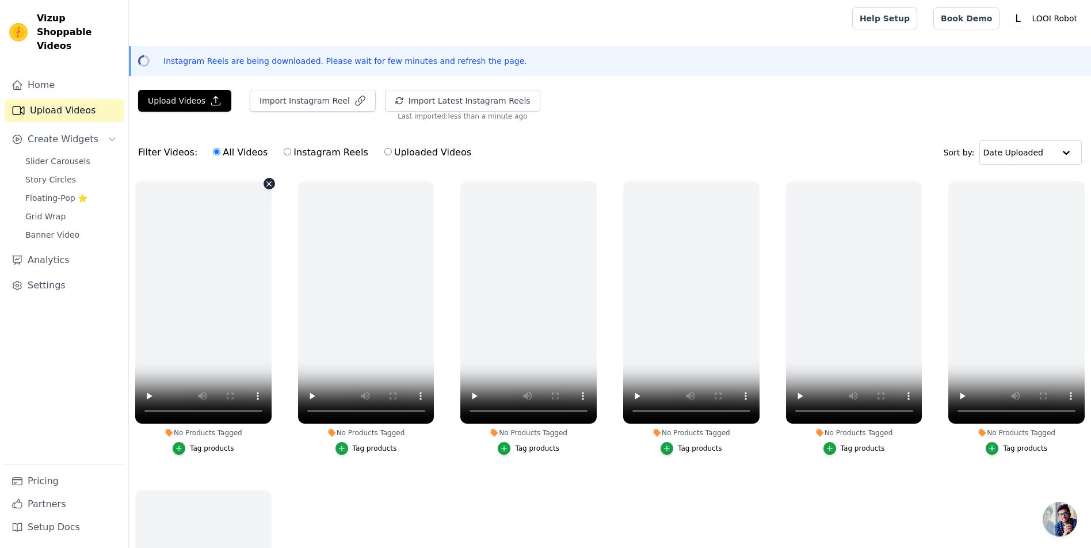
click at [272, 186] on icon "button" at bounding box center [269, 183] width 5 height 5
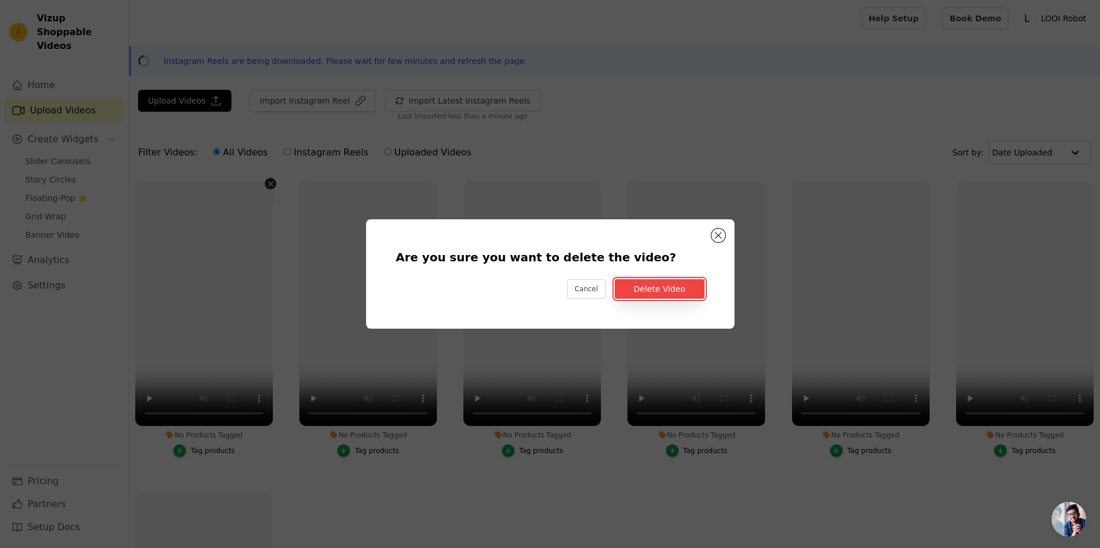
drag, startPoint x: 659, startPoint y: 296, endPoint x: 294, endPoint y: 238, distance: 369.6
click at [658, 296] on button "Delete Video" at bounding box center [660, 289] width 90 height 20
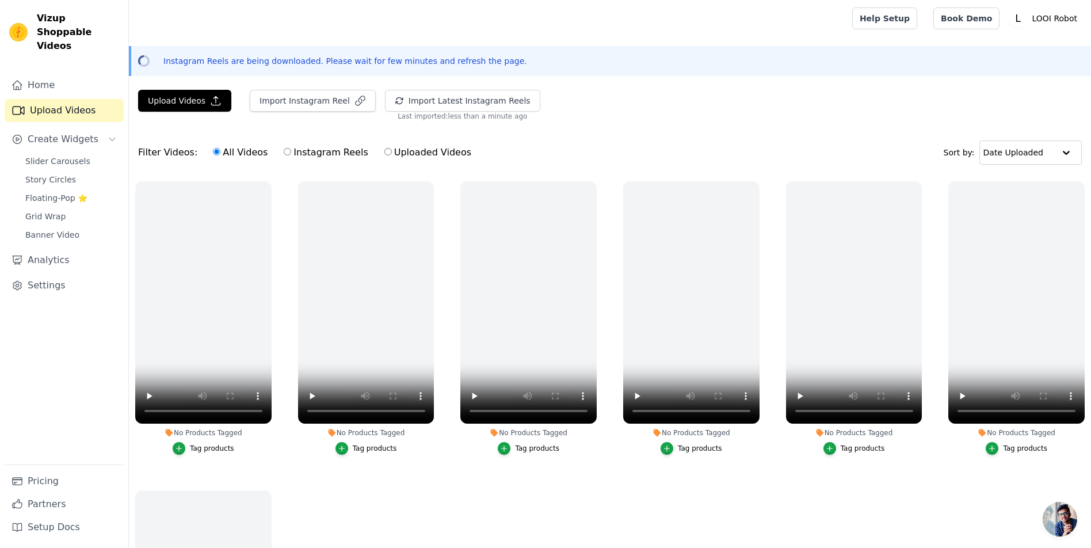
click at [77, 122] on link "Upload Videos" at bounding box center [64, 110] width 119 height 23
click at [85, 122] on link "Upload Videos" at bounding box center [64, 110] width 119 height 23
click at [93, 146] on span "Create Widgets" at bounding box center [63, 139] width 71 height 14
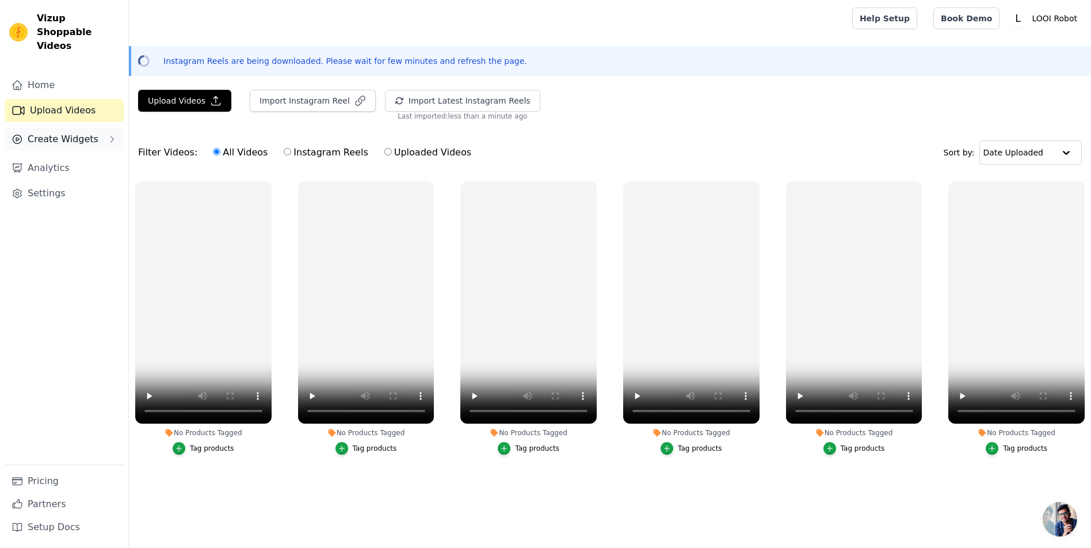
click at [82, 146] on span "Create Widgets" at bounding box center [63, 139] width 71 height 14
click at [71, 120] on link "Upload Videos" at bounding box center [64, 110] width 119 height 23
click at [59, 94] on link "Home" at bounding box center [64, 85] width 119 height 23
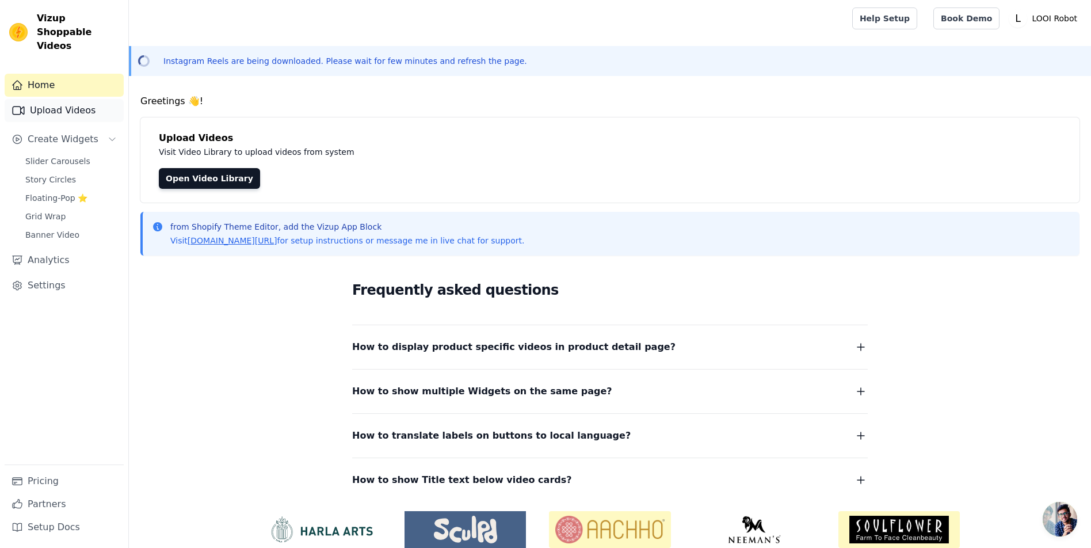
click at [68, 120] on link "Upload Videos" at bounding box center [64, 110] width 119 height 23
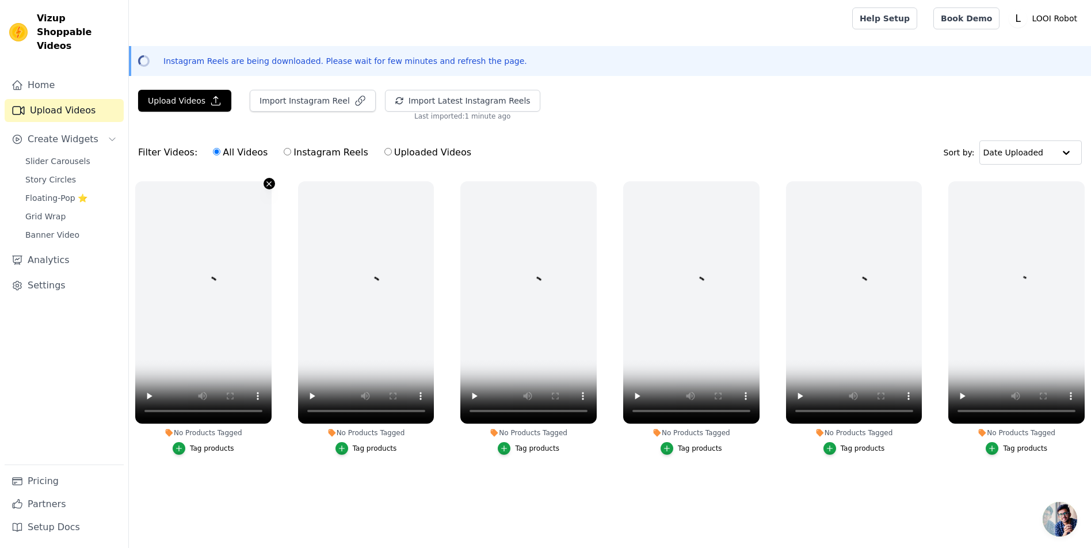
click at [273, 188] on icon "button" at bounding box center [269, 184] width 9 height 9
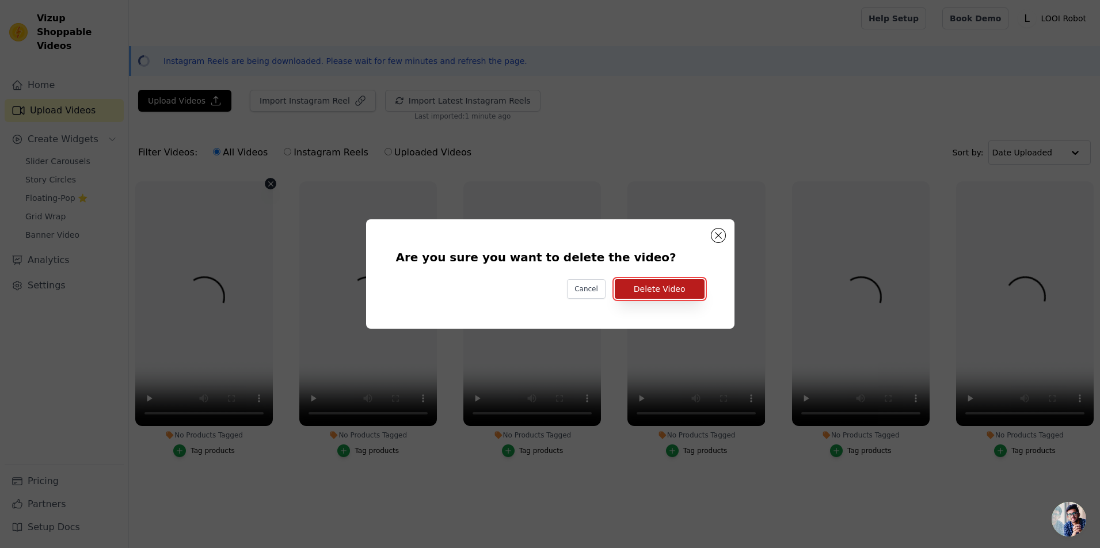
click at [687, 294] on button "Delete Video" at bounding box center [660, 289] width 90 height 20
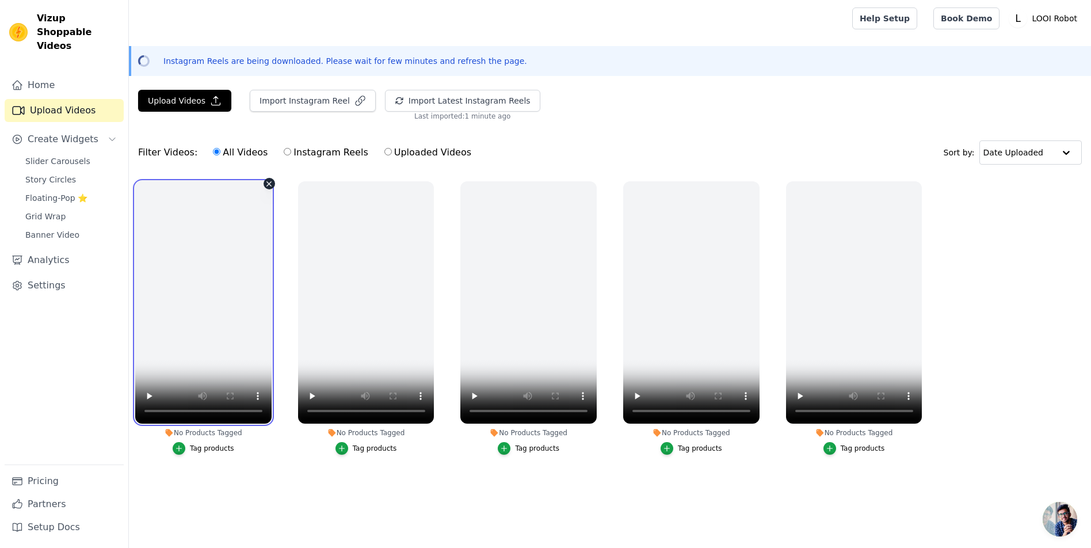
click at [272, 233] on video at bounding box center [203, 302] width 136 height 242
click at [278, 228] on div "No Products Tagged Tag products" at bounding box center [203, 320] width 149 height 291
click at [272, 186] on icon "button" at bounding box center [269, 183] width 5 height 5
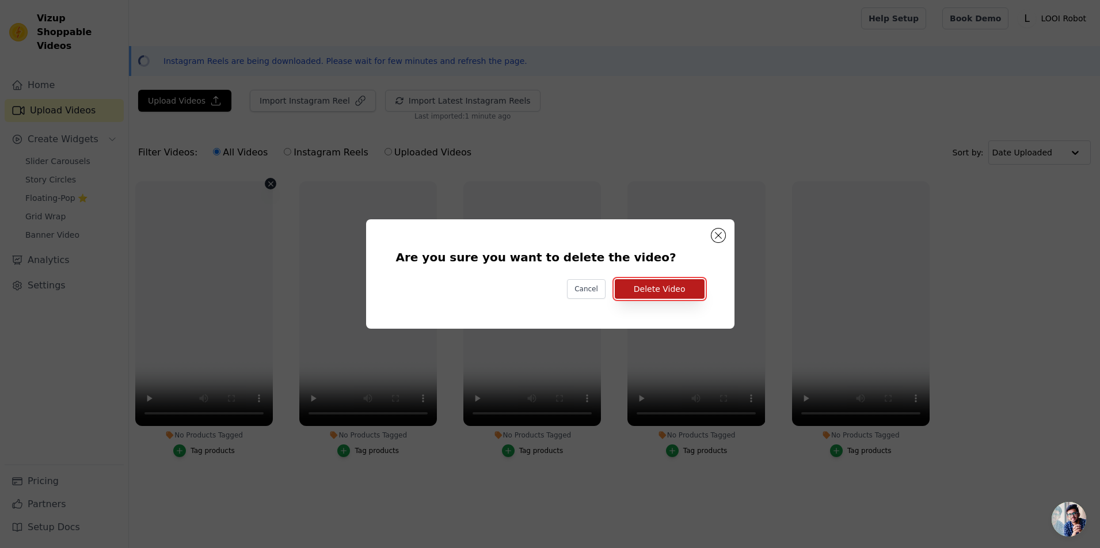
drag, startPoint x: 670, startPoint y: 292, endPoint x: 664, endPoint y: 291, distance: 6.4
click at [667, 291] on button "Delete Video" at bounding box center [660, 289] width 90 height 20
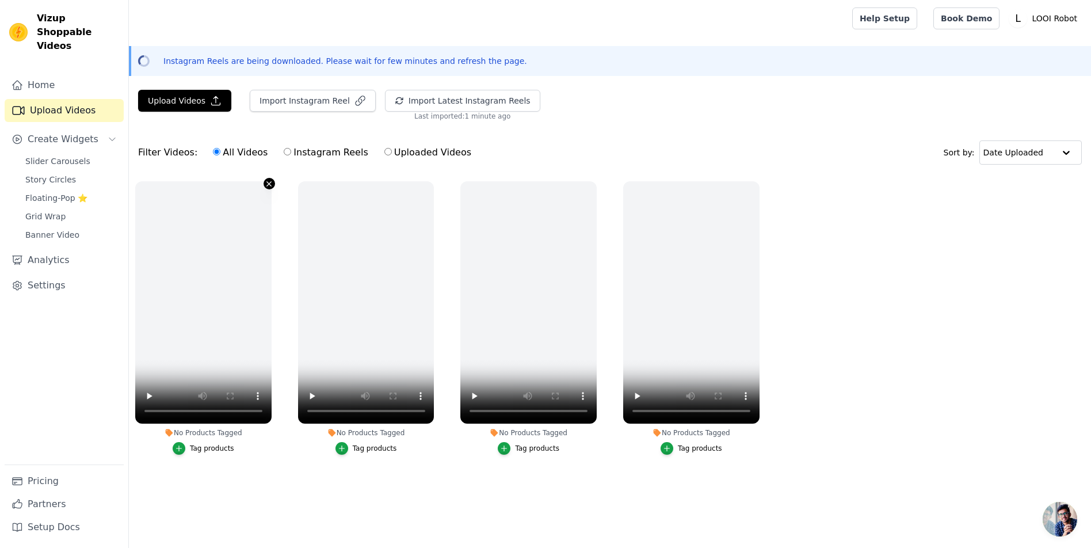
click at [275, 189] on button "No Products Tagged Tag products" at bounding box center [270, 184] width 12 height 12
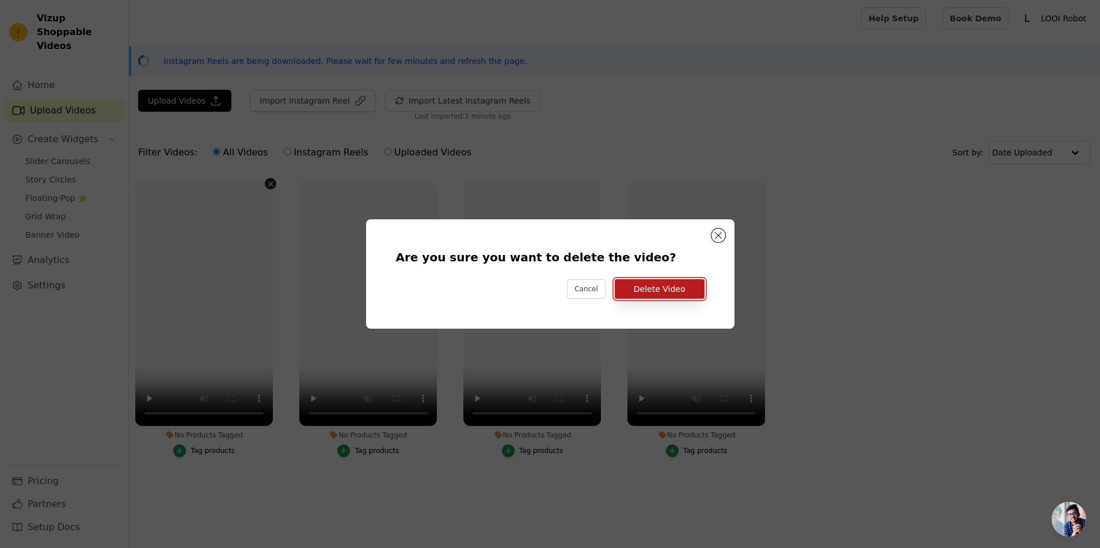
drag, startPoint x: 684, startPoint y: 293, endPoint x: 676, endPoint y: 291, distance: 7.7
click at [683, 292] on button "Delete Video" at bounding box center [660, 289] width 90 height 20
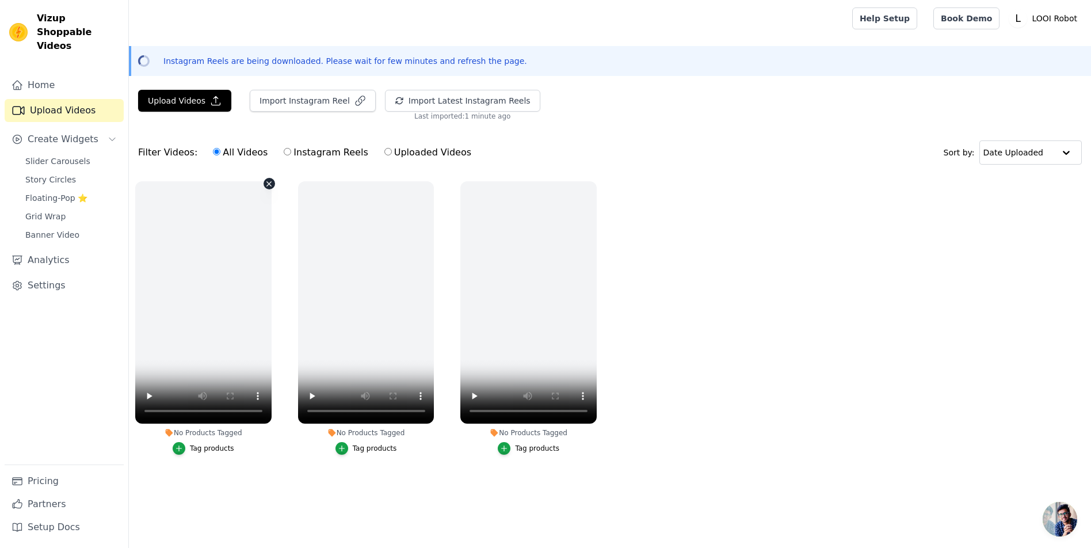
click at [273, 188] on icon "button" at bounding box center [269, 184] width 9 height 9
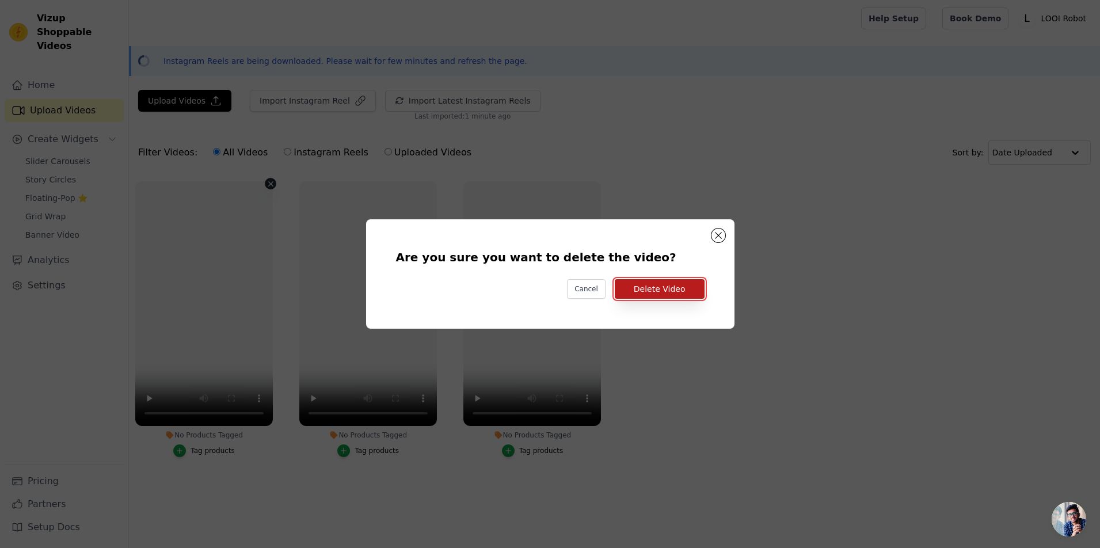
click at [681, 297] on button "Delete Video" at bounding box center [660, 289] width 90 height 20
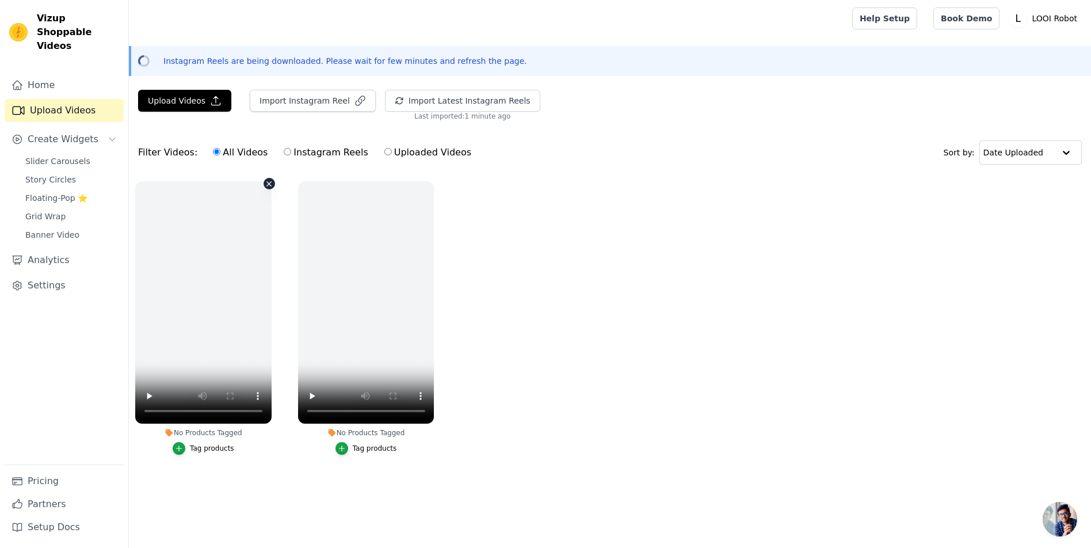
click at [273, 188] on icon "button" at bounding box center [269, 184] width 9 height 9
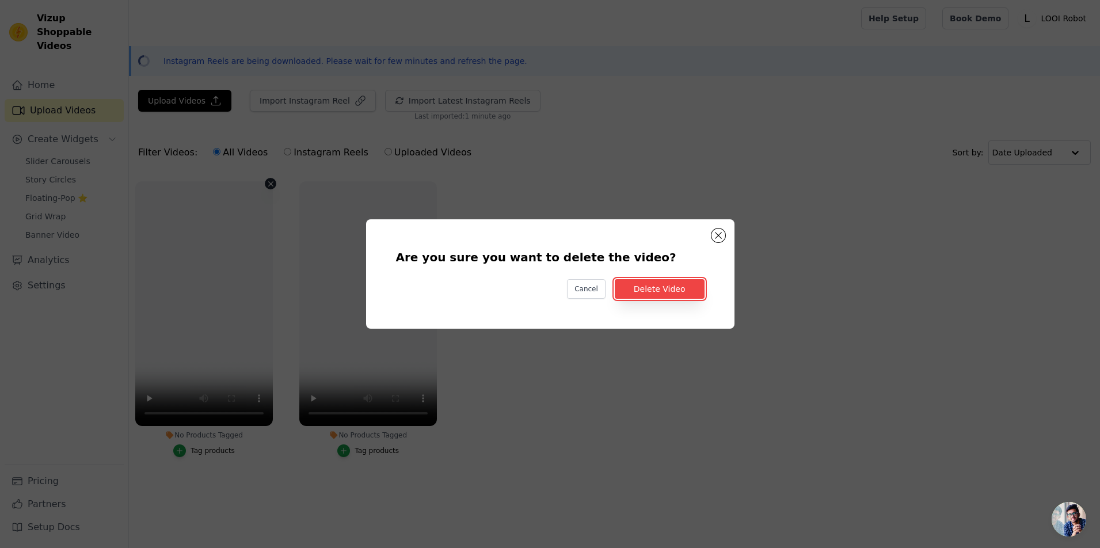
drag, startPoint x: 677, startPoint y: 297, endPoint x: 481, endPoint y: 277, distance: 196.7
click at [676, 297] on button "Delete Video" at bounding box center [660, 289] width 90 height 20
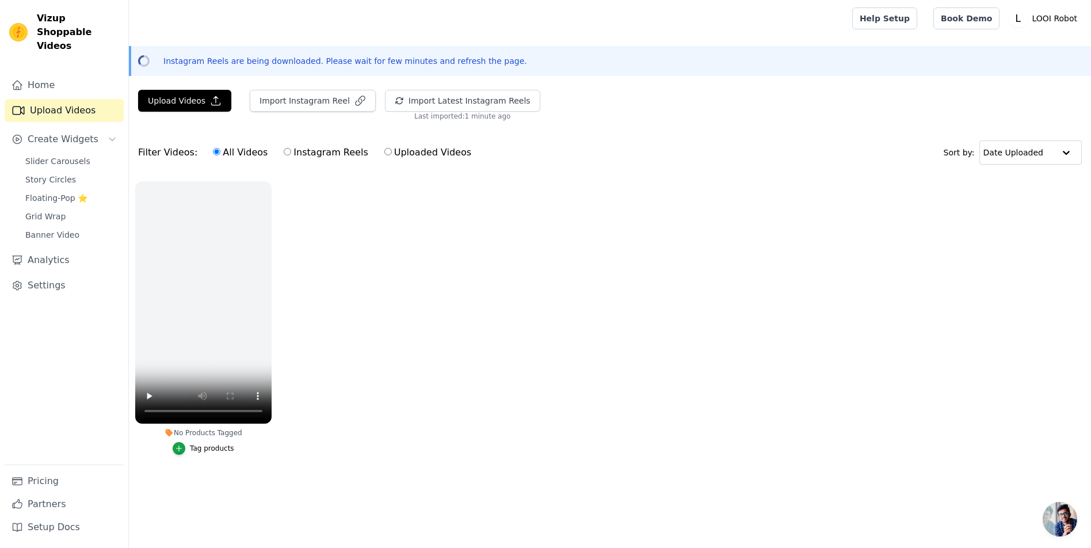
click at [278, 229] on div "No Products Tagged Tag products" at bounding box center [203, 320] width 149 height 291
click at [273, 188] on icon "button" at bounding box center [269, 184] width 9 height 9
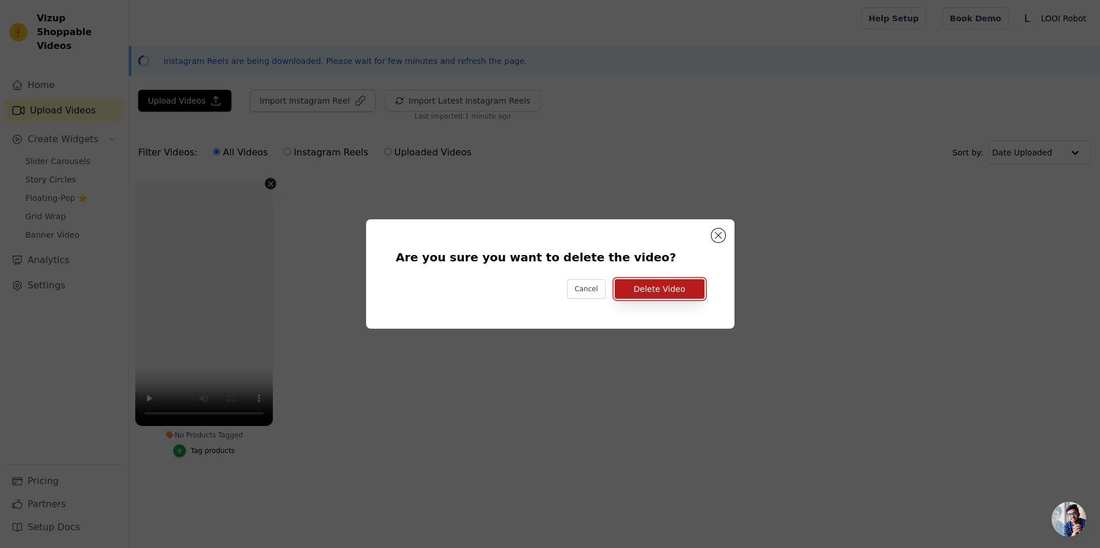
click at [675, 298] on button "Delete Video" at bounding box center [660, 289] width 90 height 20
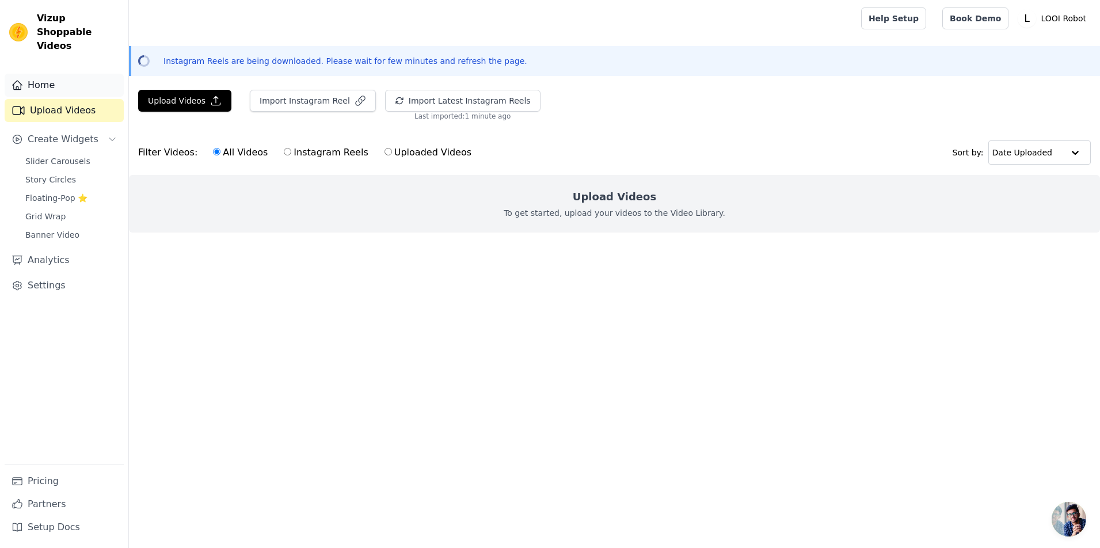
click at [64, 97] on link "Home" at bounding box center [64, 85] width 119 height 23
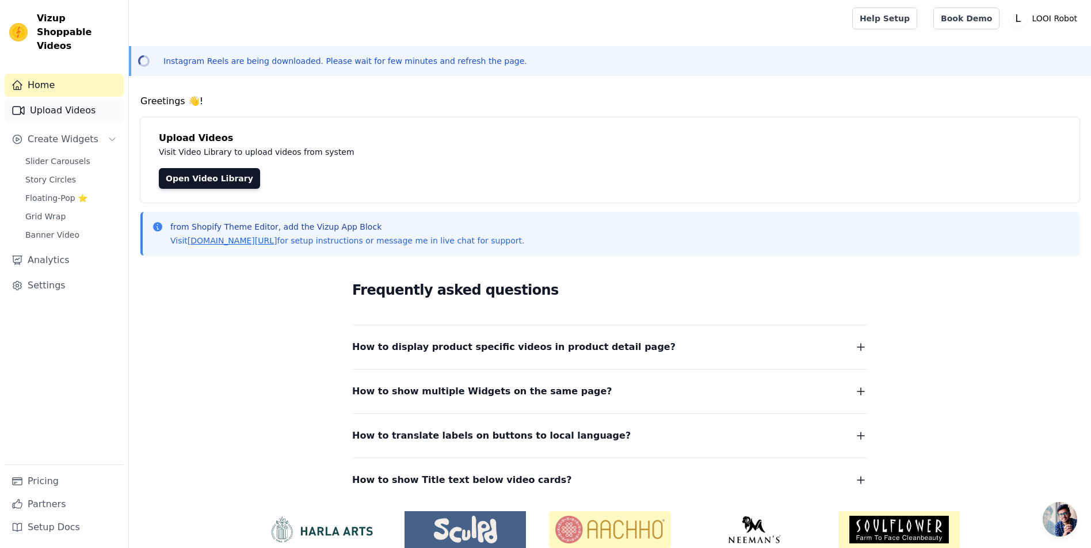
click at [60, 120] on link "Upload Videos" at bounding box center [64, 110] width 119 height 23
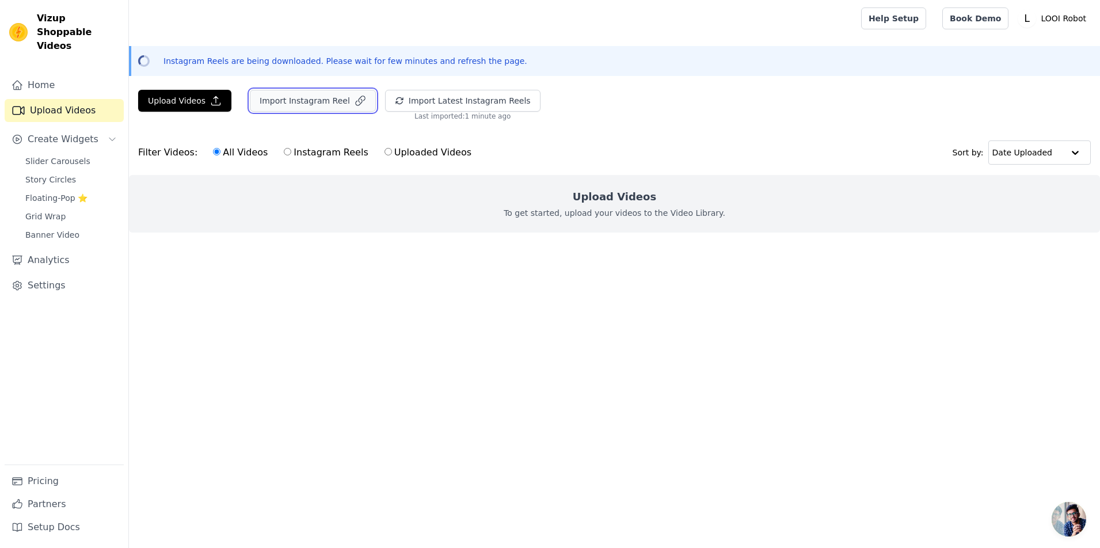
click at [325, 112] on button "Import Instagram Reel" at bounding box center [313, 101] width 126 height 22
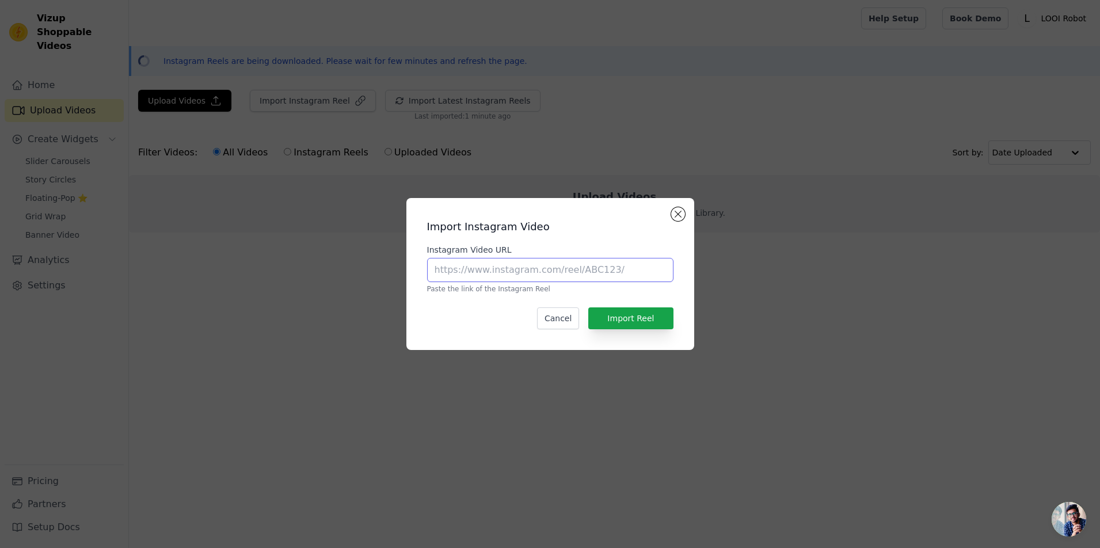
drag, startPoint x: 512, startPoint y: 271, endPoint x: 551, endPoint y: 275, distance: 39.3
click at [511, 270] on input "Instagram Video URL" at bounding box center [550, 270] width 246 height 24
paste input "[URL][DOMAIN_NAME]"
type input "[URL][DOMAIN_NAME]"
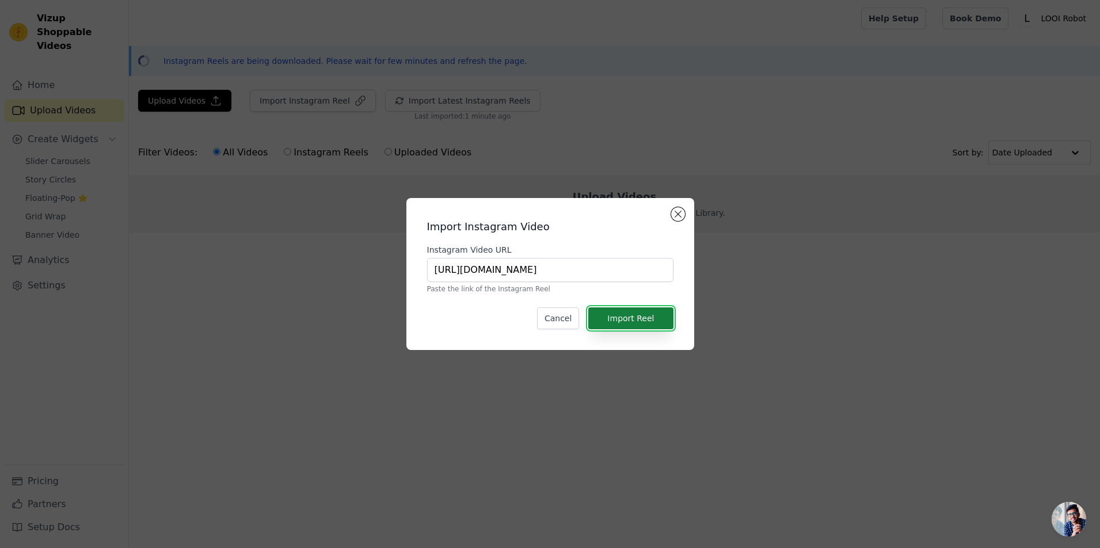
click at [623, 327] on button "Import Reel" at bounding box center [630, 318] width 85 height 22
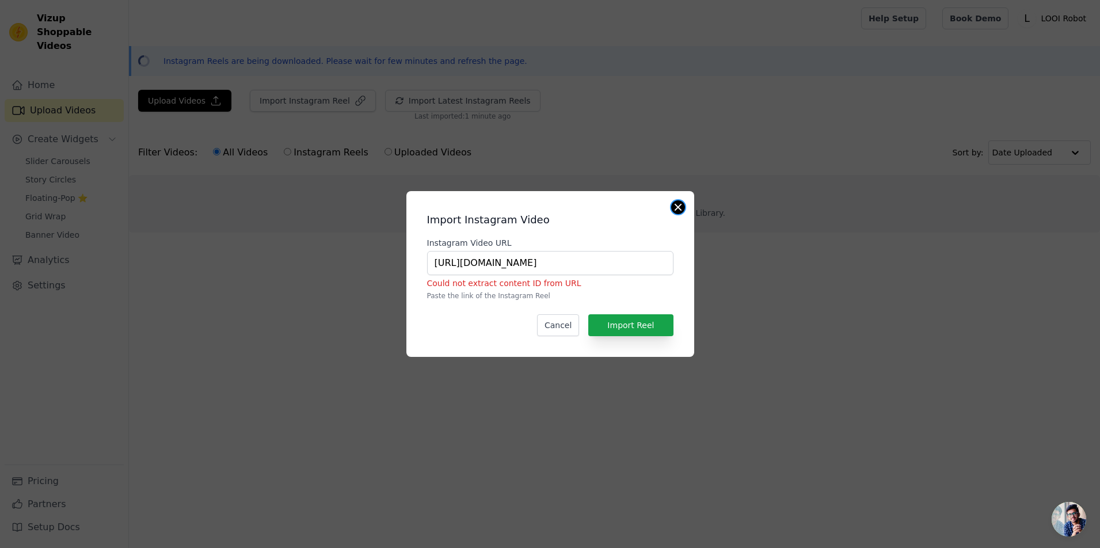
click at [671, 200] on button "Close modal" at bounding box center [678, 207] width 14 height 14
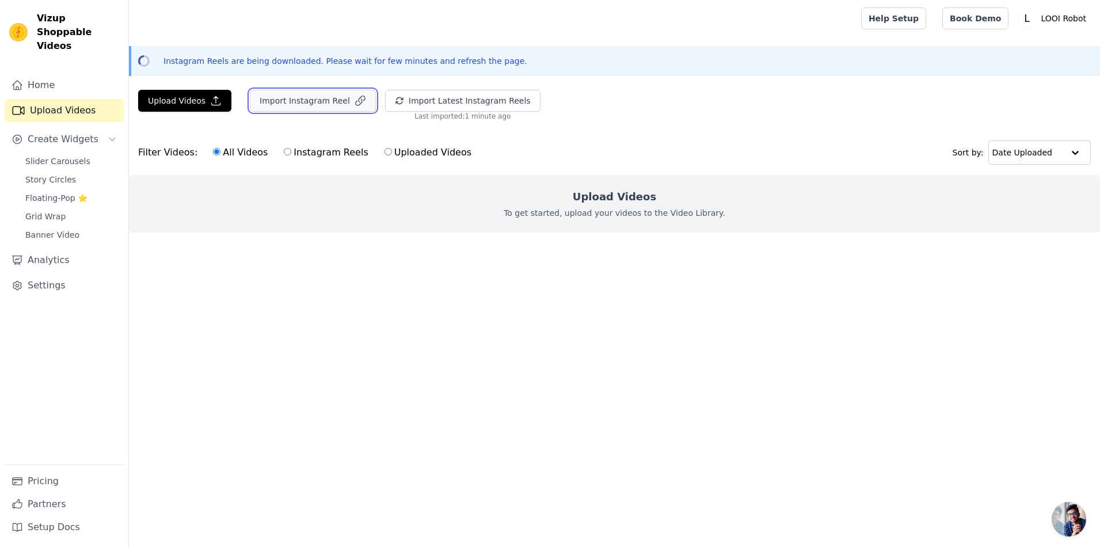
click at [372, 112] on button "Import Instagram Reel" at bounding box center [313, 101] width 126 height 22
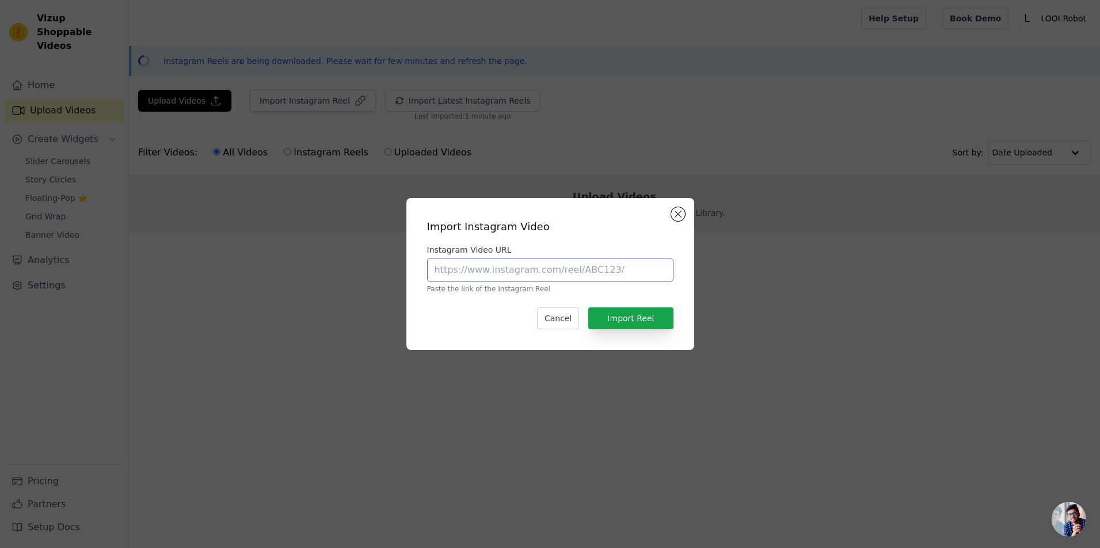
click at [568, 275] on input "Instagram Video URL" at bounding box center [550, 270] width 246 height 24
paste input "[URL][DOMAIN_NAME]"
type input "[URL][DOMAIN_NAME]"
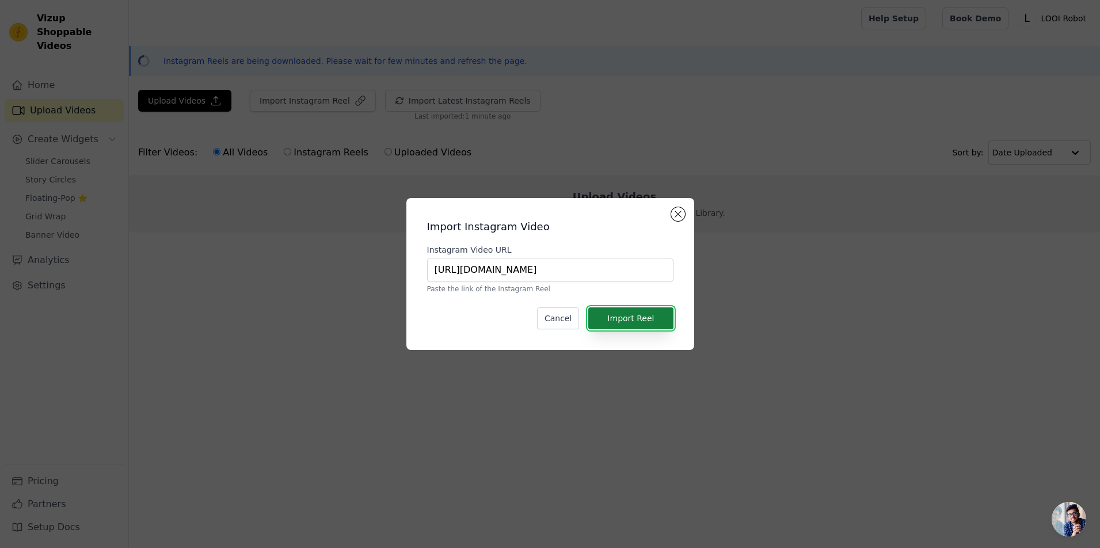
click at [644, 329] on button "Import Reel" at bounding box center [630, 318] width 85 height 22
click at [609, 329] on button "Import Reel" at bounding box center [630, 318] width 85 height 22
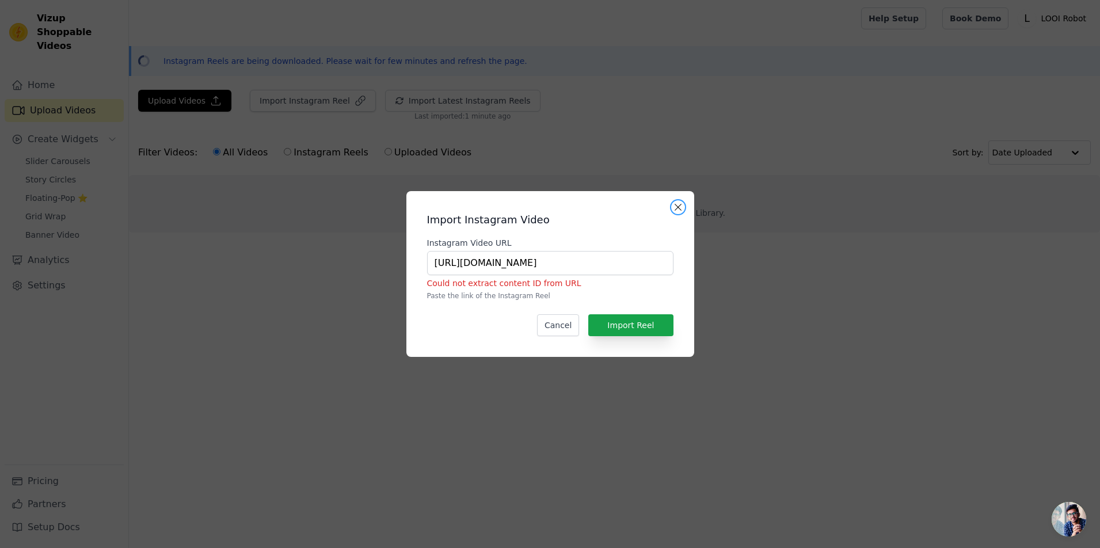
drag, startPoint x: 678, startPoint y: 189, endPoint x: 682, endPoint y: 62, distance: 126.7
click at [677, 200] on button "Close modal" at bounding box center [678, 207] width 14 height 14
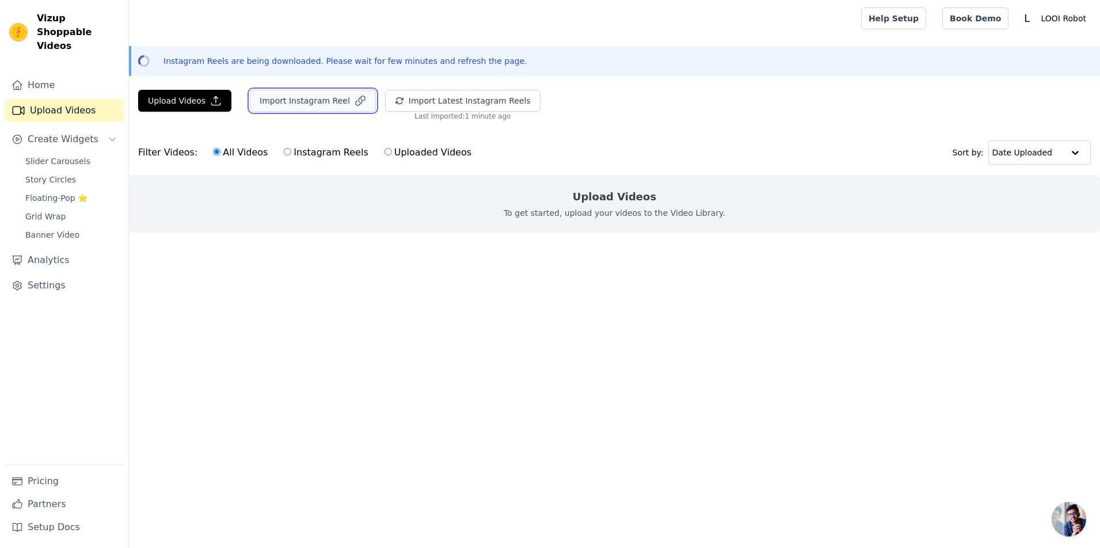
click at [376, 112] on button "Import Instagram Reel" at bounding box center [313, 101] width 126 height 22
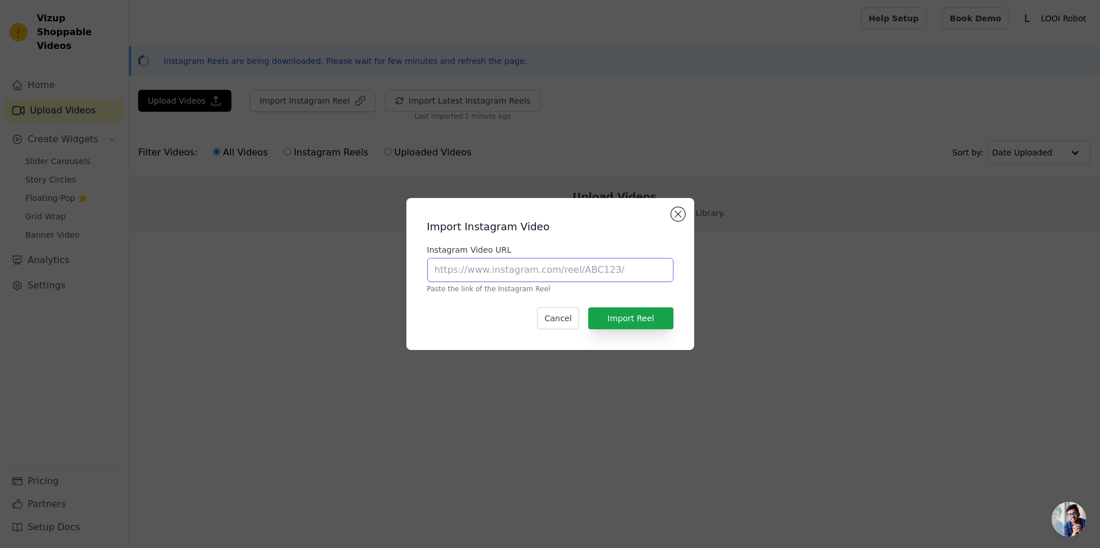
click at [487, 270] on input "Instagram Video URL" at bounding box center [550, 270] width 246 height 24
paste input "https://www.instagram.com/harrisonniap/reel/DH1AiupzgYf/"
type input "https://www.instagram.com/harrisonniap/reel/DH1AiupzgYf/"
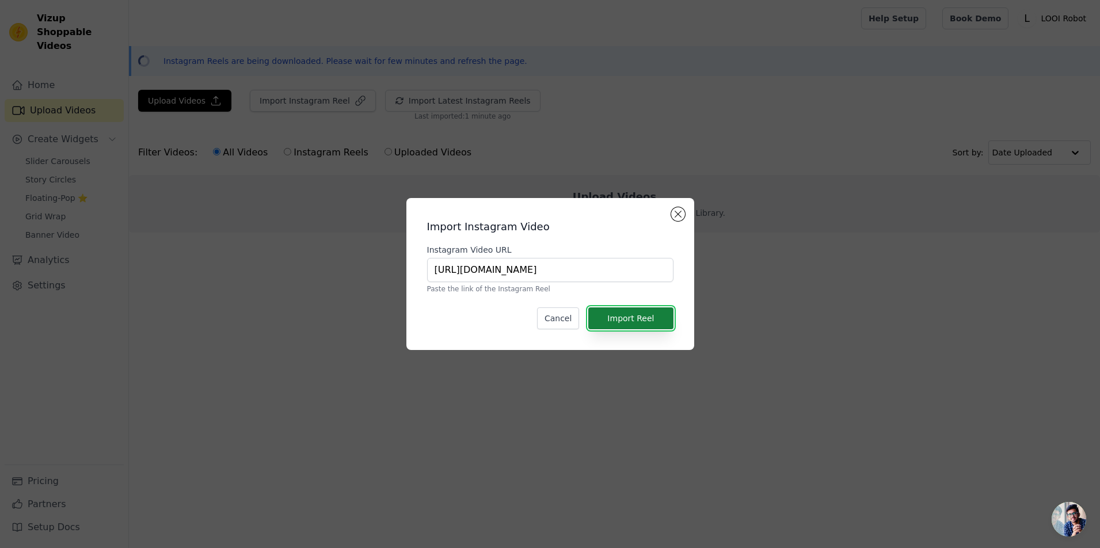
click at [620, 329] on button "Import Reel" at bounding box center [630, 318] width 85 height 22
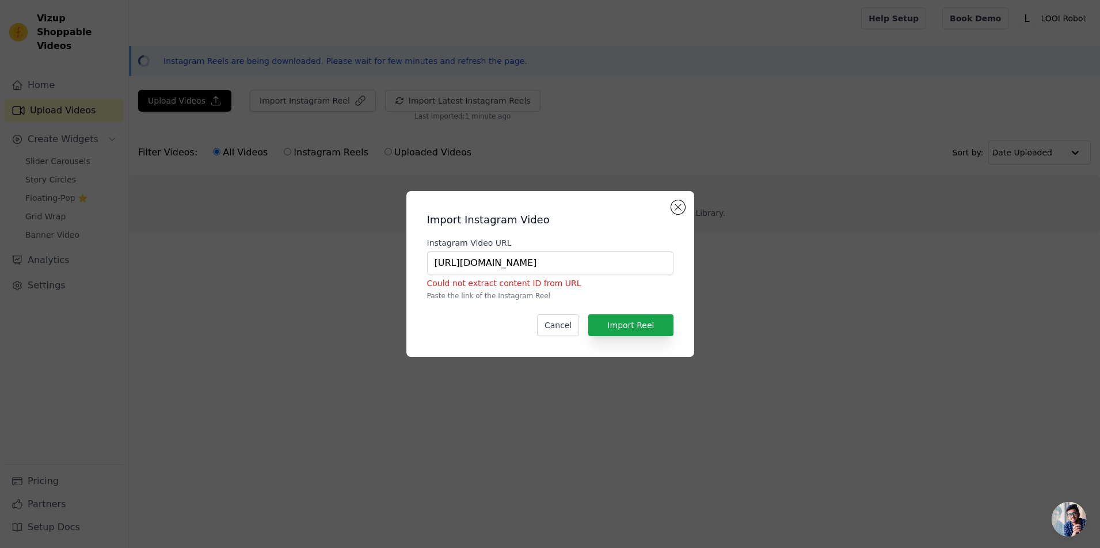
click at [929, 287] on div "Import Instagram Video Instagram Video URL https://www.instagram.com/harrisonni…" at bounding box center [549, 274] width 1063 height 203
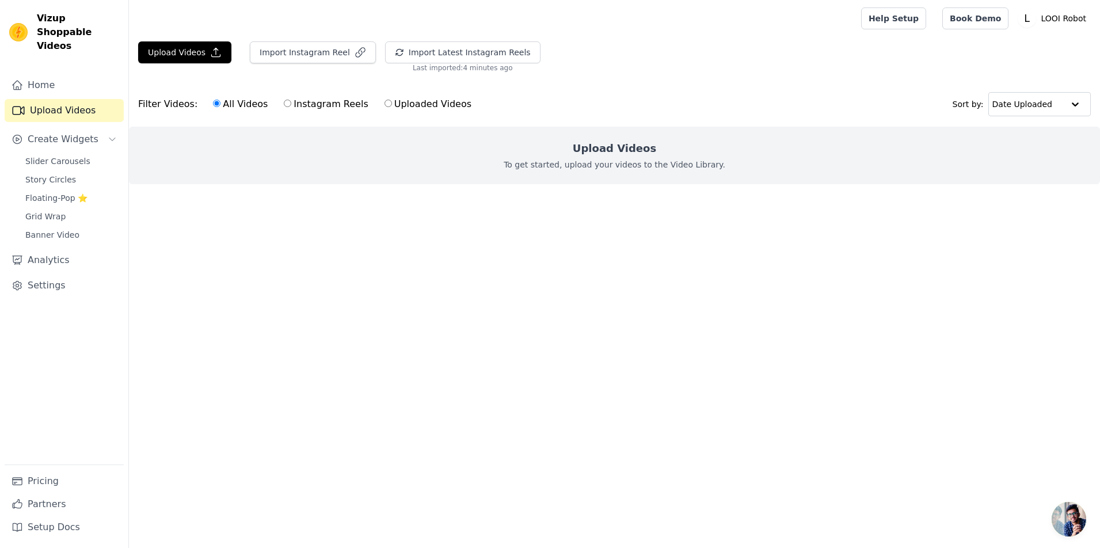
click at [928, 230] on html "Vizup Shoppable Videos Home Upload Videos Create Widgets Slider Carousels Story…" at bounding box center [550, 115] width 1100 height 230
click at [376, 61] on button "Import Instagram Reel" at bounding box center [313, 52] width 126 height 22
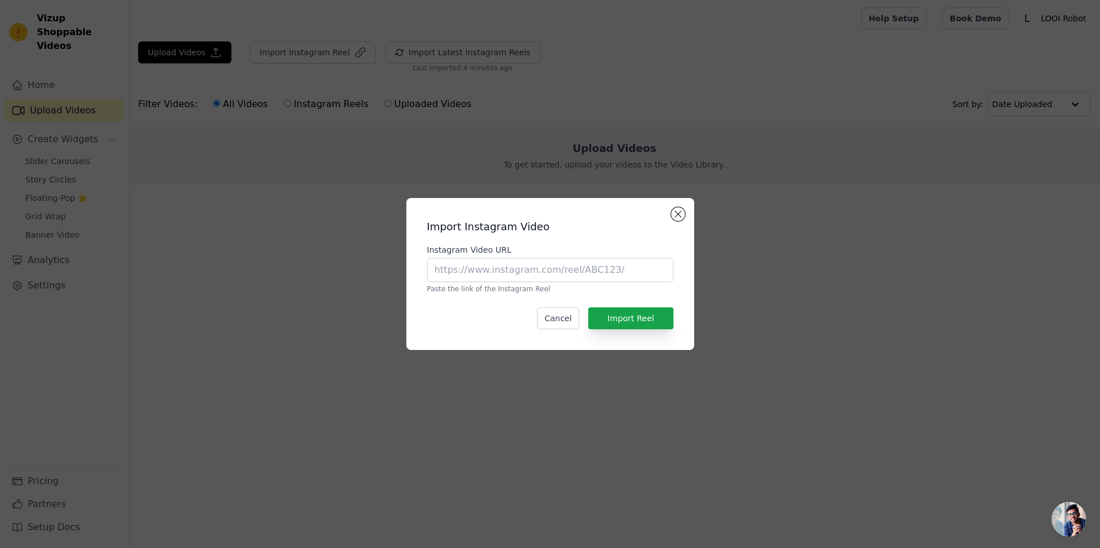
click at [666, 198] on div "Import Instagram Video Instagram Video URL Paste the link of the Instagram Reel…" at bounding box center [550, 274] width 288 height 152
click at [672, 207] on button "Close modal" at bounding box center [678, 214] width 14 height 14
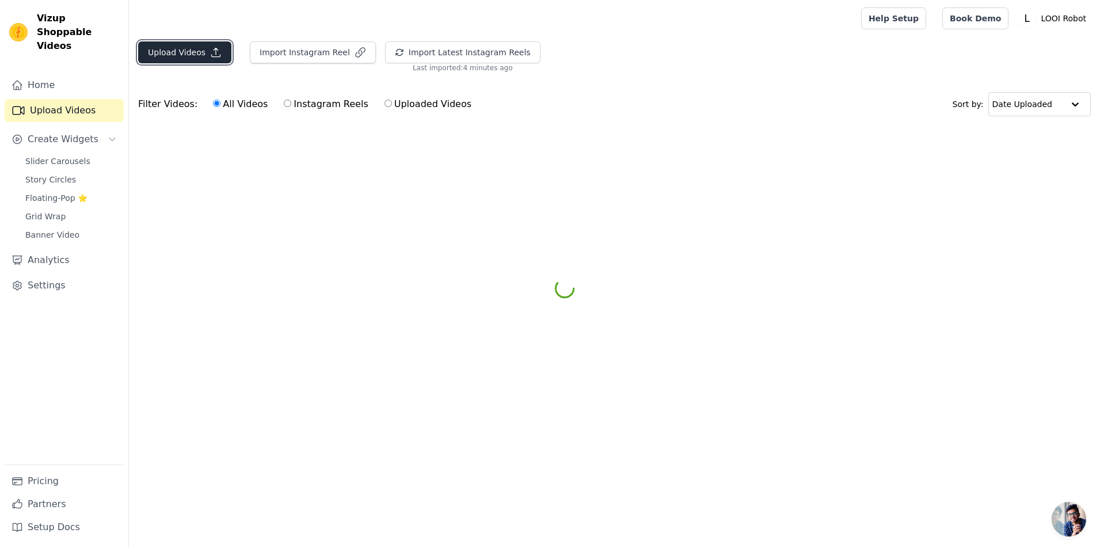
click at [227, 63] on button "Upload Videos" at bounding box center [184, 52] width 93 height 22
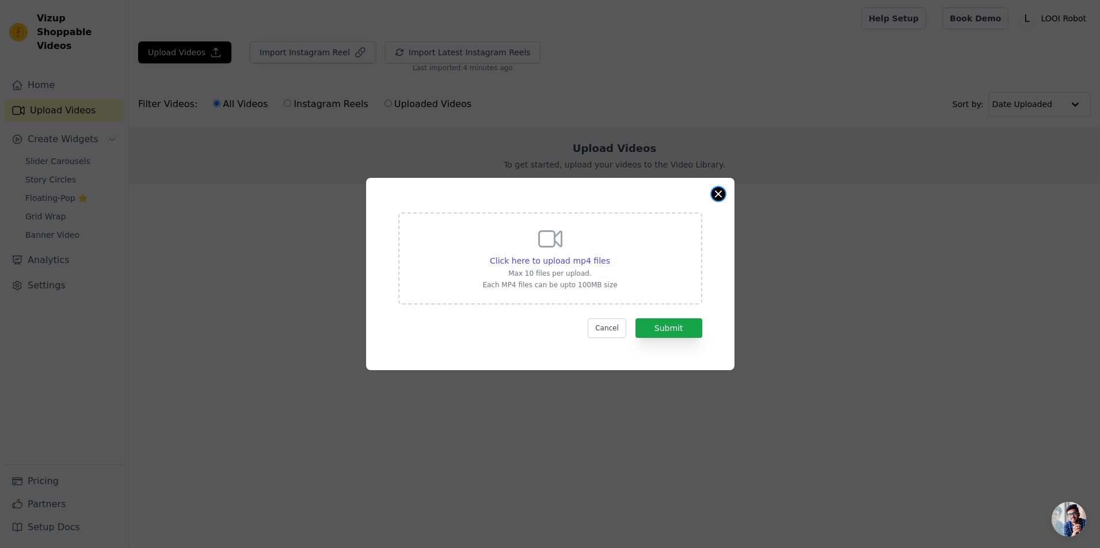
click at [725, 187] on button "Close modal" at bounding box center [718, 194] width 14 height 14
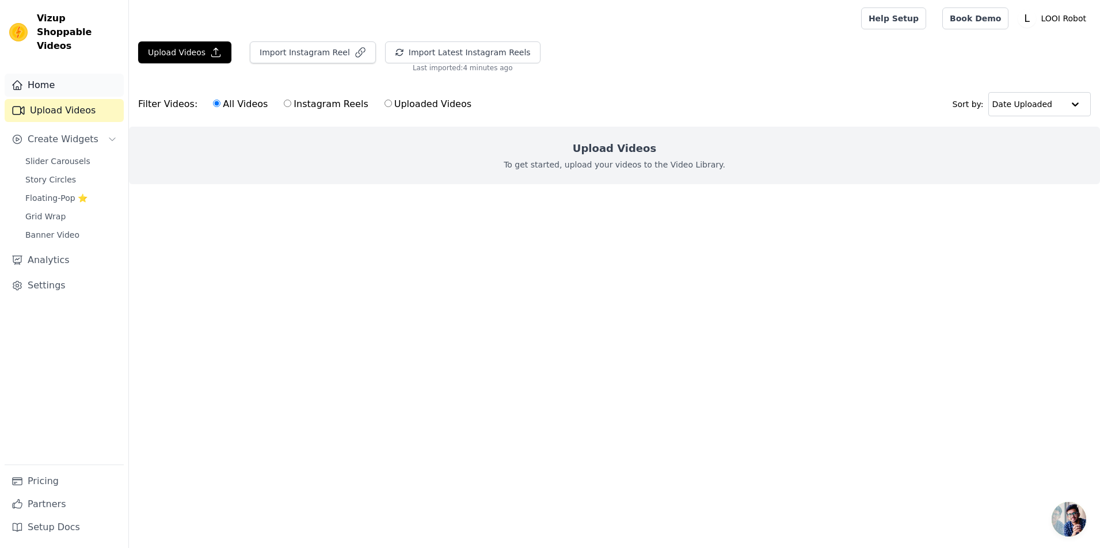
click at [63, 89] on link "Home" at bounding box center [64, 85] width 119 height 23
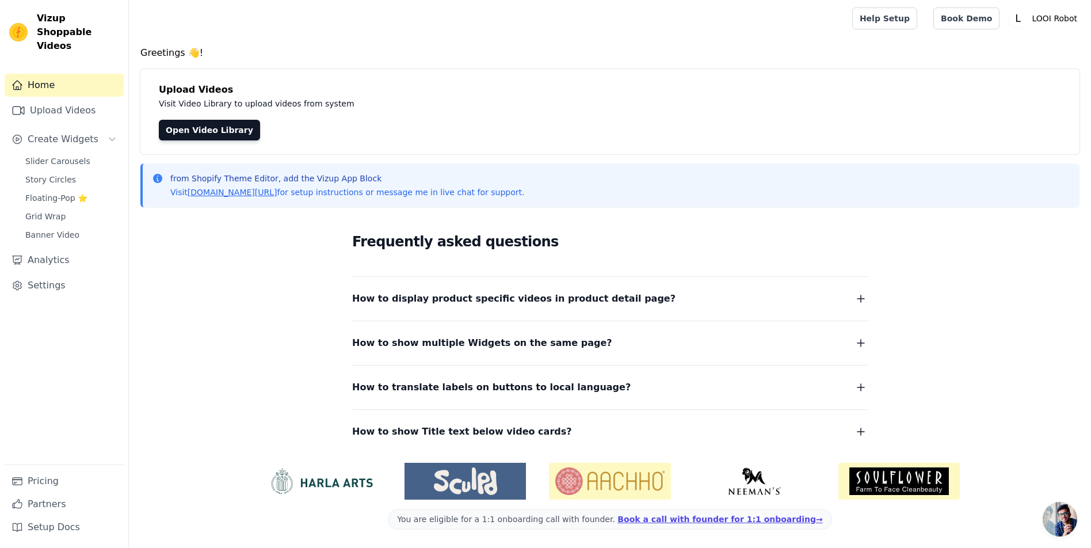
scroll to position [136, 0]
click at [553, 335] on span "How to show multiple Widgets on the same page?" at bounding box center [482, 343] width 260 height 16
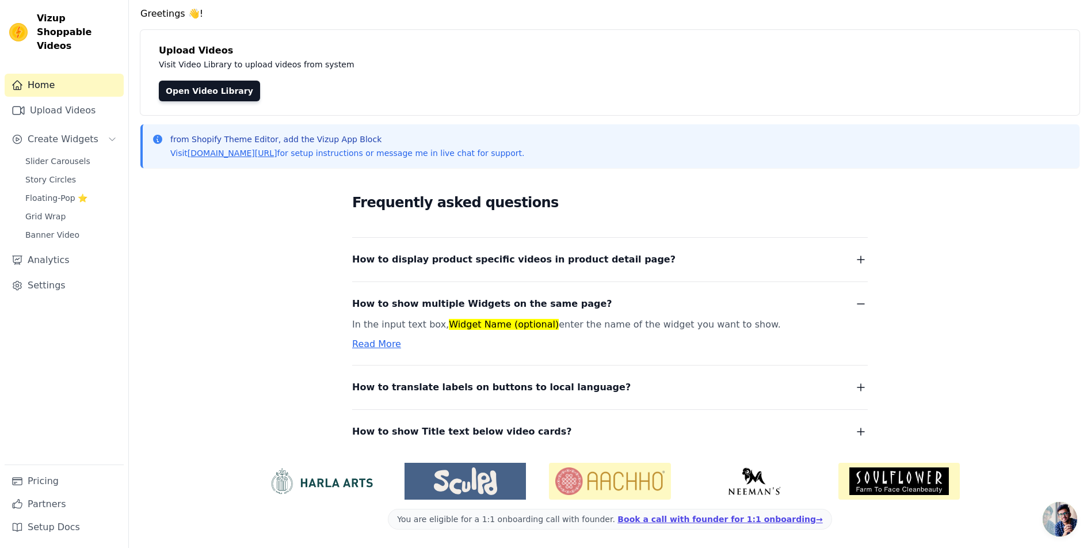
click at [553, 296] on span "How to show multiple Widgets on the same page?" at bounding box center [482, 304] width 260 height 16
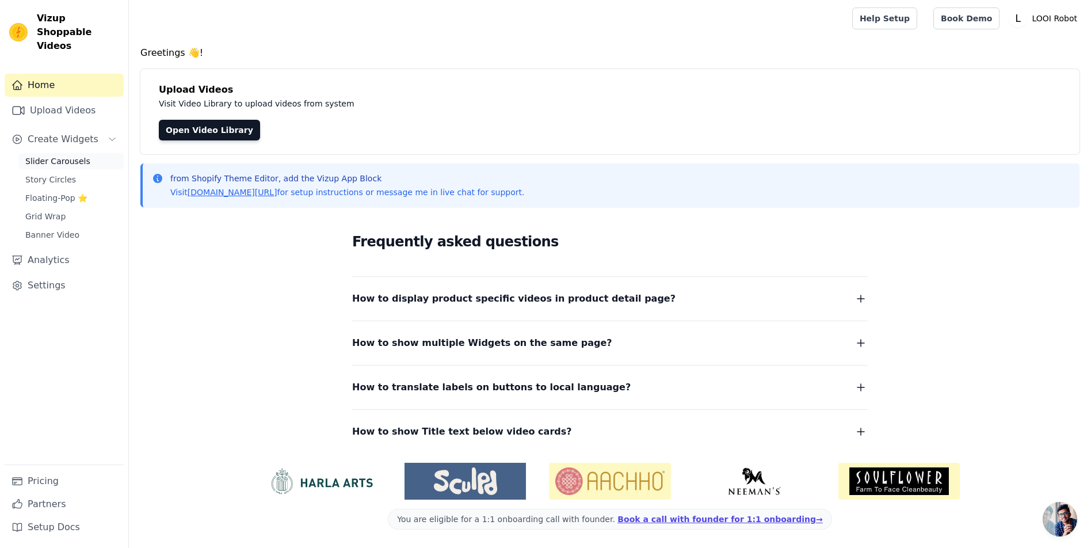
click at [84, 167] on span "Slider Carousels" at bounding box center [57, 161] width 65 height 12
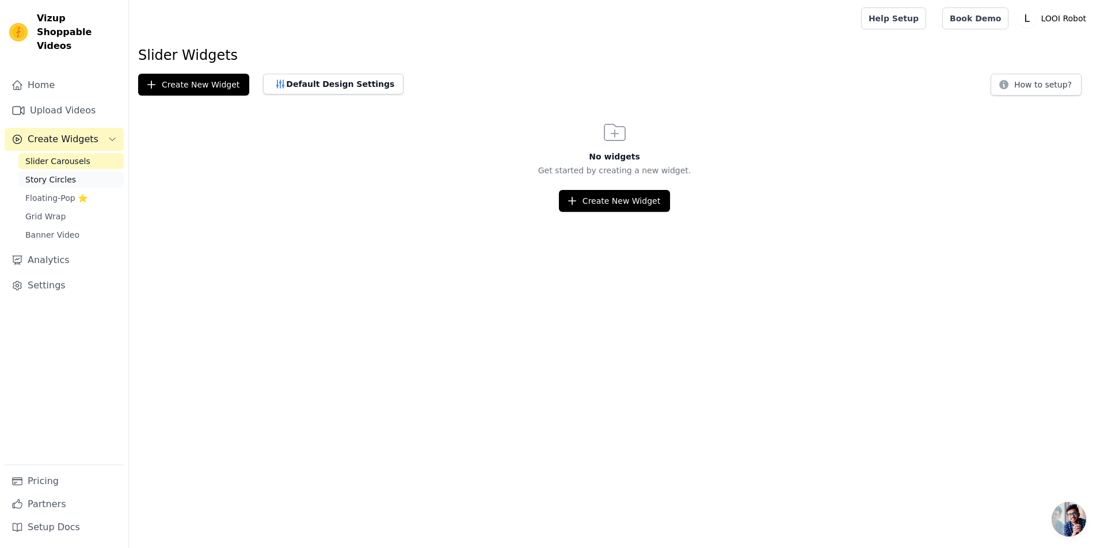
click at [76, 185] on span "Story Circles" at bounding box center [50, 180] width 51 height 12
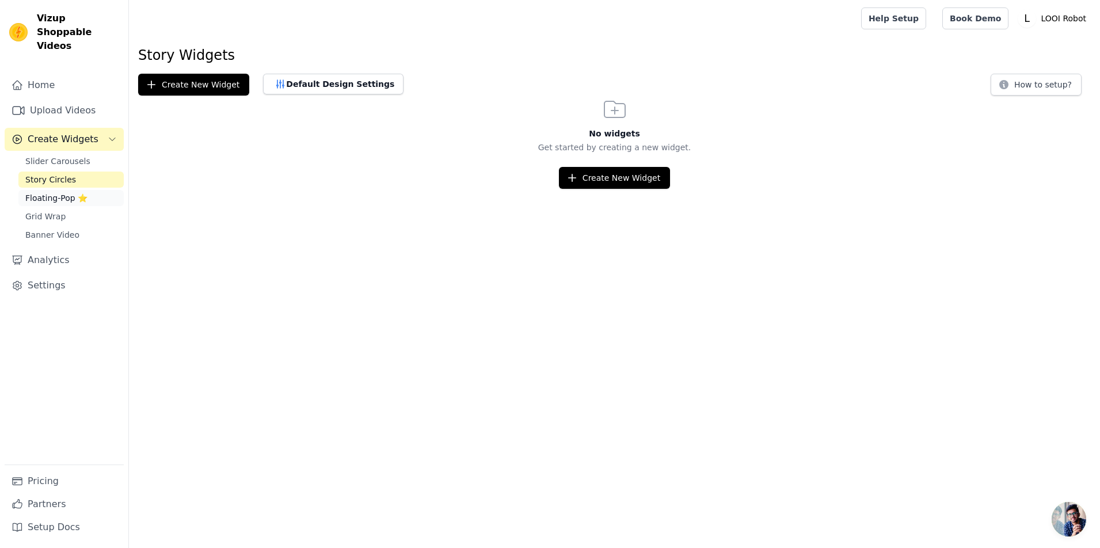
click at [70, 204] on span "Floating-Pop ⭐" at bounding box center [56, 198] width 62 height 12
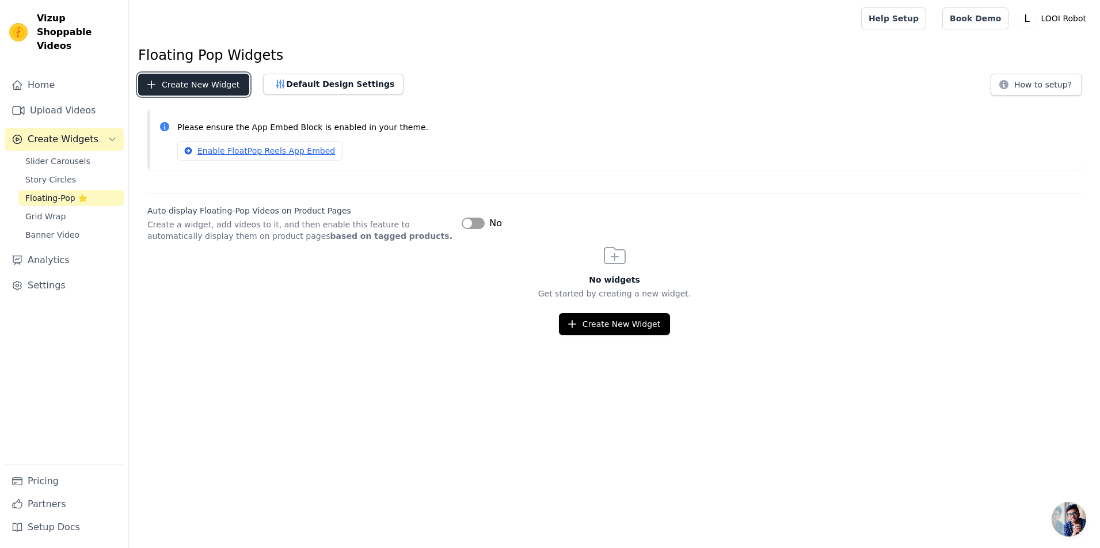
click at [249, 96] on button "Create New Widget" at bounding box center [193, 85] width 111 height 22
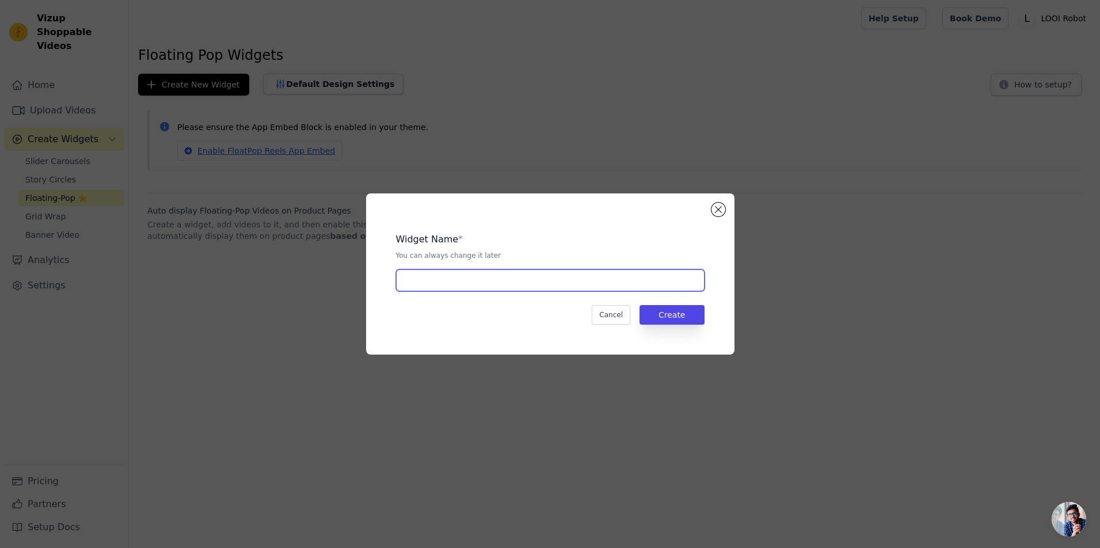
click at [474, 285] on input "text" at bounding box center [550, 280] width 308 height 22
type input "KOL"
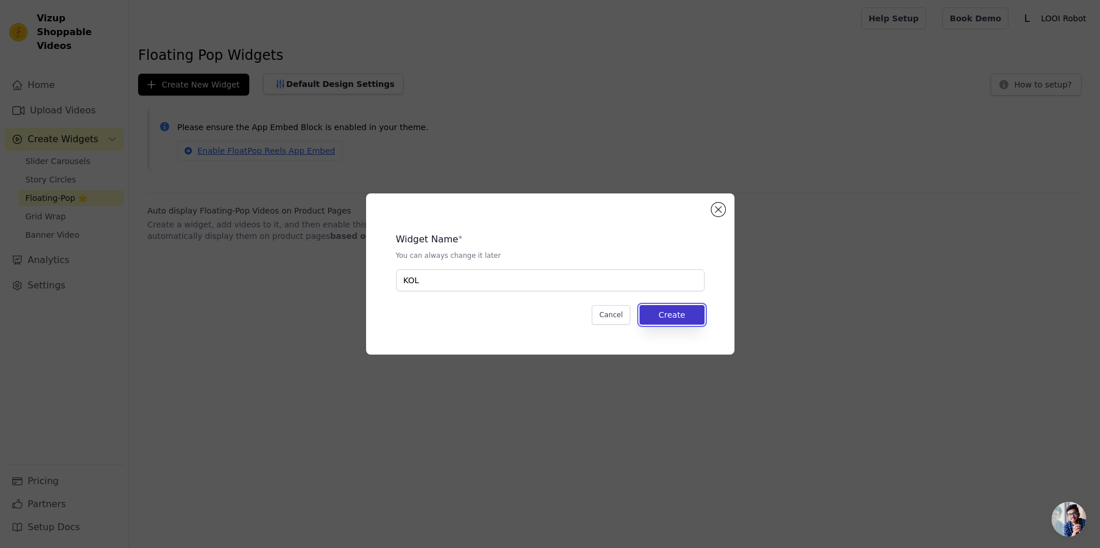
click at [687, 325] on button "Create" at bounding box center [671, 315] width 65 height 20
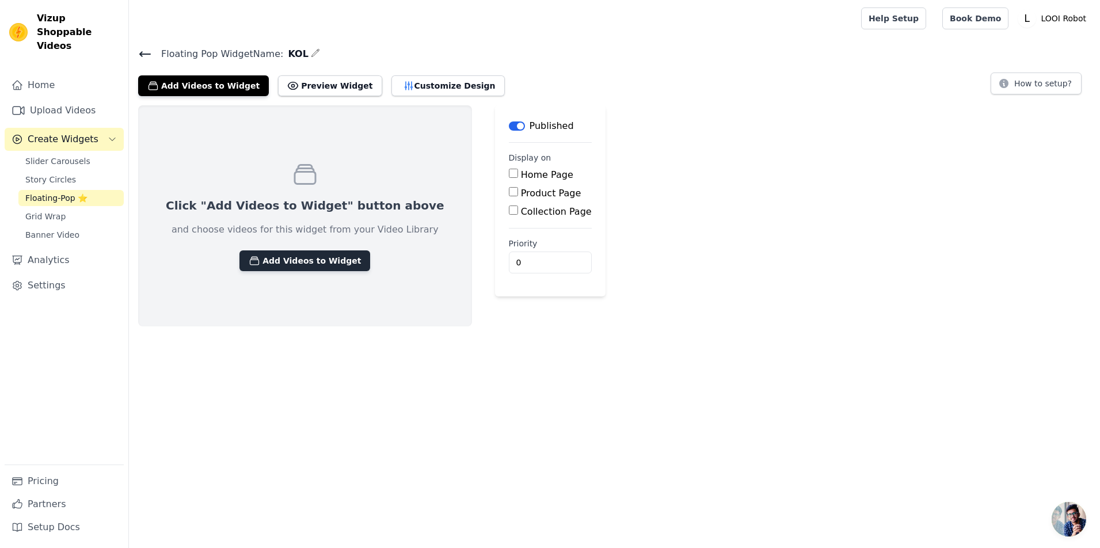
click at [370, 271] on button "Add Videos to Widget" at bounding box center [304, 260] width 131 height 21
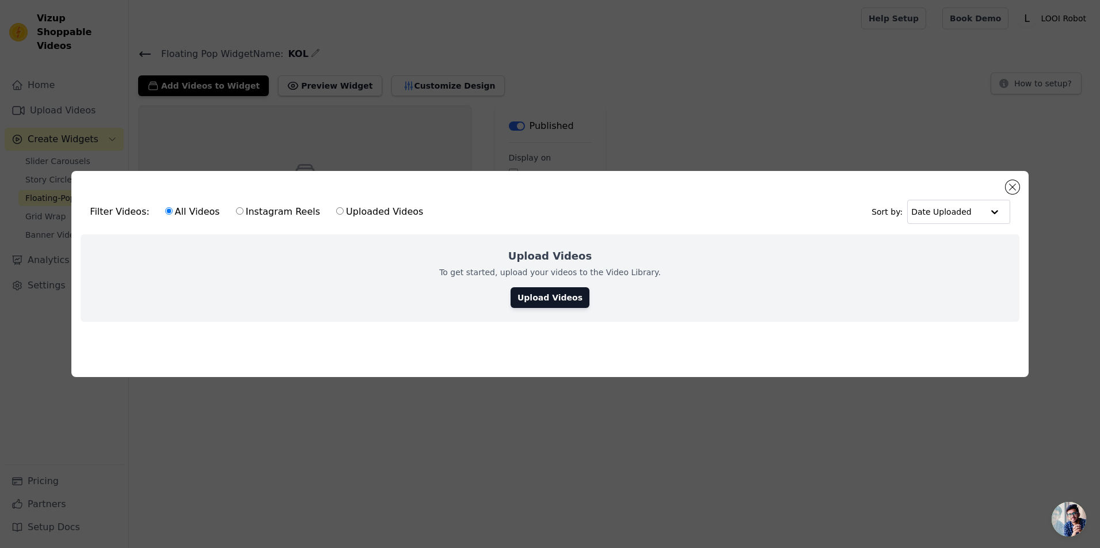
click at [959, 153] on div "Filter Videos: All Videos Instagram Reels Uploaded Videos Sort by: Date Uploade…" at bounding box center [549, 274] width 1063 height 243
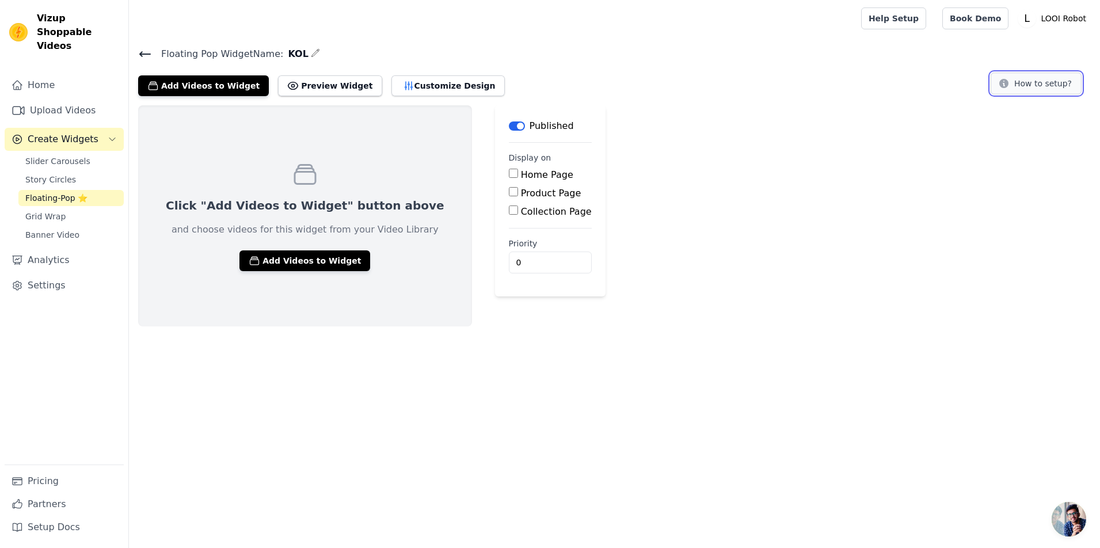
click at [1027, 94] on button "How to setup?" at bounding box center [1035, 84] width 91 height 22
click at [79, 167] on span "Slider Carousels" at bounding box center [57, 161] width 65 height 12
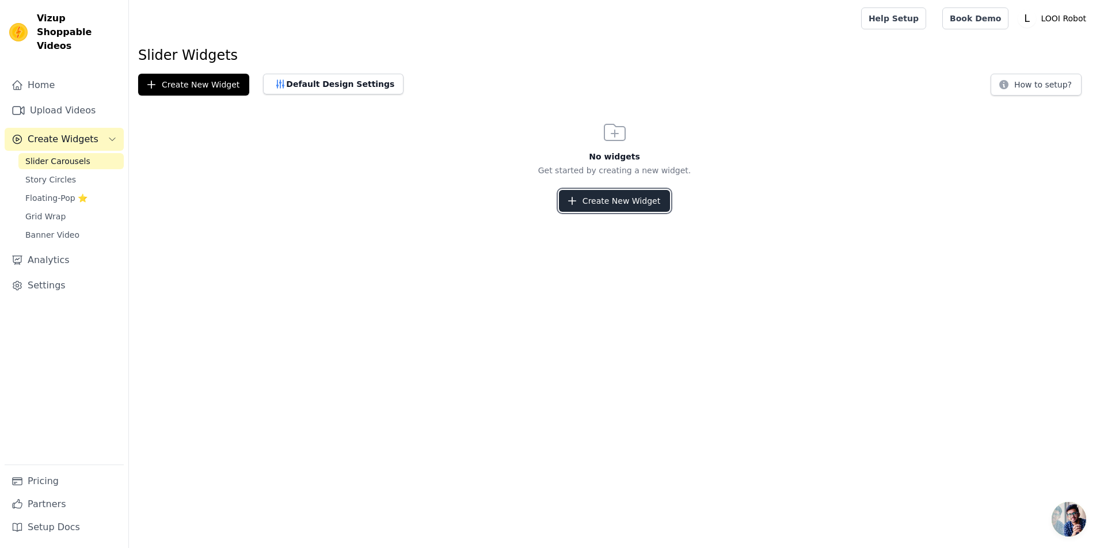
click at [635, 212] on button "Create New Widget" at bounding box center [614, 201] width 111 height 22
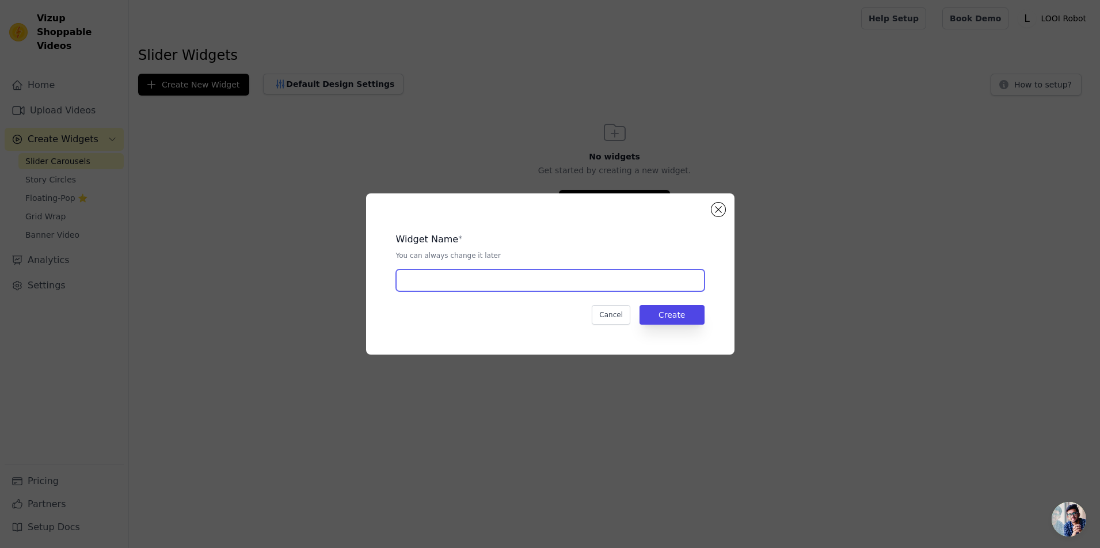
click at [684, 291] on input "text" at bounding box center [550, 280] width 308 height 22
click at [734, 200] on div "Widget Name * You can always change it later Cancel Create" at bounding box center [550, 273] width 368 height 161
click at [734, 193] on div "Widget Name * You can always change it later Cancel Create" at bounding box center [550, 273] width 368 height 161
click at [725, 203] on button "Close modal" at bounding box center [718, 210] width 14 height 14
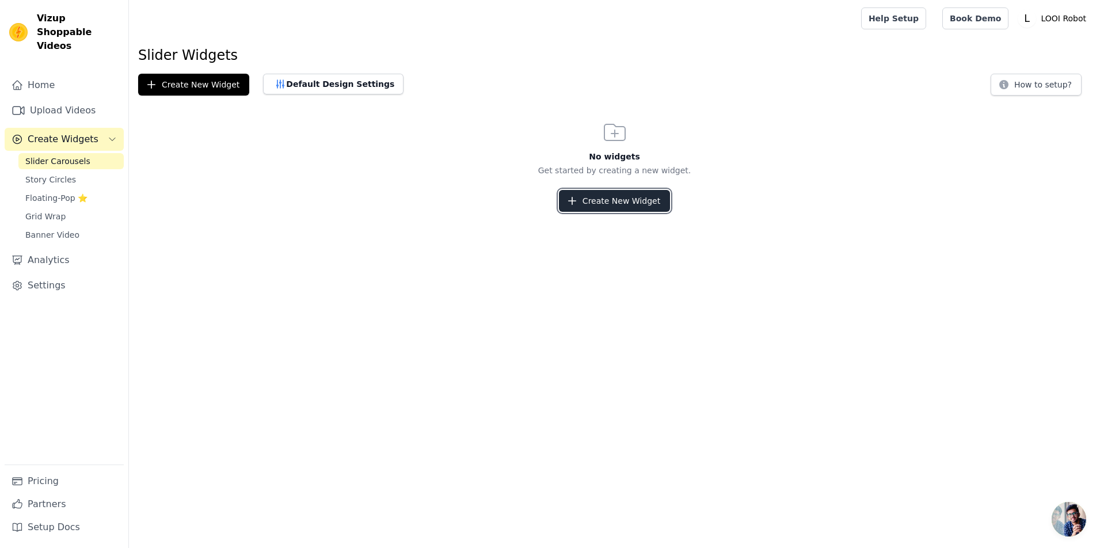
click at [615, 212] on button "Create New Widget" at bounding box center [614, 201] width 111 height 22
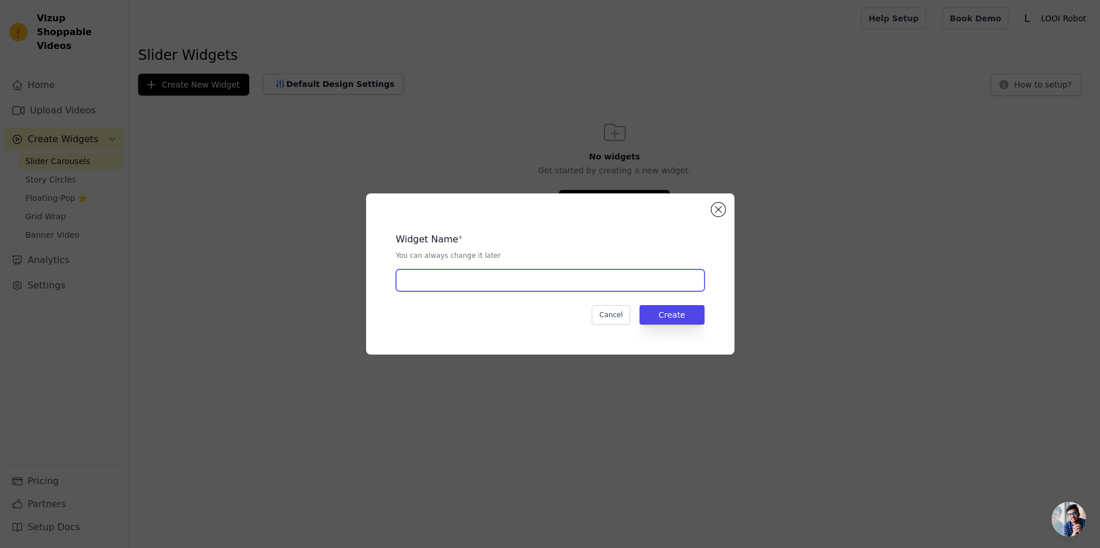
click at [477, 289] on input "text" at bounding box center [550, 280] width 308 height 22
type input "KOL1"
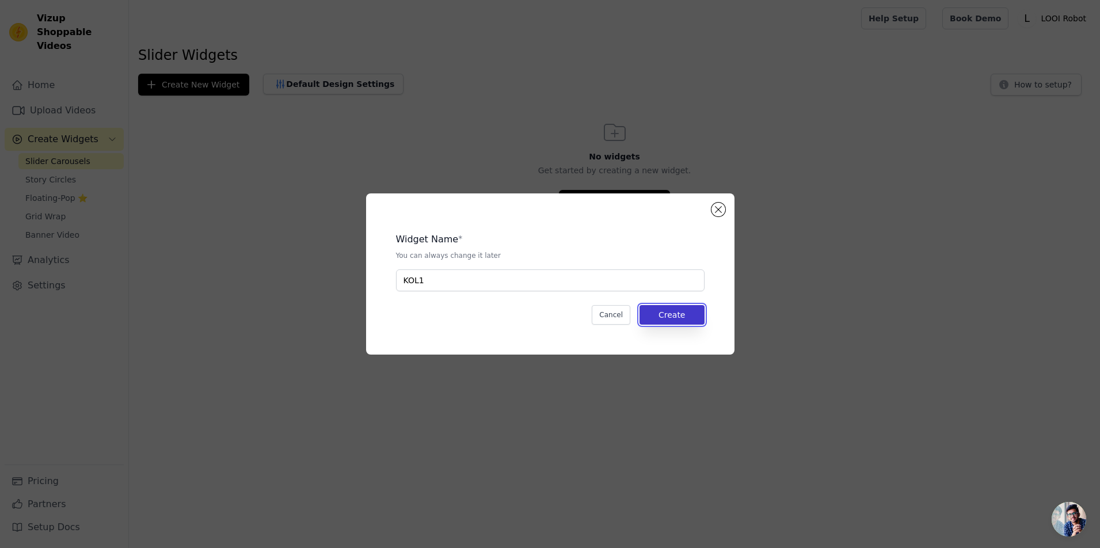
click at [704, 325] on button "Create" at bounding box center [671, 315] width 65 height 20
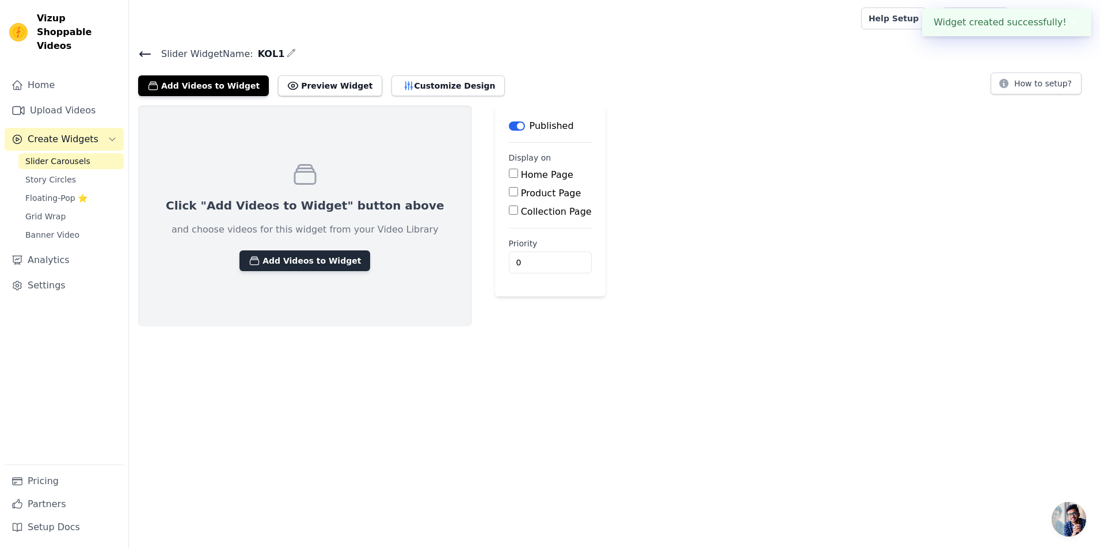
click at [370, 271] on button "Add Videos to Widget" at bounding box center [304, 260] width 131 height 21
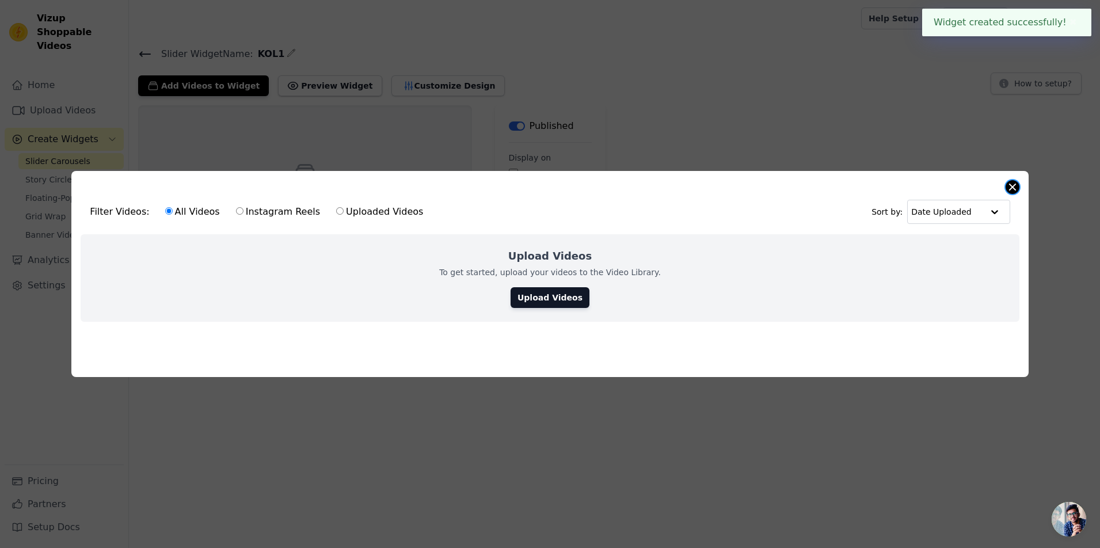
click at [1005, 180] on button "Close modal" at bounding box center [1012, 187] width 14 height 14
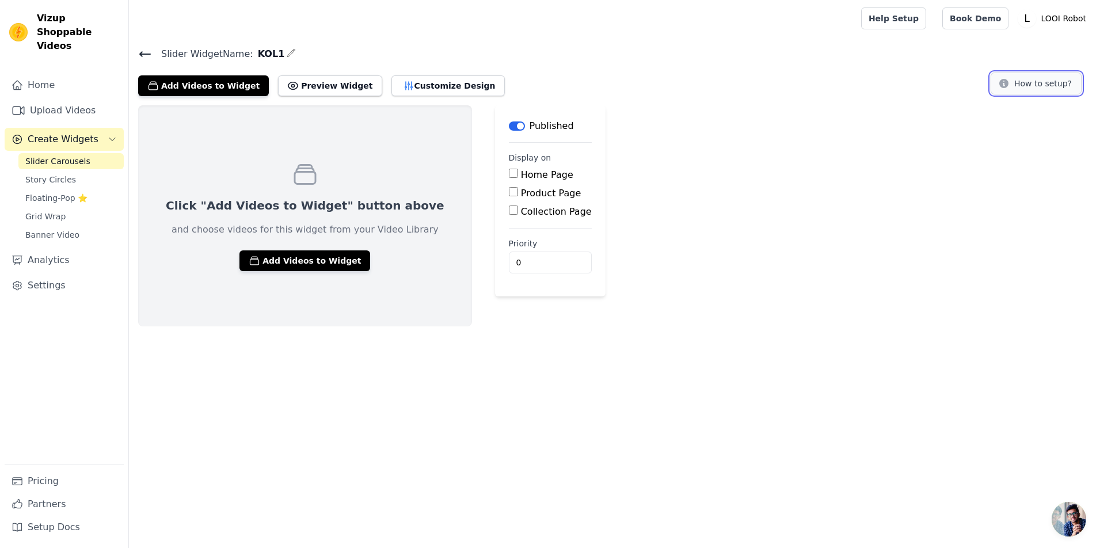
click at [1039, 94] on button "How to setup?" at bounding box center [1035, 84] width 91 height 22
click at [67, 185] on span "Story Circles" at bounding box center [50, 180] width 51 height 12
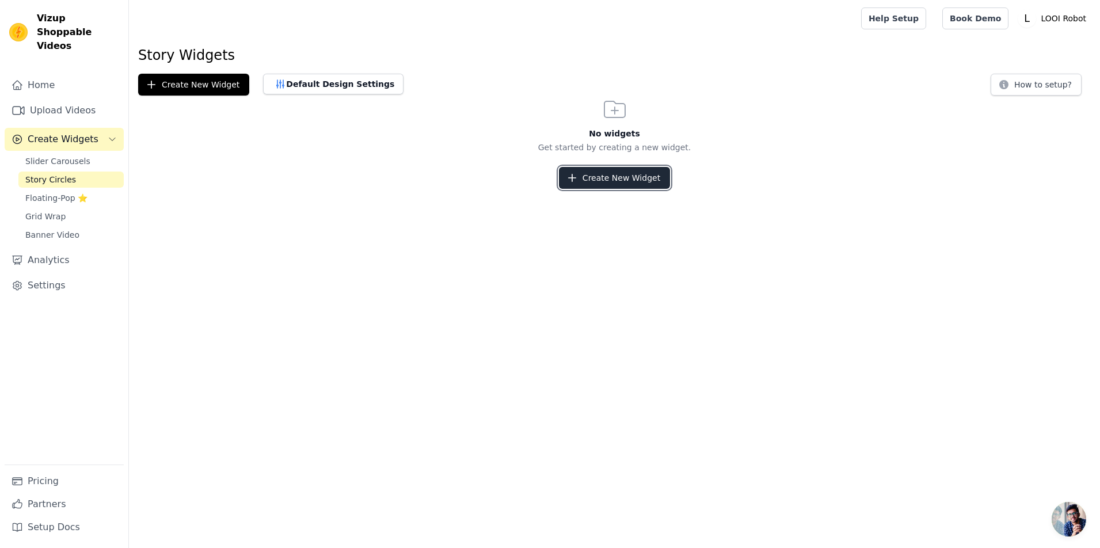
click at [630, 189] on button "Create New Widget" at bounding box center [614, 178] width 111 height 22
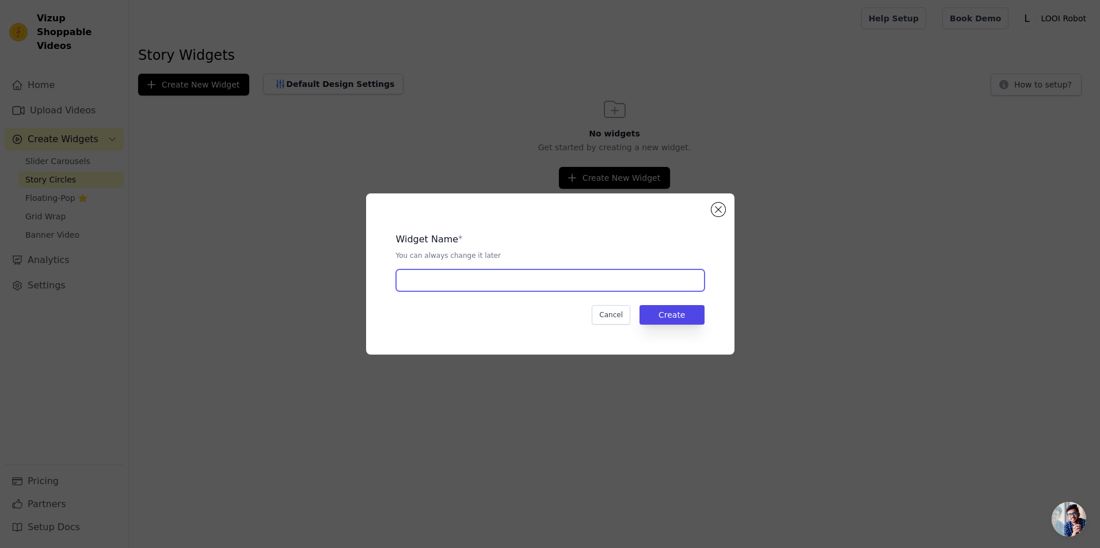
click at [400, 281] on input "text" at bounding box center [550, 280] width 308 height 22
type input "KOL2"
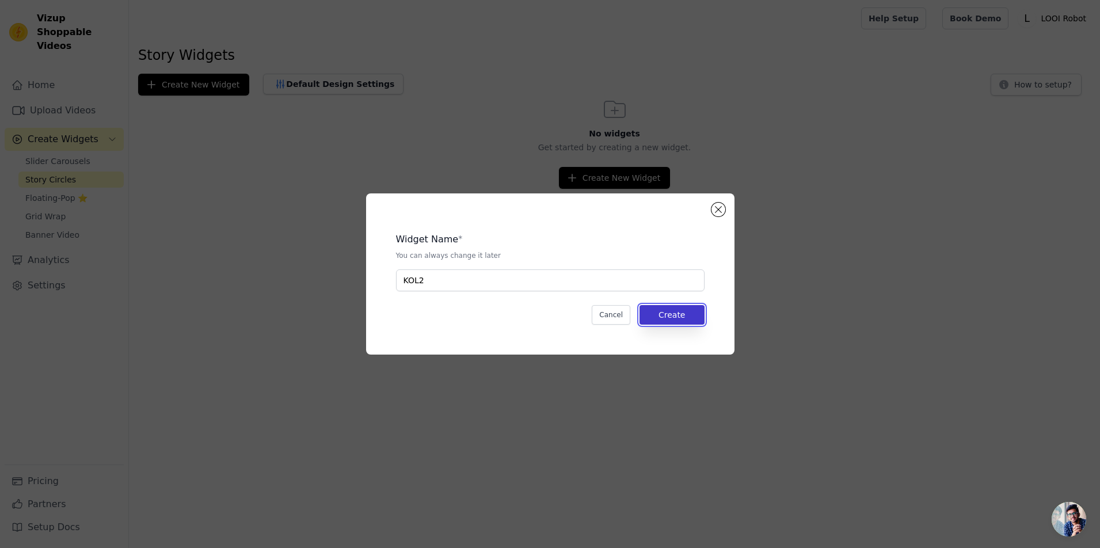
click at [702, 325] on button "Create" at bounding box center [671, 315] width 65 height 20
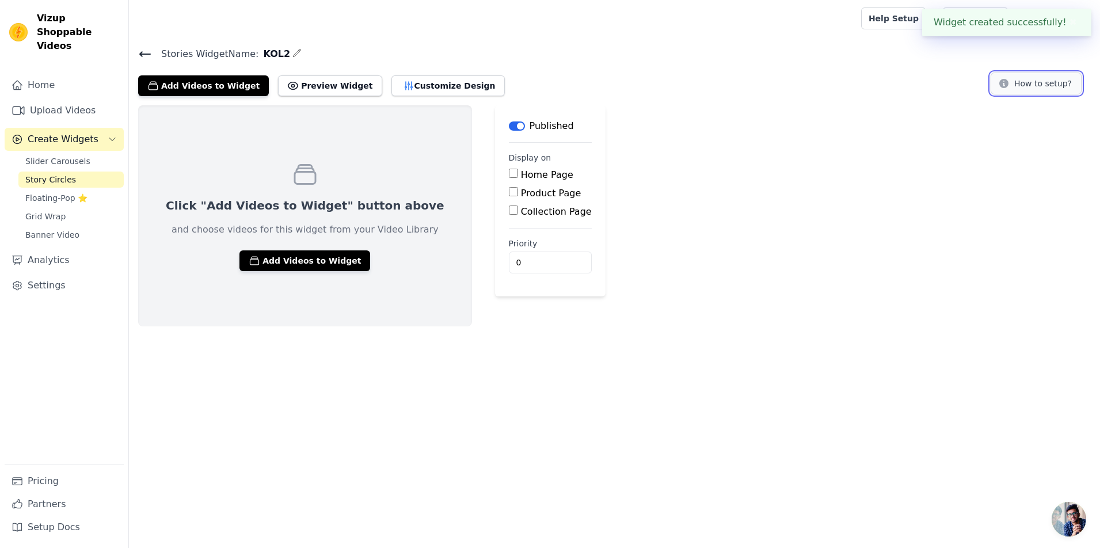
click at [1002, 94] on button "How to setup?" at bounding box center [1035, 84] width 91 height 22
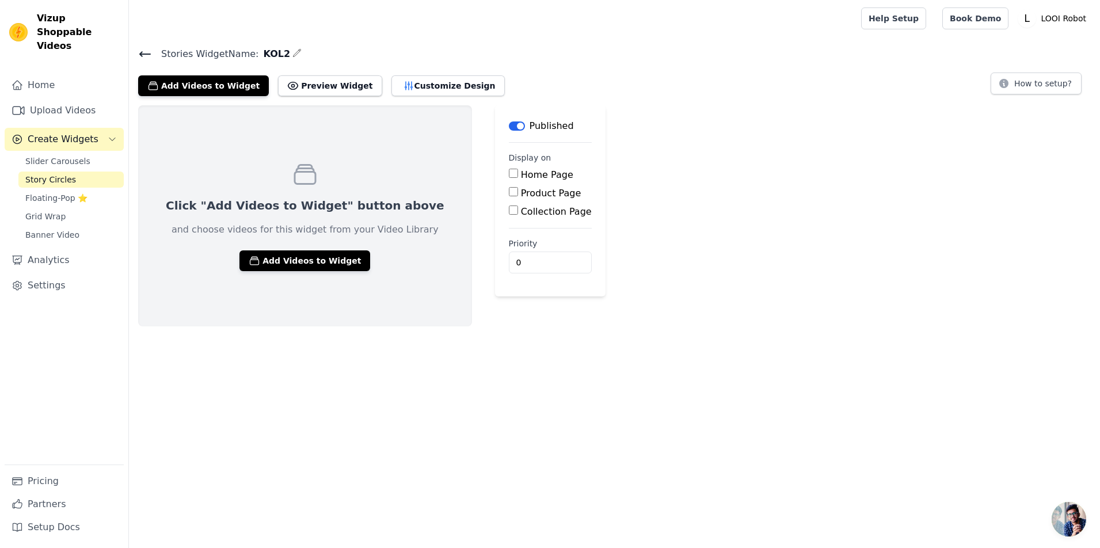
click at [152, 61] on icon at bounding box center [145, 54] width 14 height 14
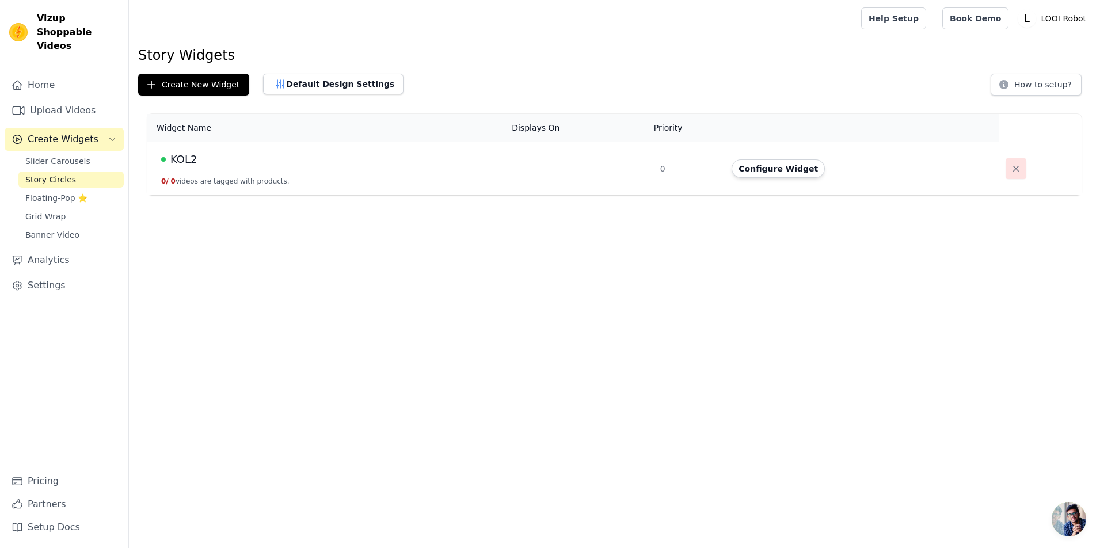
click at [1020, 174] on icon "button" at bounding box center [1016, 169] width 12 height 12
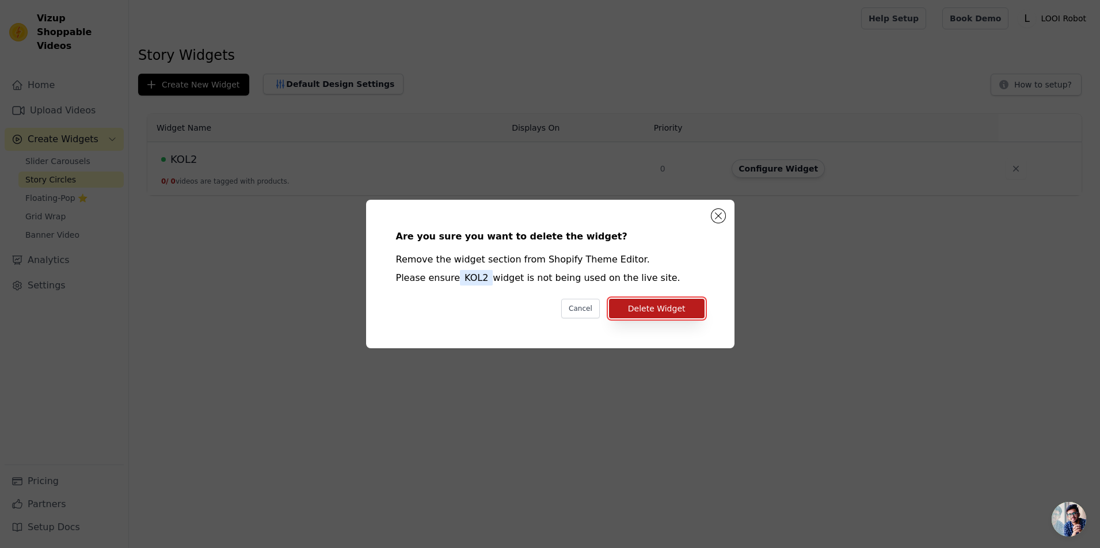
click at [675, 315] on button "Delete Widget" at bounding box center [657, 309] width 96 height 20
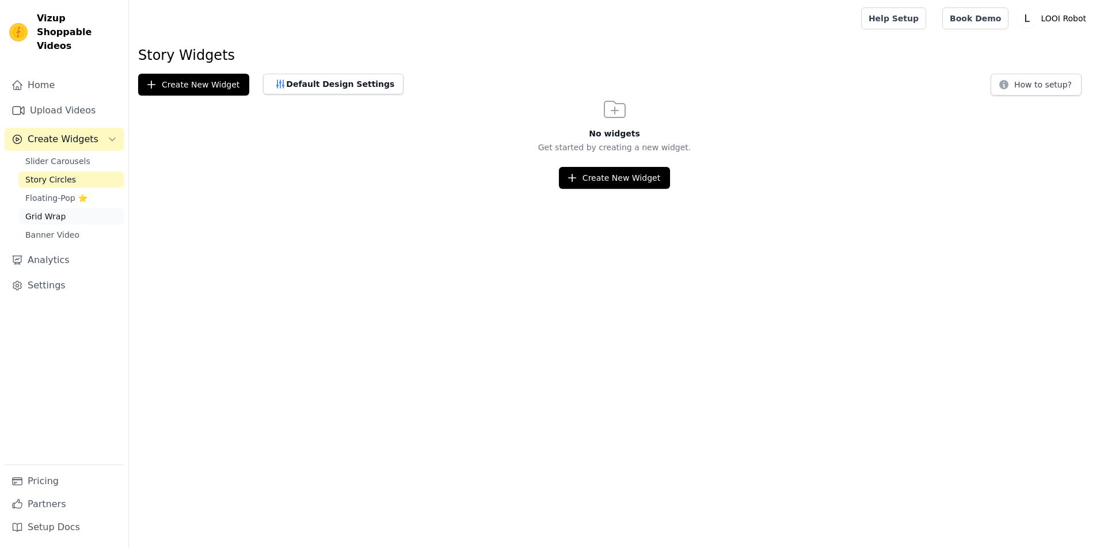
click at [63, 222] on span "Grid Wrap" at bounding box center [45, 217] width 40 height 12
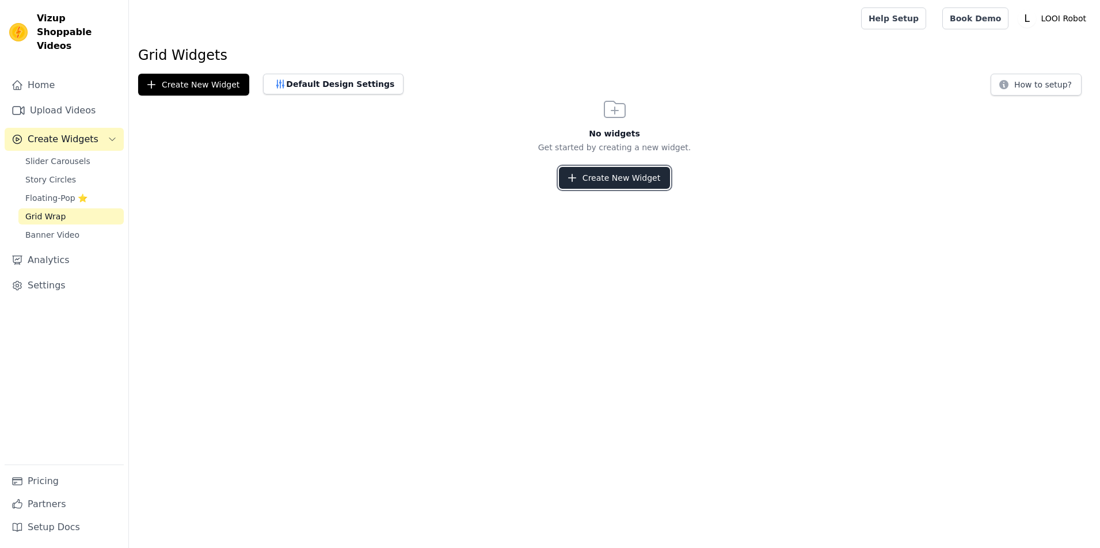
click at [611, 189] on button "Create New Widget" at bounding box center [614, 178] width 111 height 22
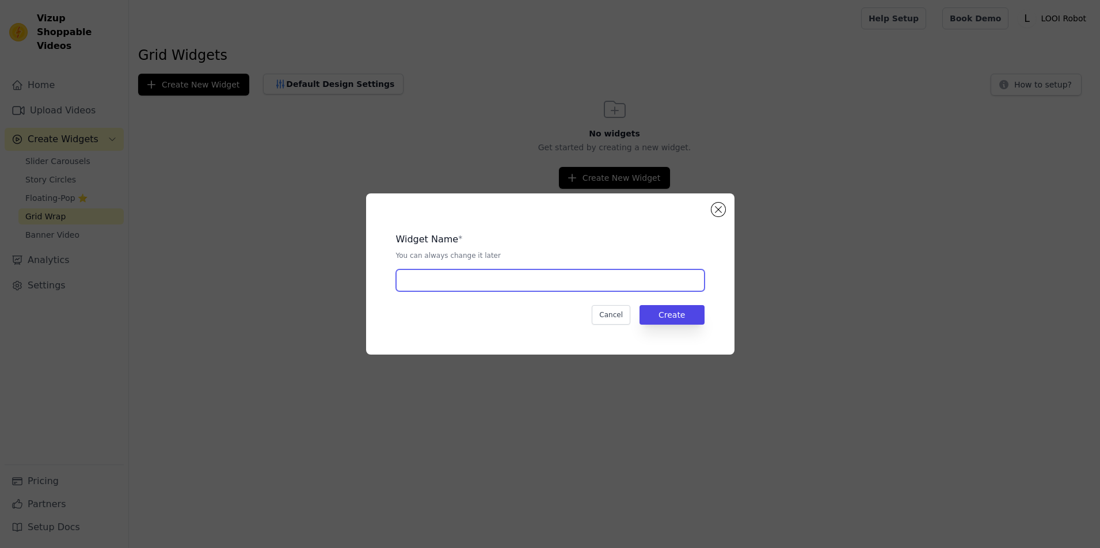
click at [440, 276] on input "text" at bounding box center [550, 280] width 308 height 22
type input "KOL2"
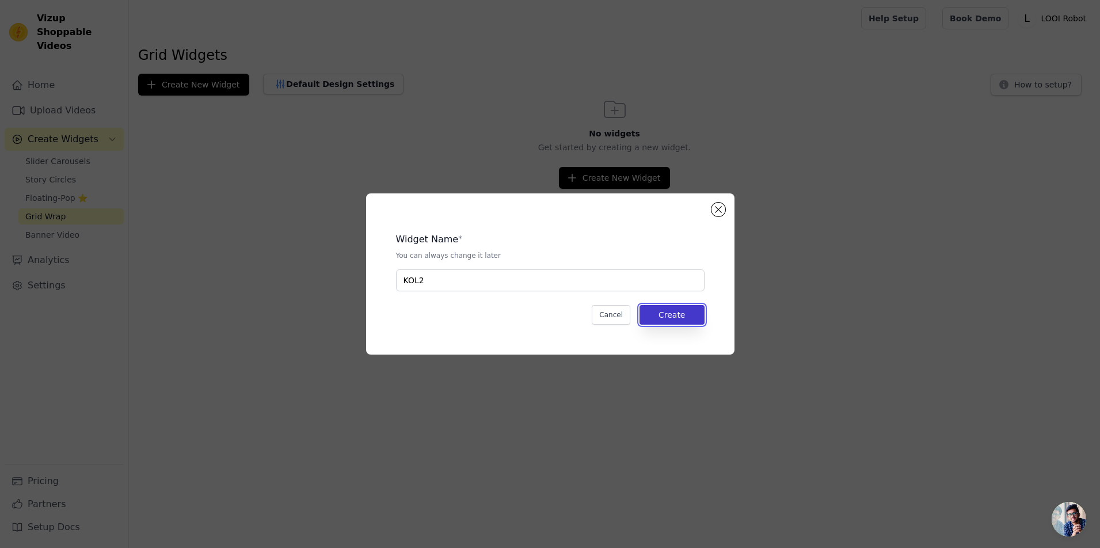
click at [695, 325] on button "Create" at bounding box center [671, 315] width 65 height 20
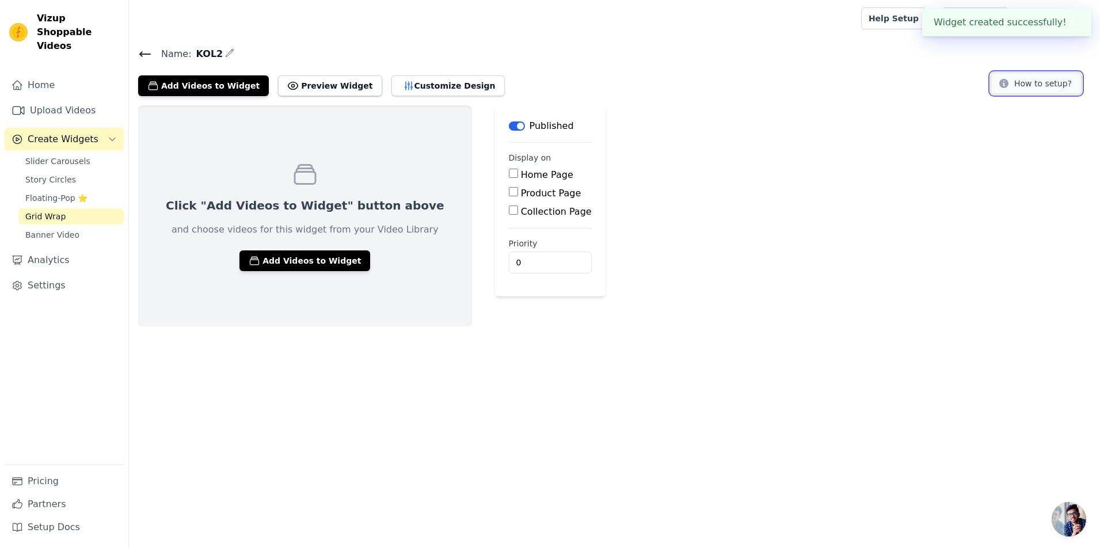
click at [1005, 94] on button "How to setup?" at bounding box center [1035, 84] width 91 height 22
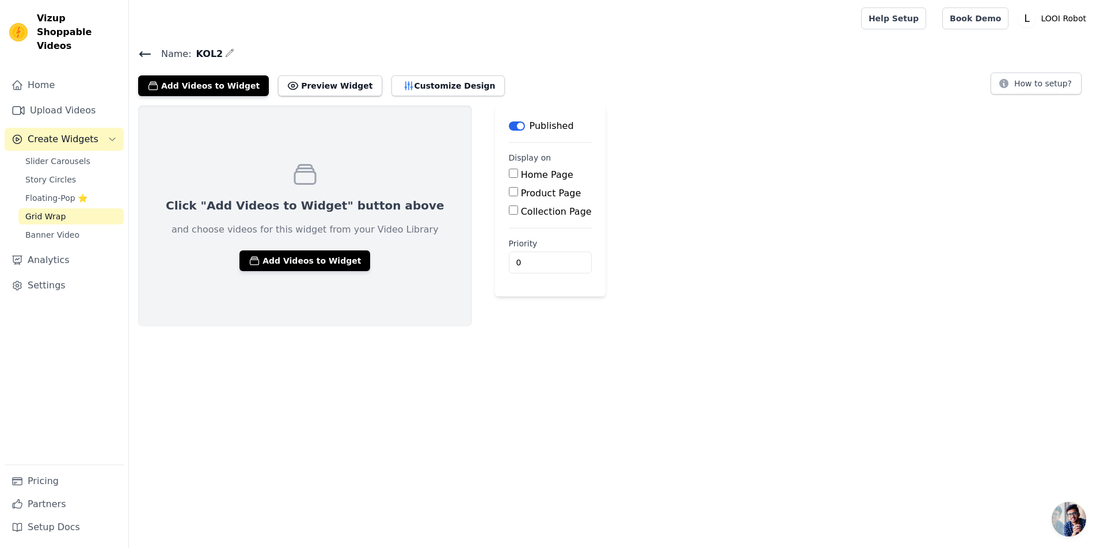
click at [150, 56] on icon at bounding box center [145, 54] width 10 height 5
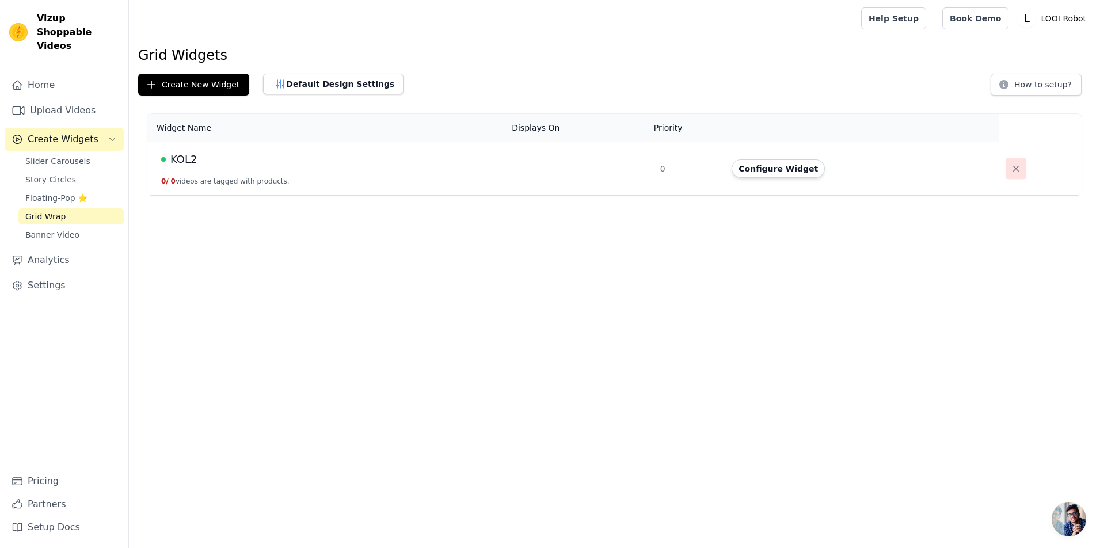
click at [1013, 174] on icon "button" at bounding box center [1016, 169] width 12 height 12
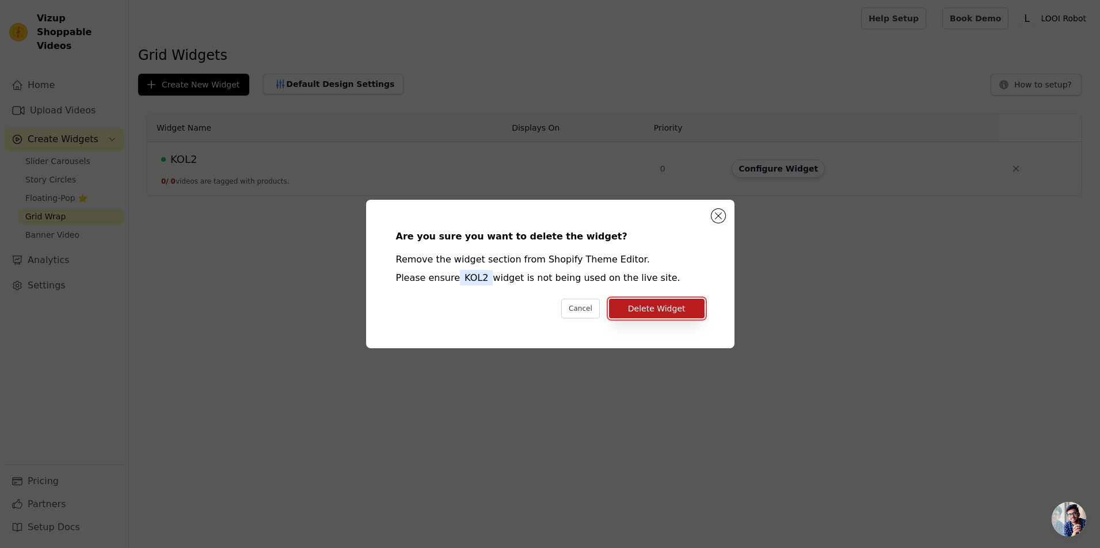
click at [696, 317] on button "Delete Widget" at bounding box center [657, 309] width 96 height 20
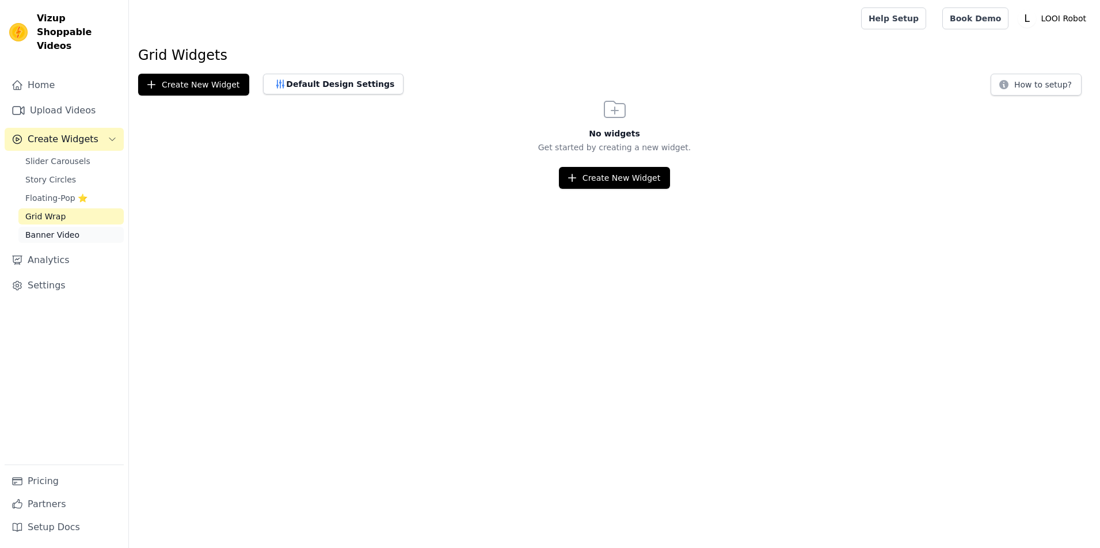
click at [79, 241] on span "Banner Video" at bounding box center [52, 235] width 54 height 12
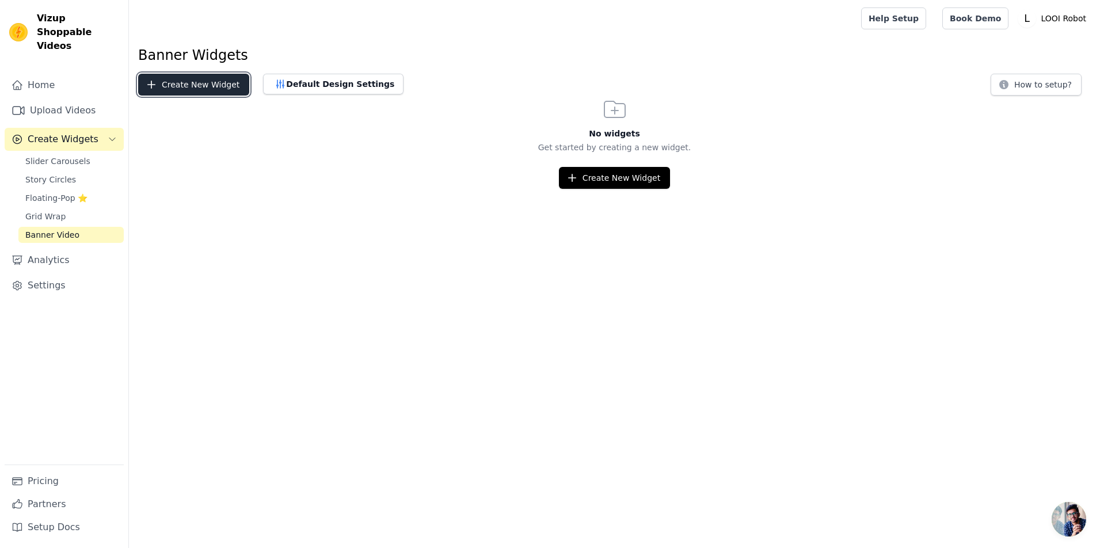
click at [234, 96] on button "Create New Widget" at bounding box center [193, 85] width 111 height 22
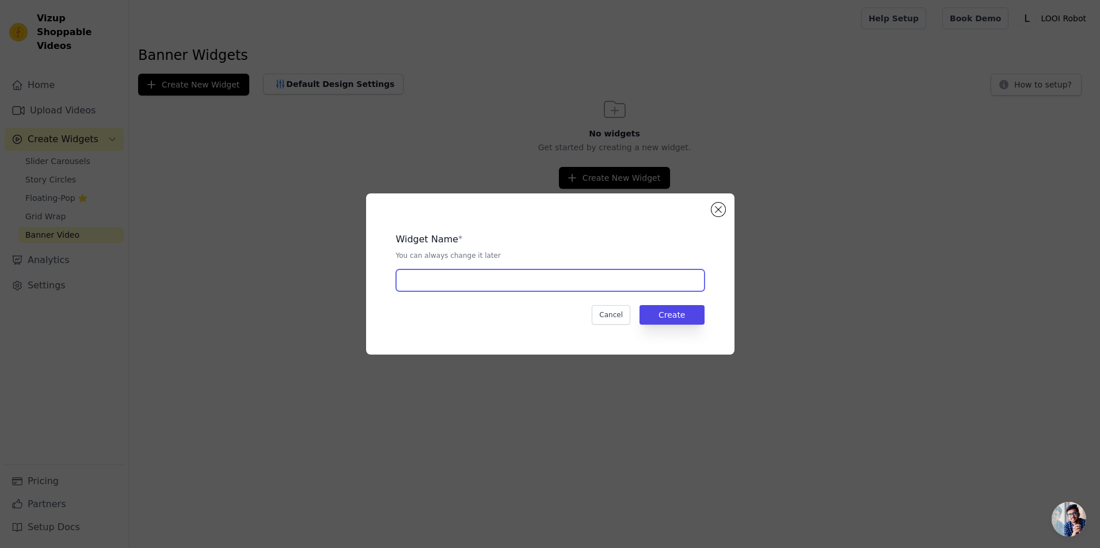
click at [600, 286] on input "text" at bounding box center [550, 280] width 308 height 22
type input "KOL2"
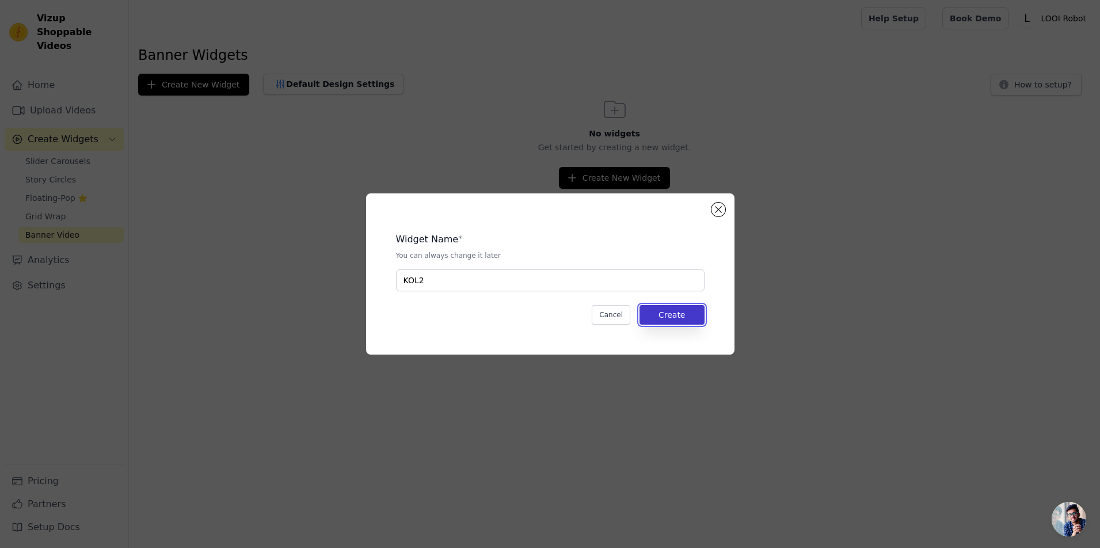
click at [696, 319] on button "Create" at bounding box center [671, 315] width 65 height 20
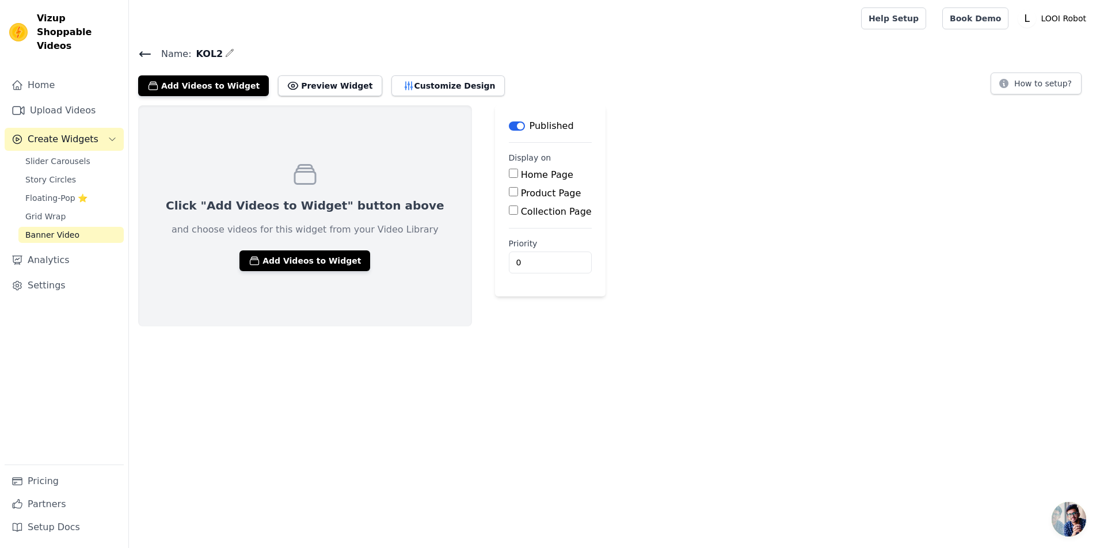
click at [897, 304] on div "Click "Add Videos to Widget" button above and choose videos for this widget fro…" at bounding box center [614, 215] width 971 height 221
click at [1004, 94] on button "How to setup?" at bounding box center [1035, 84] width 91 height 22
click at [152, 61] on icon at bounding box center [145, 54] width 14 height 14
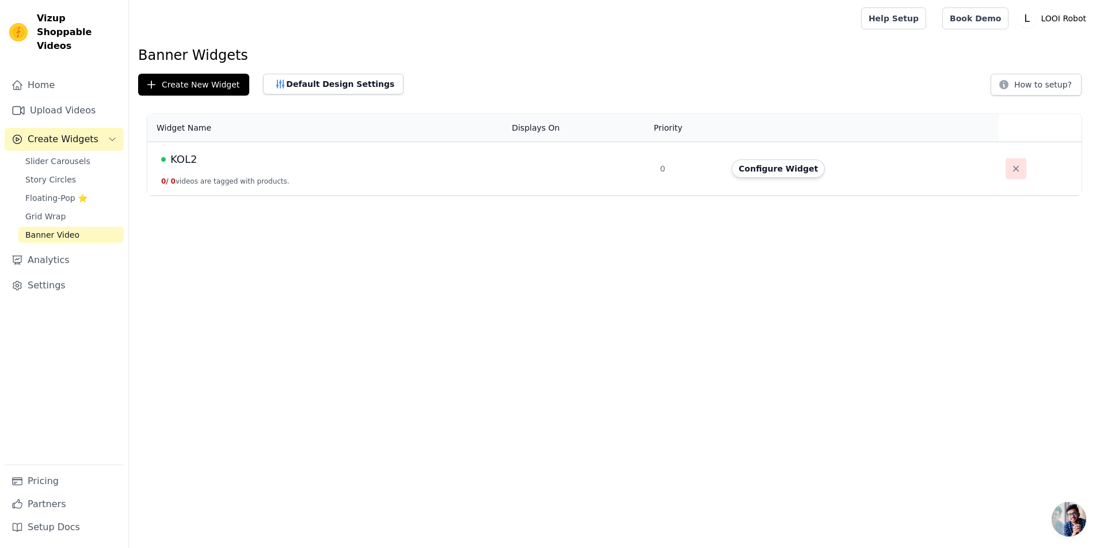
click at [1022, 174] on icon "button" at bounding box center [1016, 169] width 12 height 12
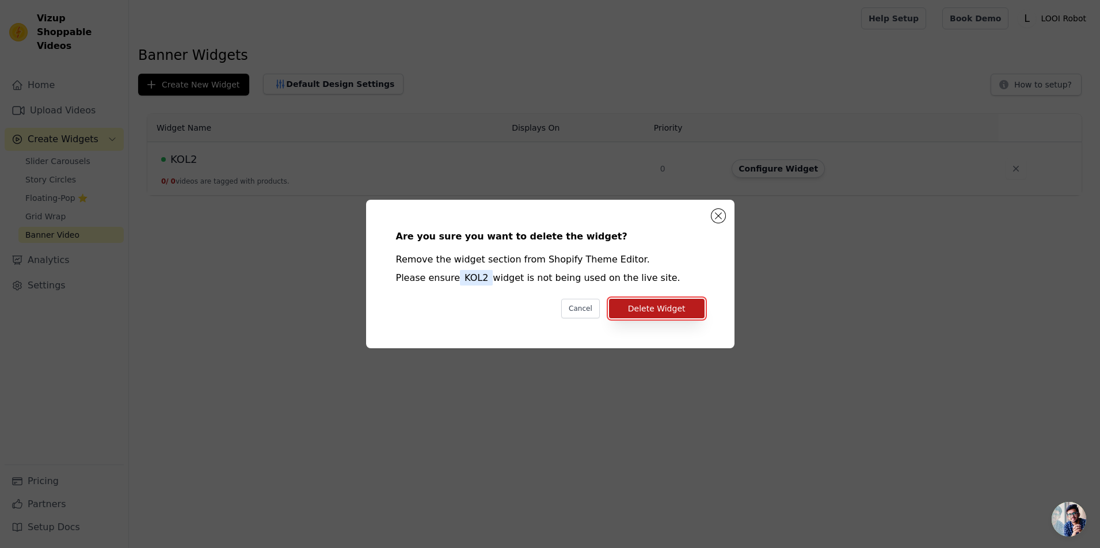
click at [704, 318] on button "Delete Widget" at bounding box center [657, 309] width 96 height 20
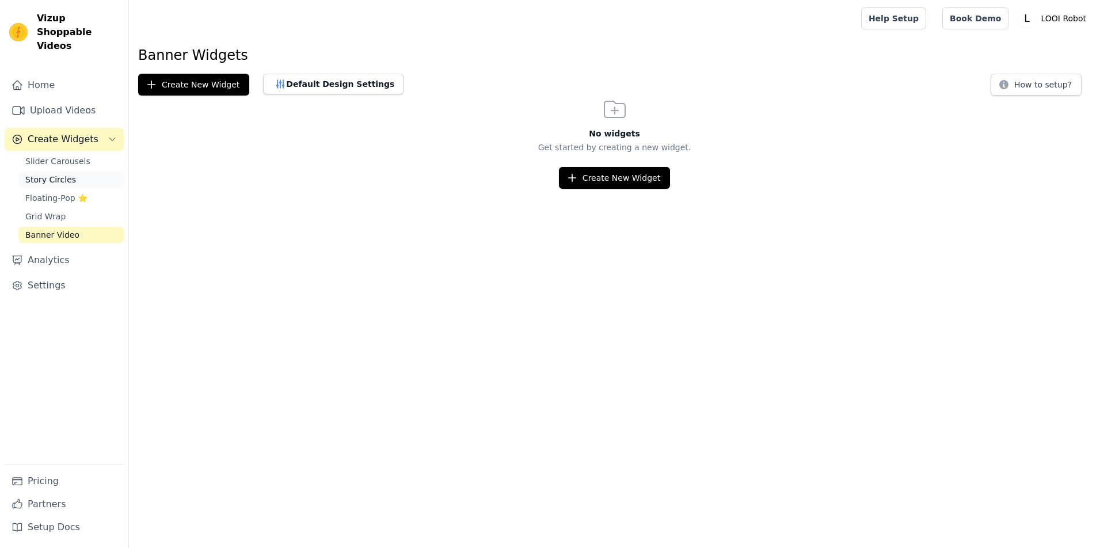
click at [68, 185] on span "Story Circles" at bounding box center [50, 180] width 51 height 12
click at [84, 204] on span "Floating-Pop ⭐" at bounding box center [56, 198] width 62 height 12
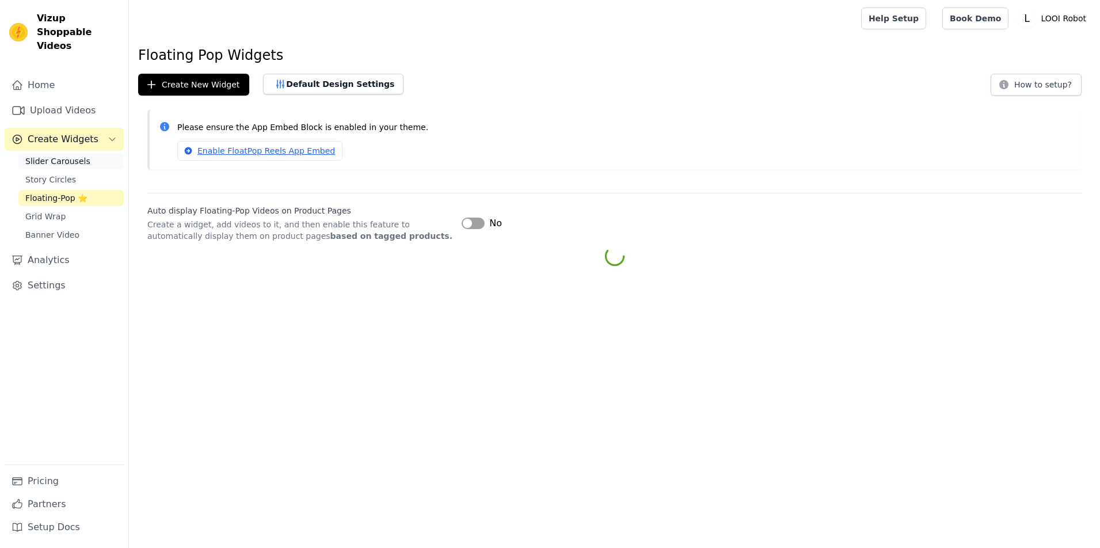
click at [71, 167] on span "Slider Carousels" at bounding box center [57, 161] width 65 height 12
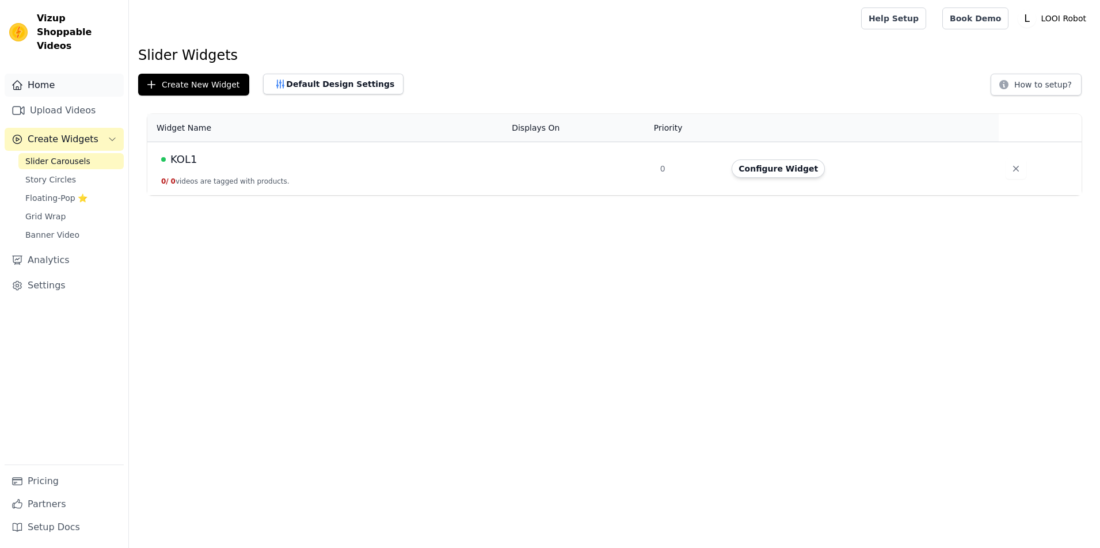
click at [72, 93] on link "Home" at bounding box center [64, 85] width 119 height 23
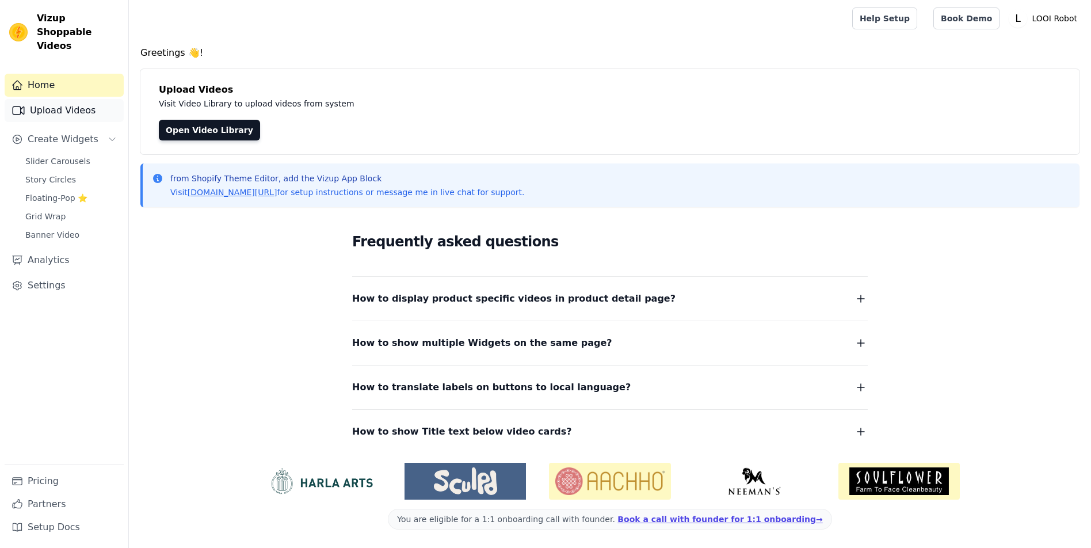
click at [75, 122] on link "Upload Videos" at bounding box center [64, 110] width 119 height 23
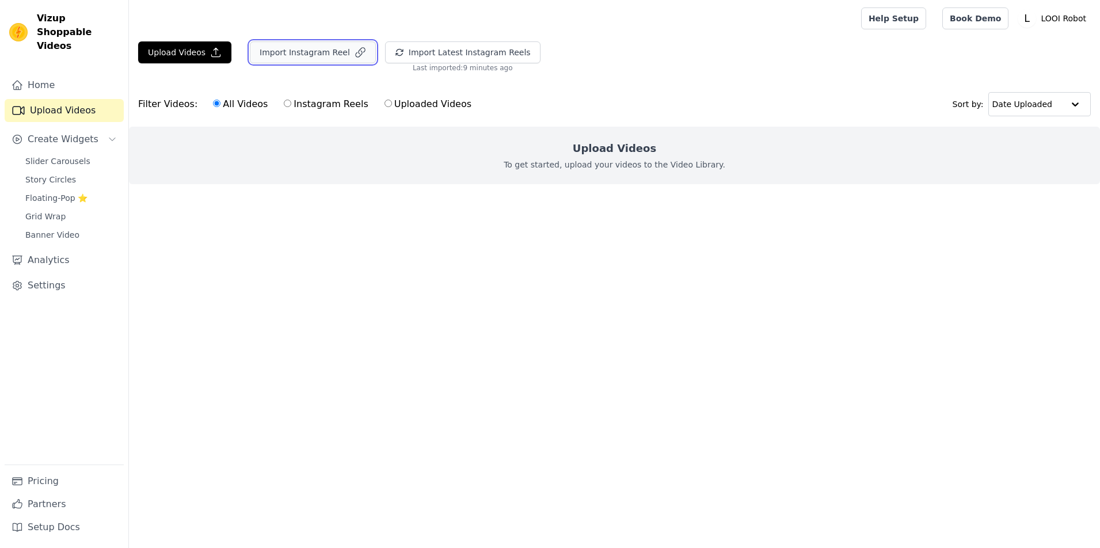
click at [376, 63] on button "Import Instagram Reel" at bounding box center [313, 52] width 126 height 22
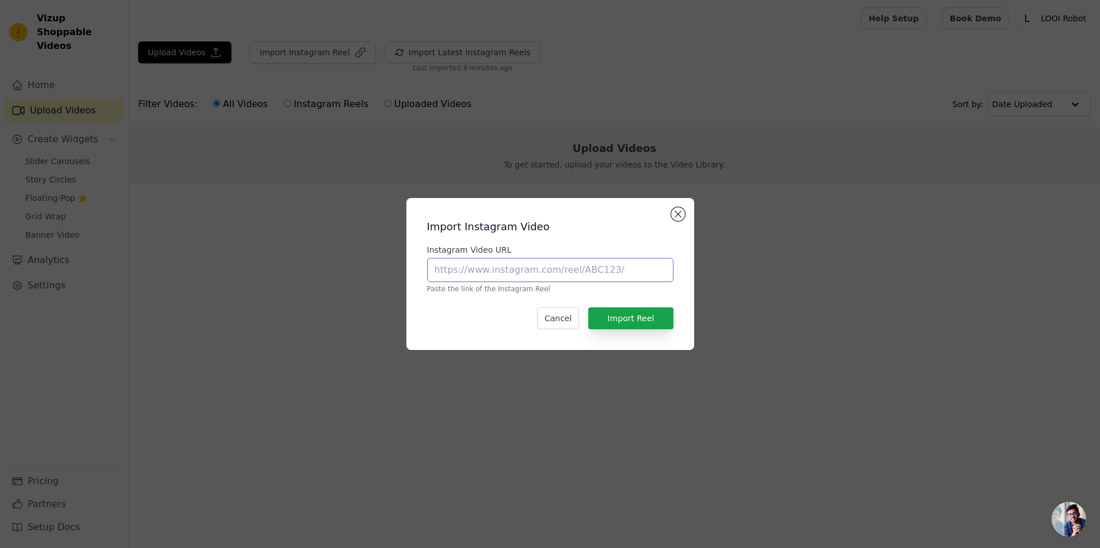
drag, startPoint x: 582, startPoint y: 267, endPoint x: 668, endPoint y: 266, distance: 85.8
click at [668, 266] on input "Instagram Video URL" at bounding box center [550, 270] width 246 height 24
type input "[URL][DOMAIN_NAME]"
click at [677, 207] on button "Close modal" at bounding box center [678, 214] width 14 height 14
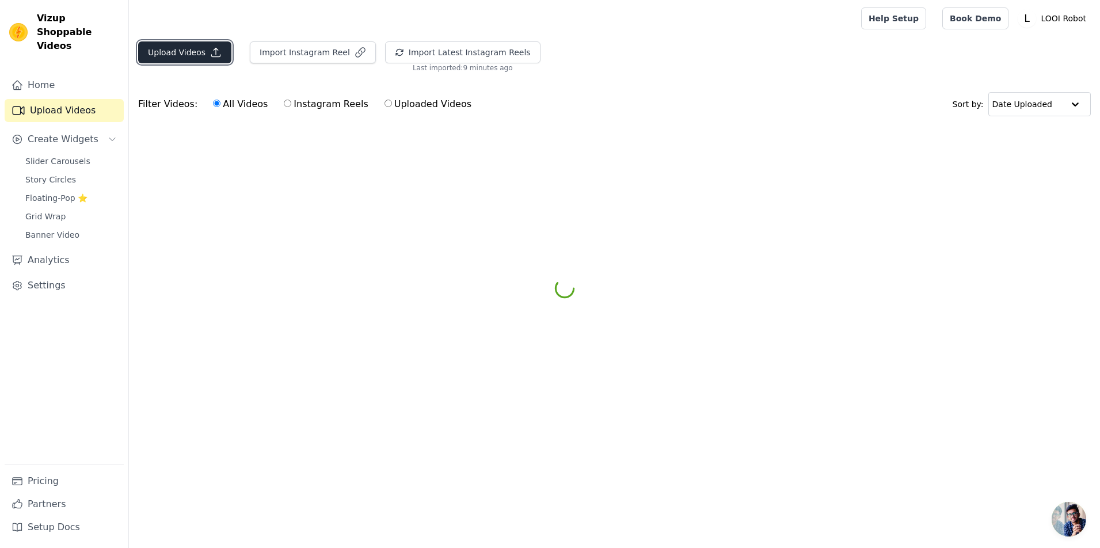
click at [220, 63] on button "Upload Videos" at bounding box center [184, 52] width 93 height 22
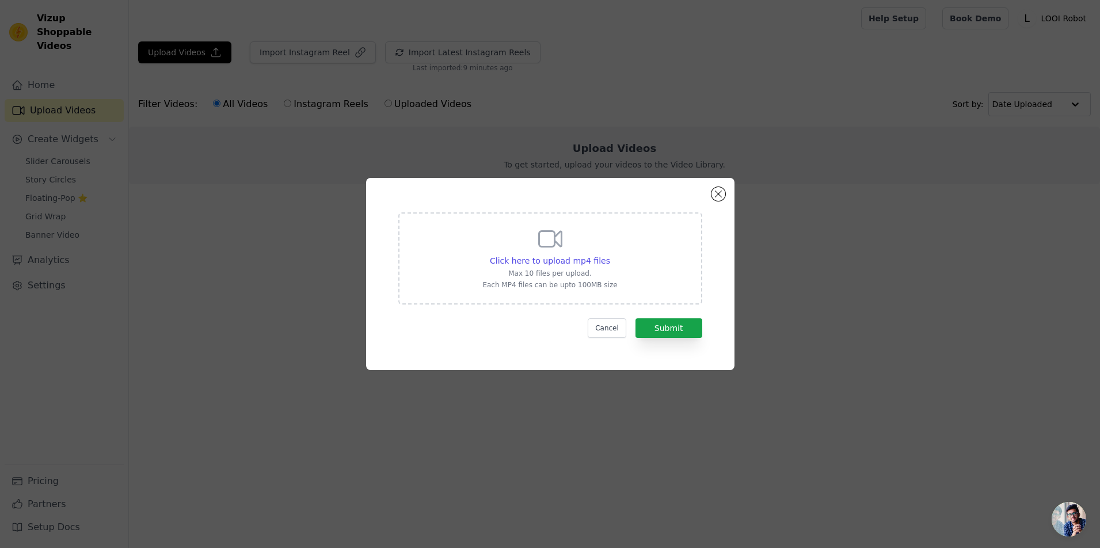
click at [544, 242] on icon at bounding box center [550, 239] width 28 height 28
click at [609, 254] on input "Click here to upload mp4 files Max 10 files per upload. Each MP4 files can be u…" at bounding box center [609, 254] width 1 height 1
type input "C:\fakepath\HE'S SO CUTE #looirobot #robots #desktoppet #airobot @LOOI Robot.mp4"
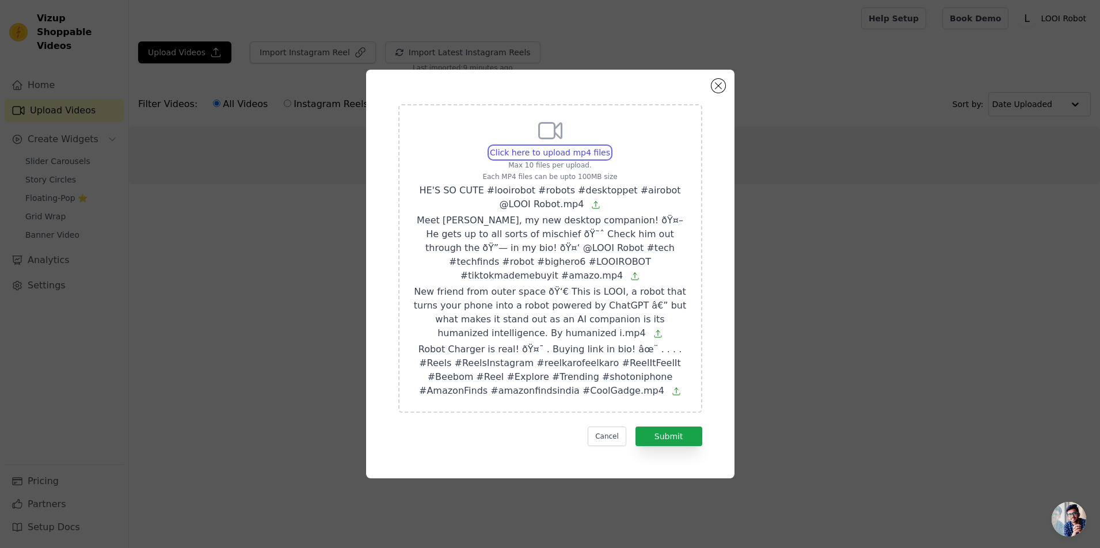
scroll to position [8, 0]
click at [680, 446] on button "Submit" at bounding box center [668, 436] width 67 height 20
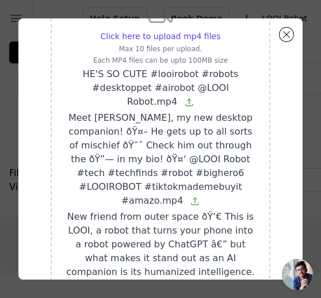
scroll to position [49, 0]
